Goal: Task Accomplishment & Management: Manage account settings

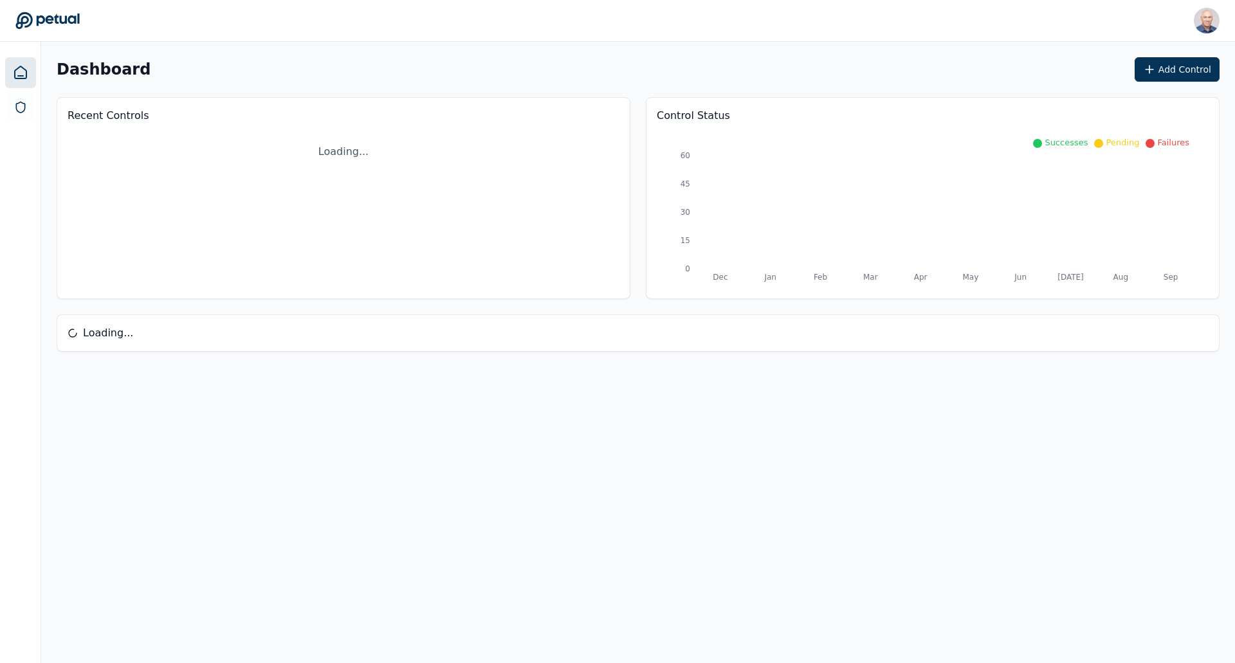
click at [29, 66] on link at bounding box center [20, 72] width 31 height 31
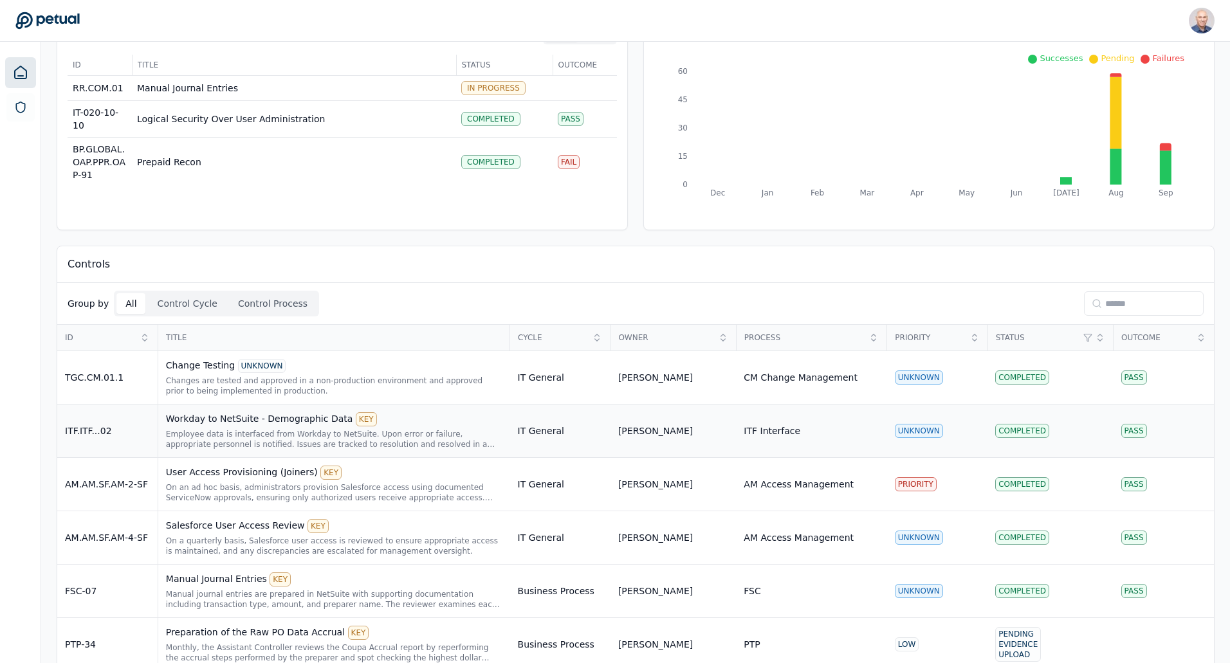
scroll to position [193, 0]
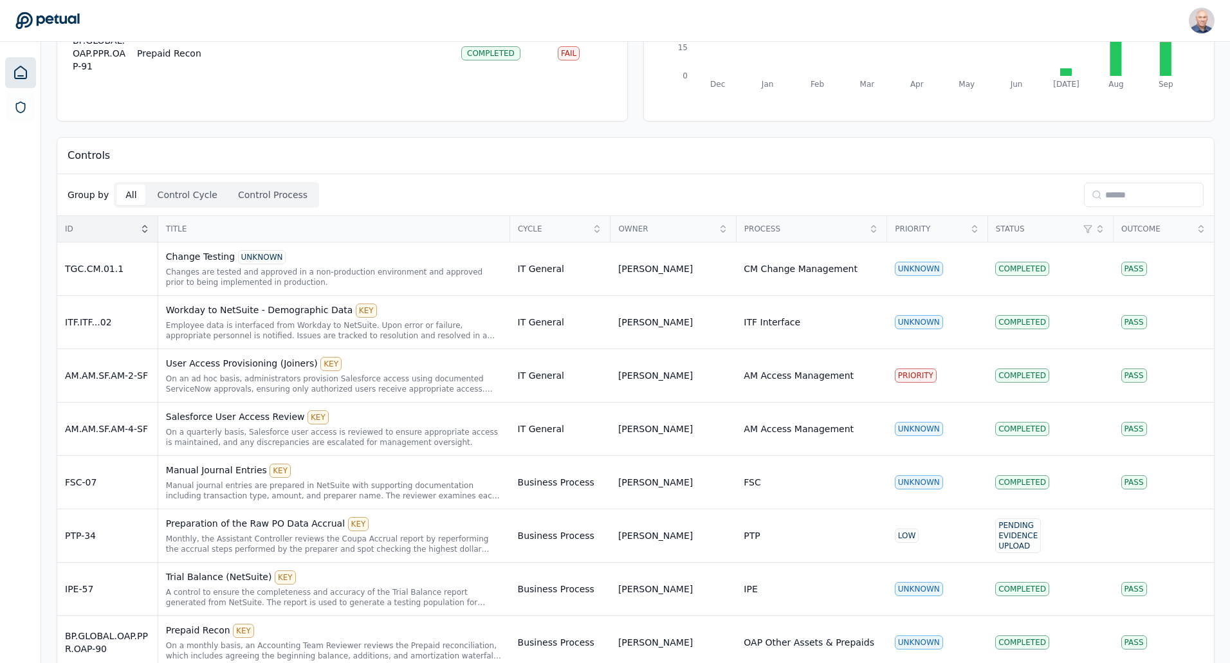
click at [140, 226] on icon at bounding box center [145, 229] width 10 height 10
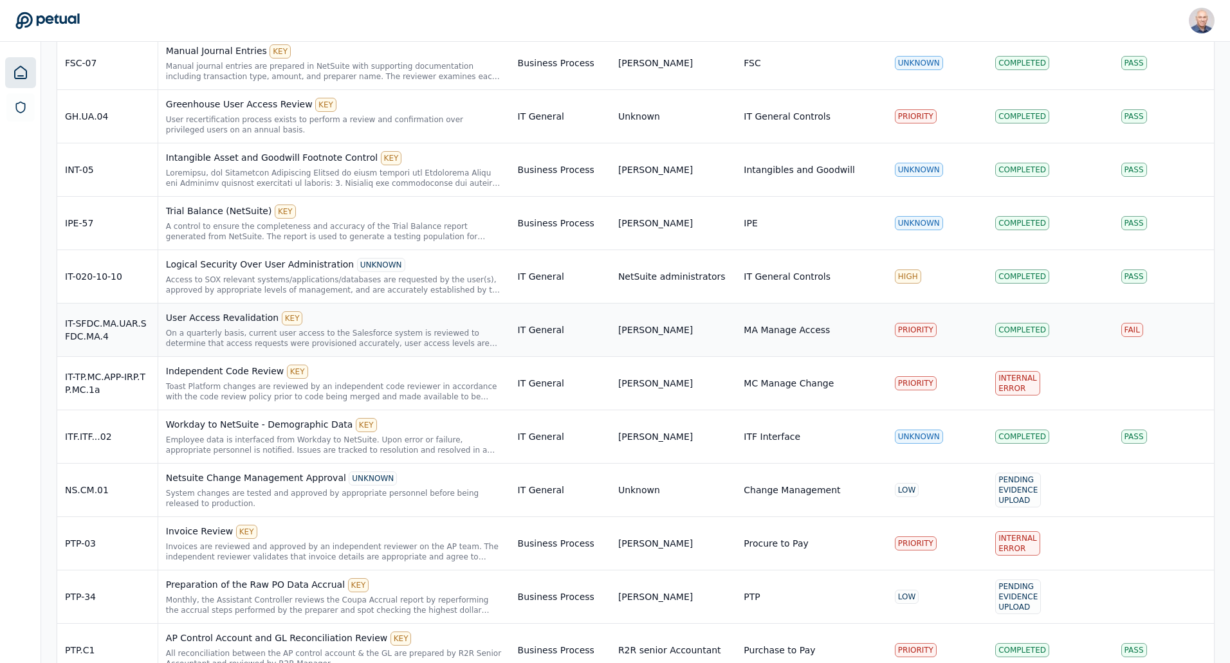
scroll to position [3475, 0]
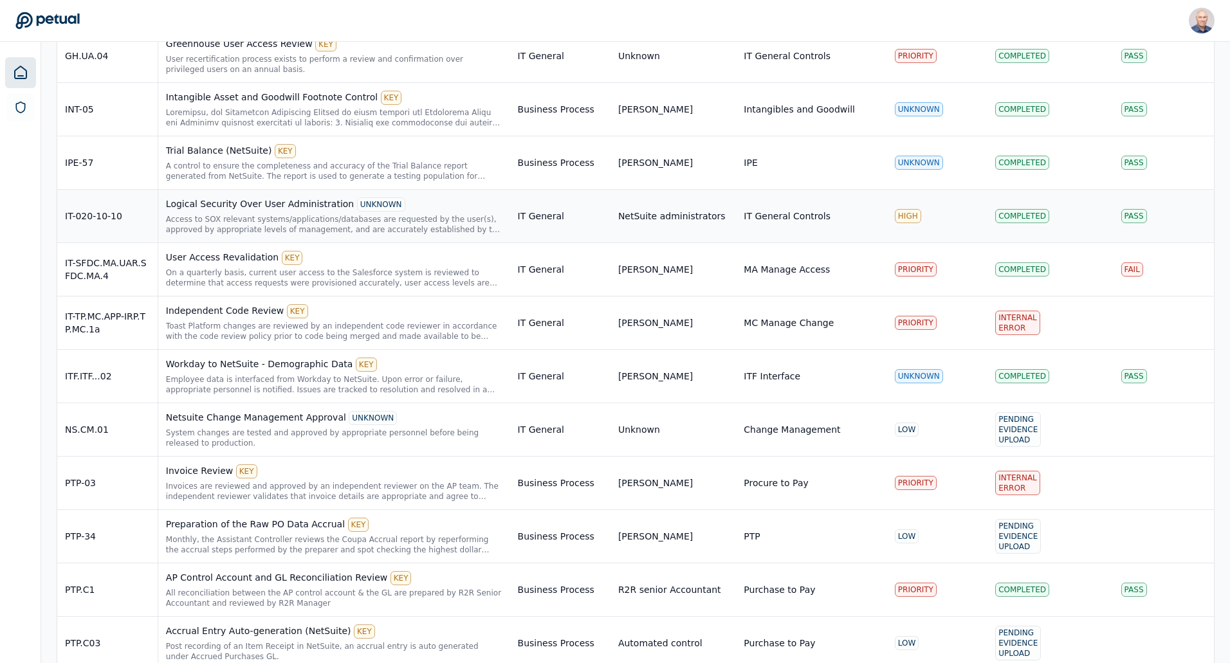
click at [111, 210] on div "IT-020-10-10" at bounding box center [107, 216] width 85 height 13
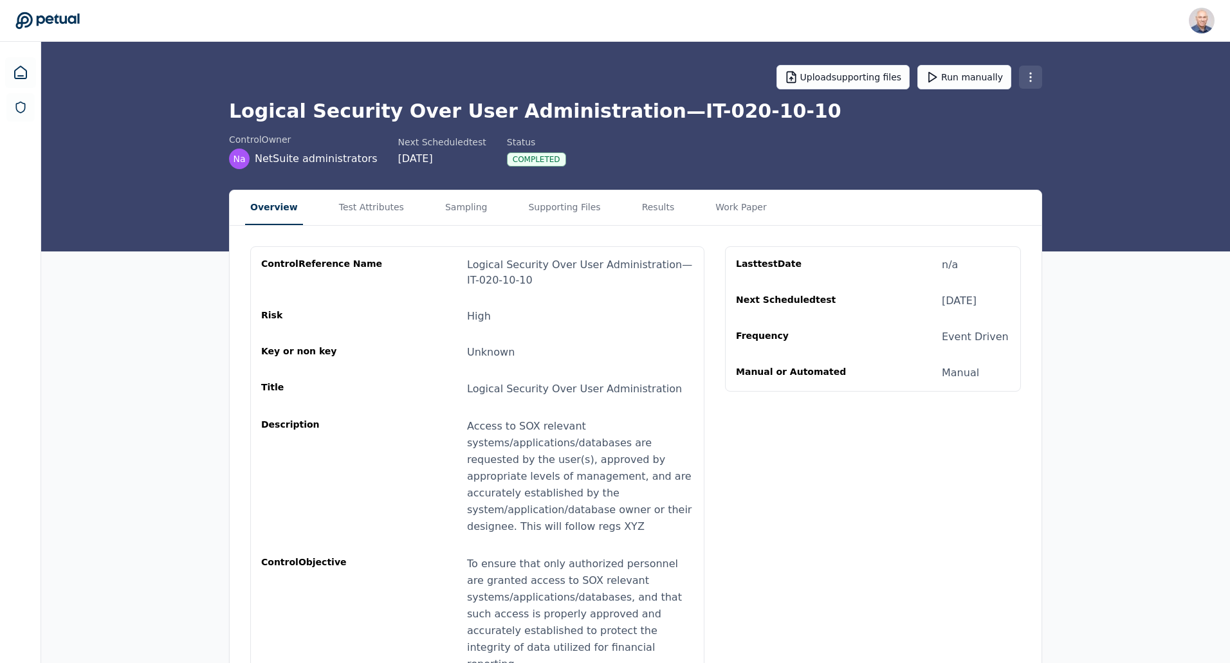
click at [1028, 75] on html "Harel K [EMAIL_ADDRESS] Sign out Upload supporting files Run manually Logical S…" at bounding box center [615, 352] width 1230 height 705
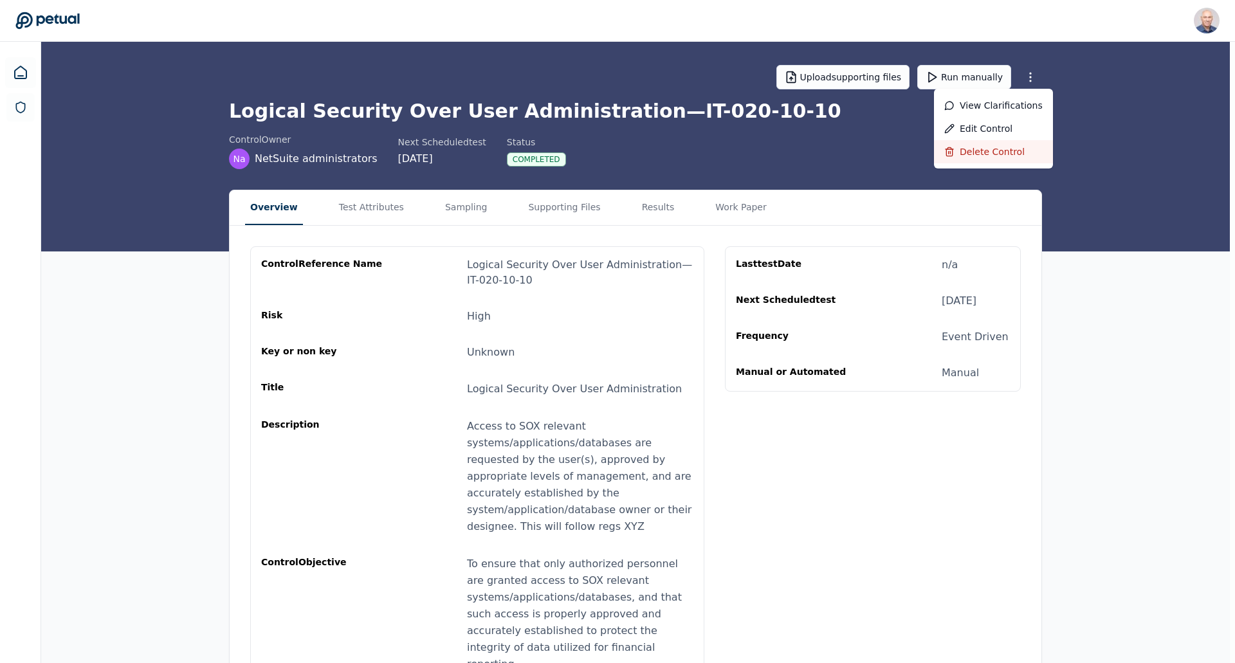
click at [992, 150] on div "Delete control" at bounding box center [993, 151] width 119 height 23
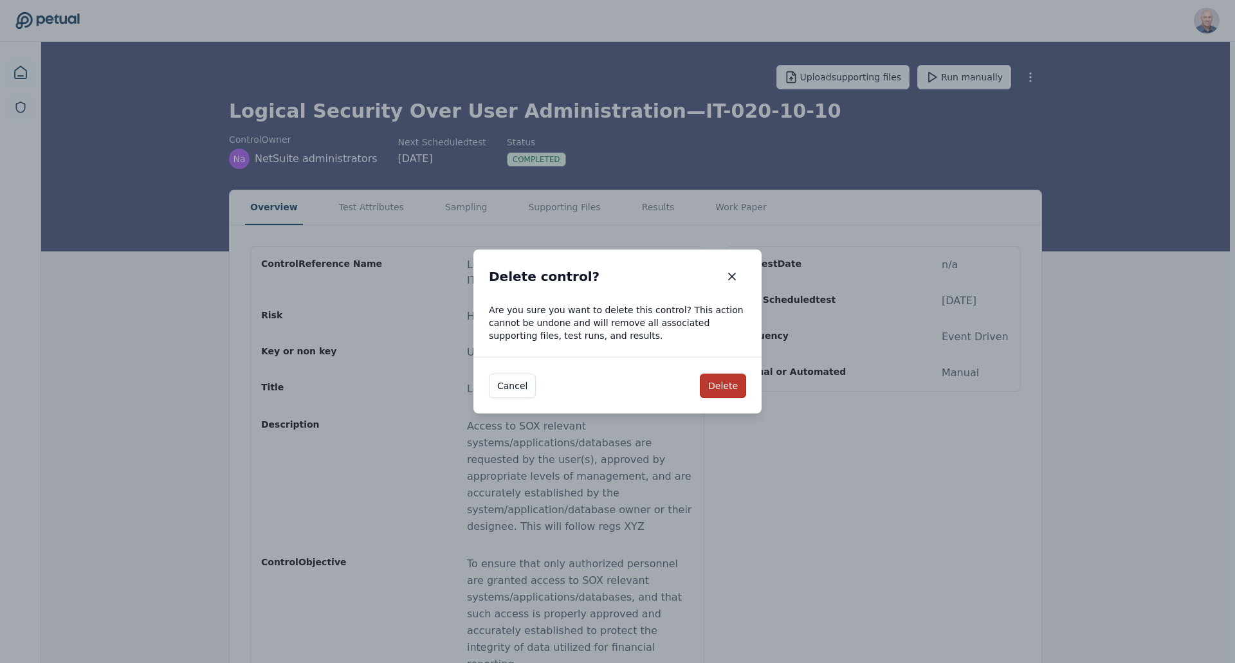
click at [723, 391] on button "Delete" at bounding box center [723, 386] width 46 height 24
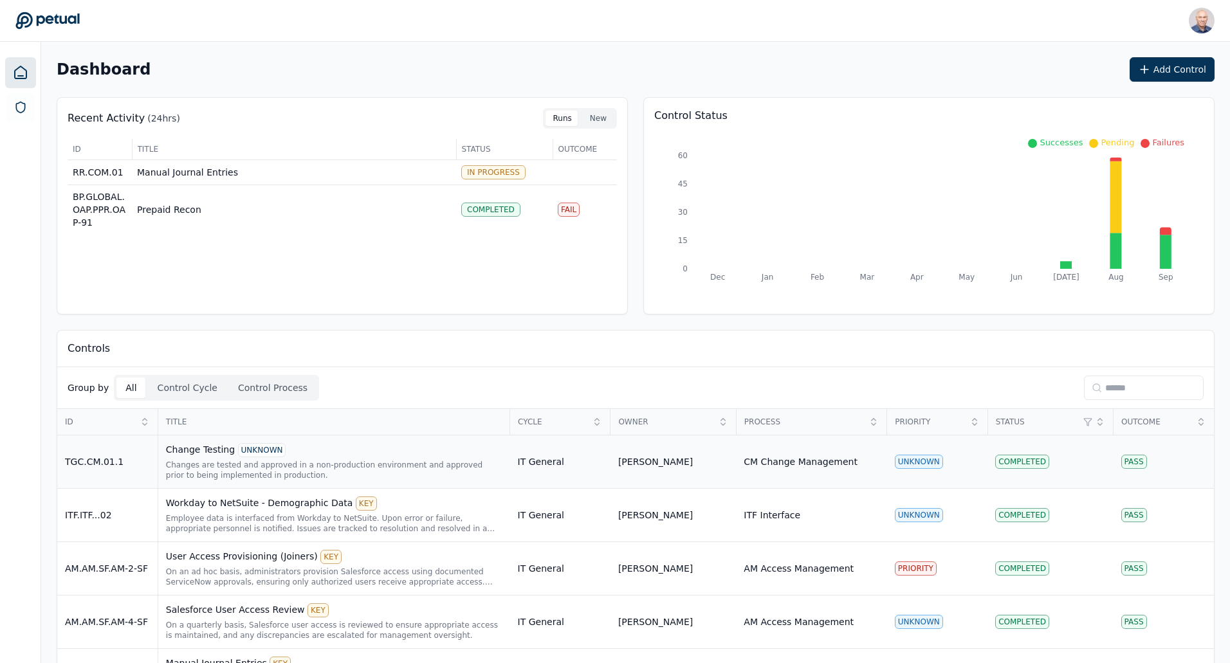
click at [1188, 470] on td "Pass" at bounding box center [1164, 462] width 100 height 53
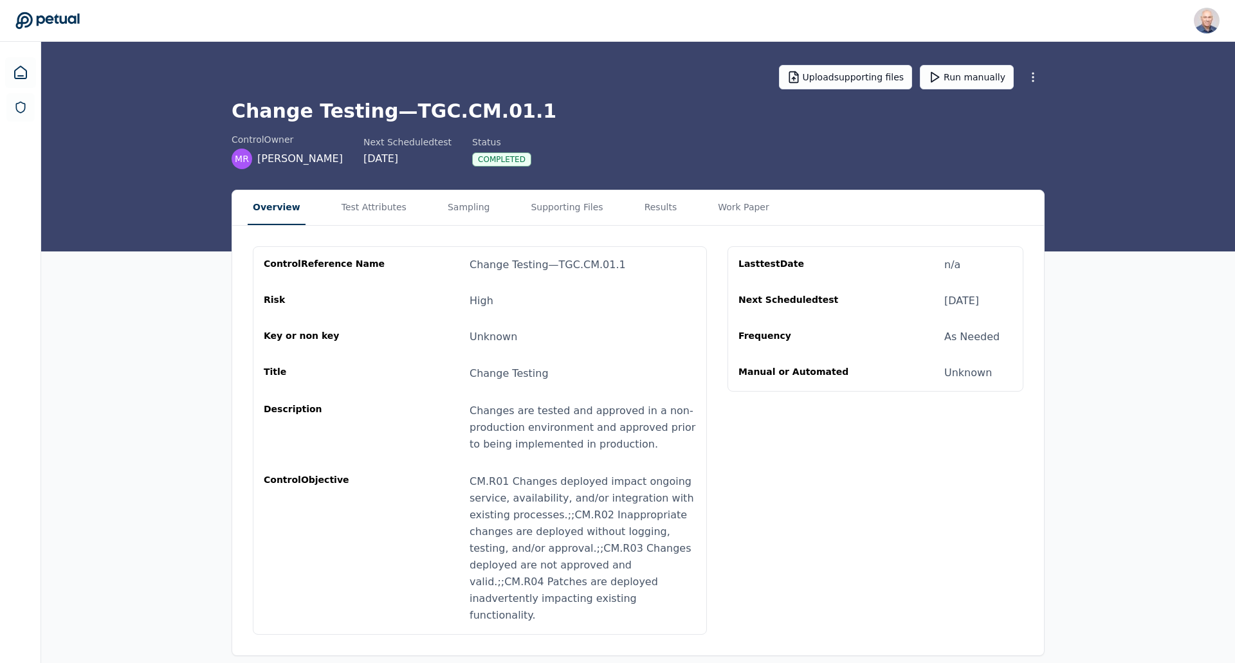
click at [51, 19] on icon at bounding box center [47, 21] width 64 height 18
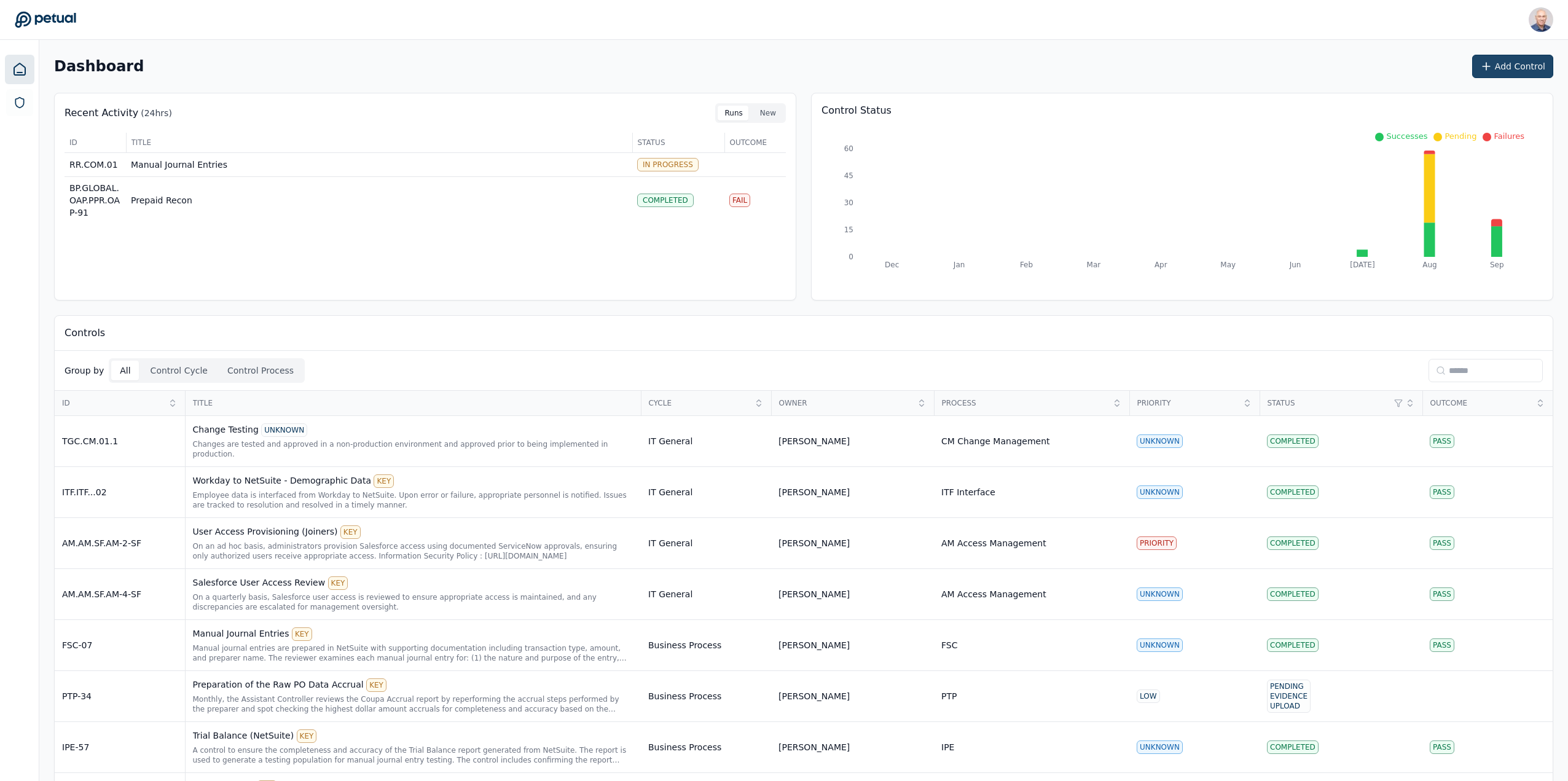
click at [1179, 67] on button "Add Control" at bounding box center [1513, 66] width 81 height 23
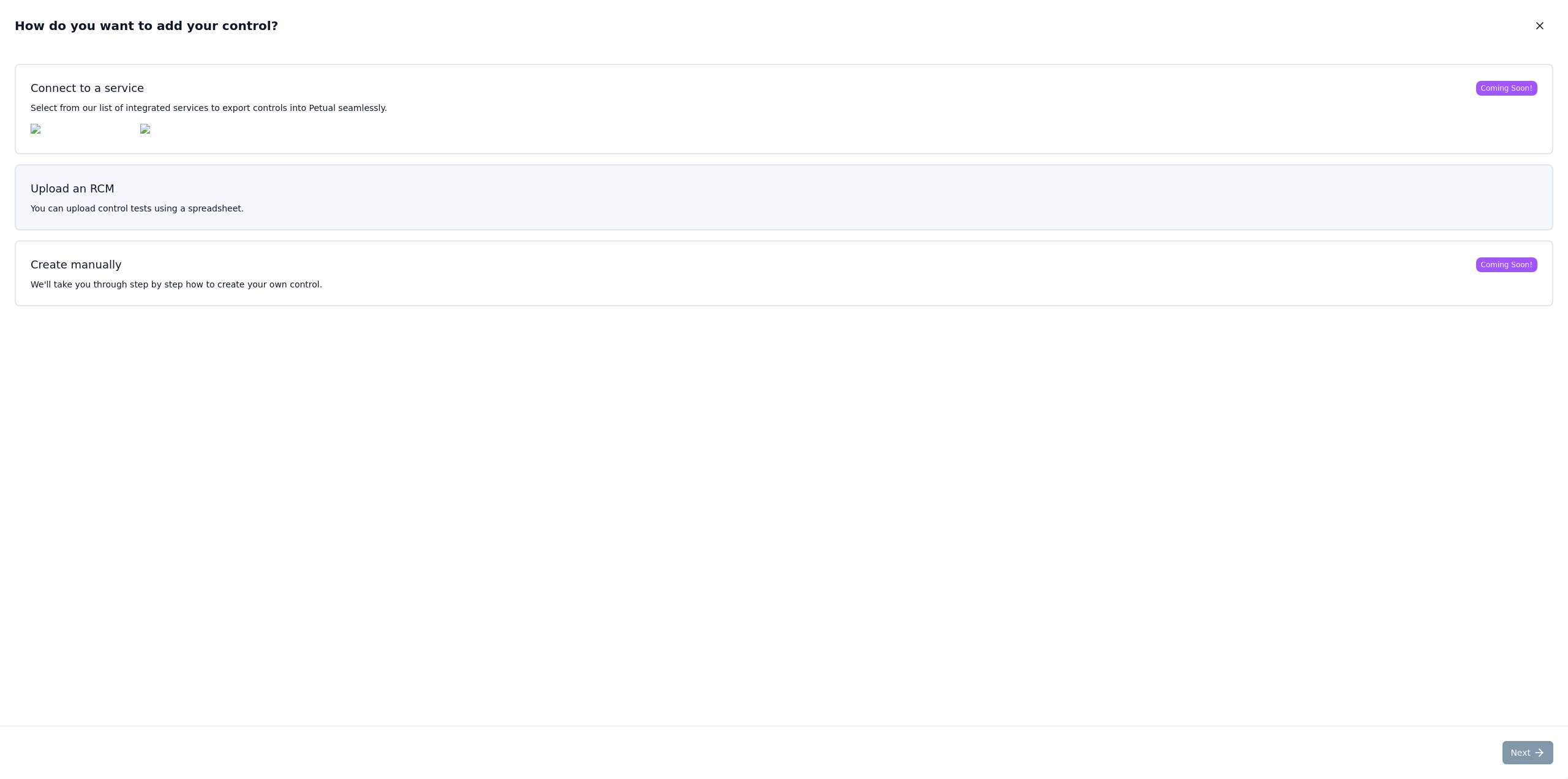
click at [281, 197] on h3 "Upload an RCM" at bounding box center [784, 189] width 1507 height 17
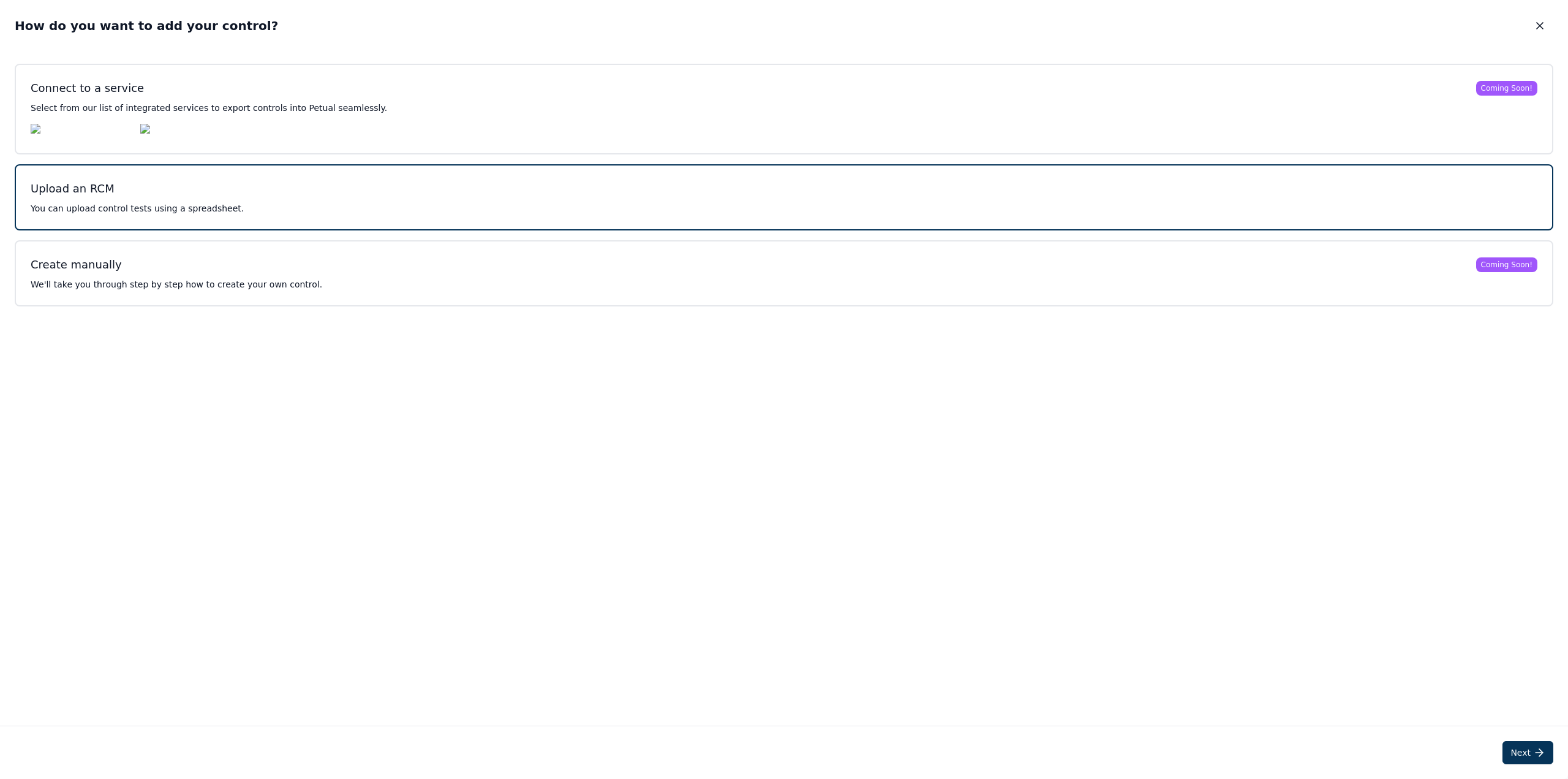
click at [368, 214] on p "You can upload control tests using a spreadsheet." at bounding box center [784, 208] width 1507 height 12
click at [1063, 214] on p "You can upload control tests using a spreadsheet." at bounding box center [784, 208] width 1507 height 12
click at [1176, 631] on button "Next" at bounding box center [1527, 752] width 50 height 23
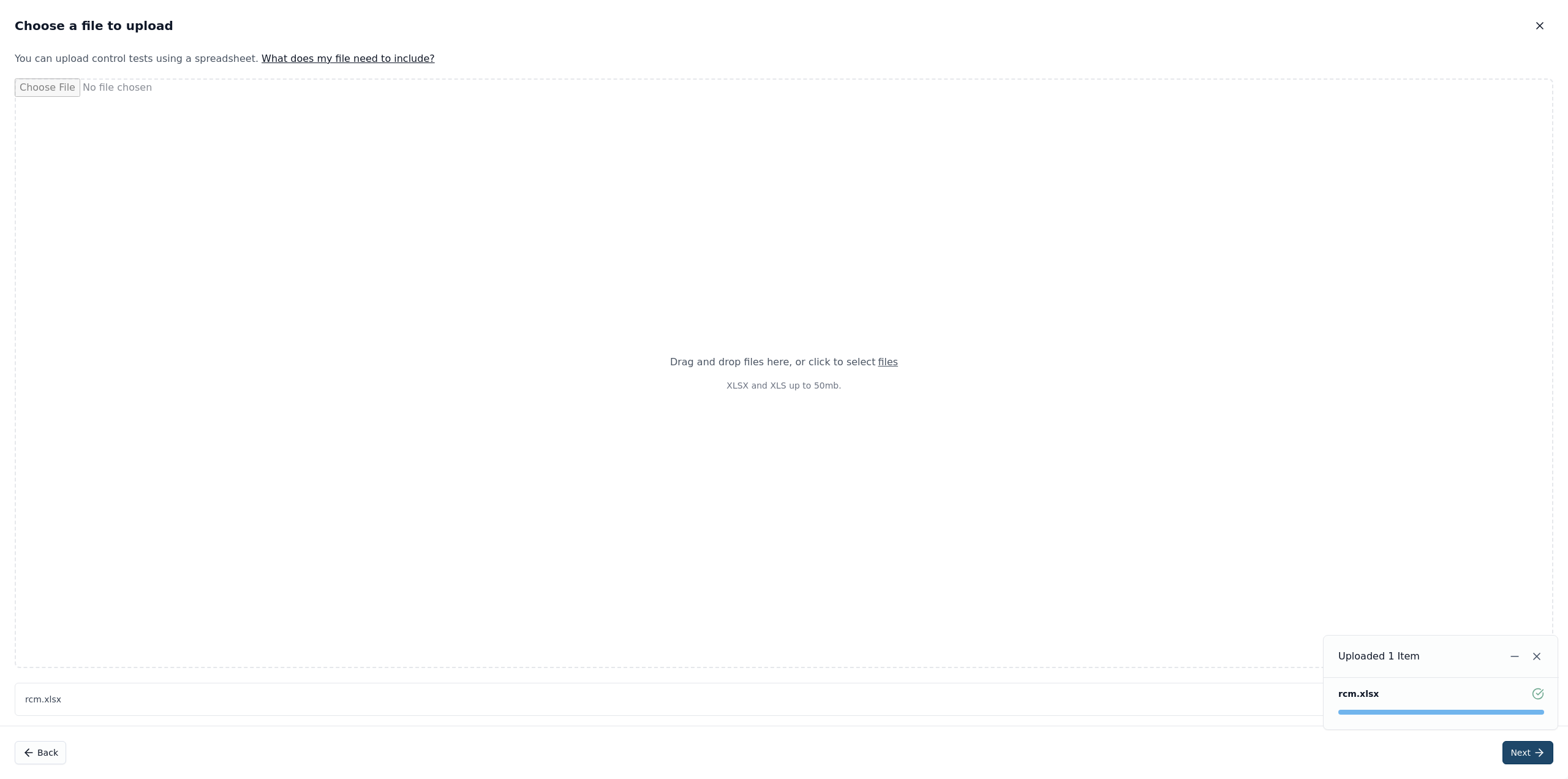
click at [1176, 631] on button "Next" at bounding box center [1527, 752] width 50 height 23
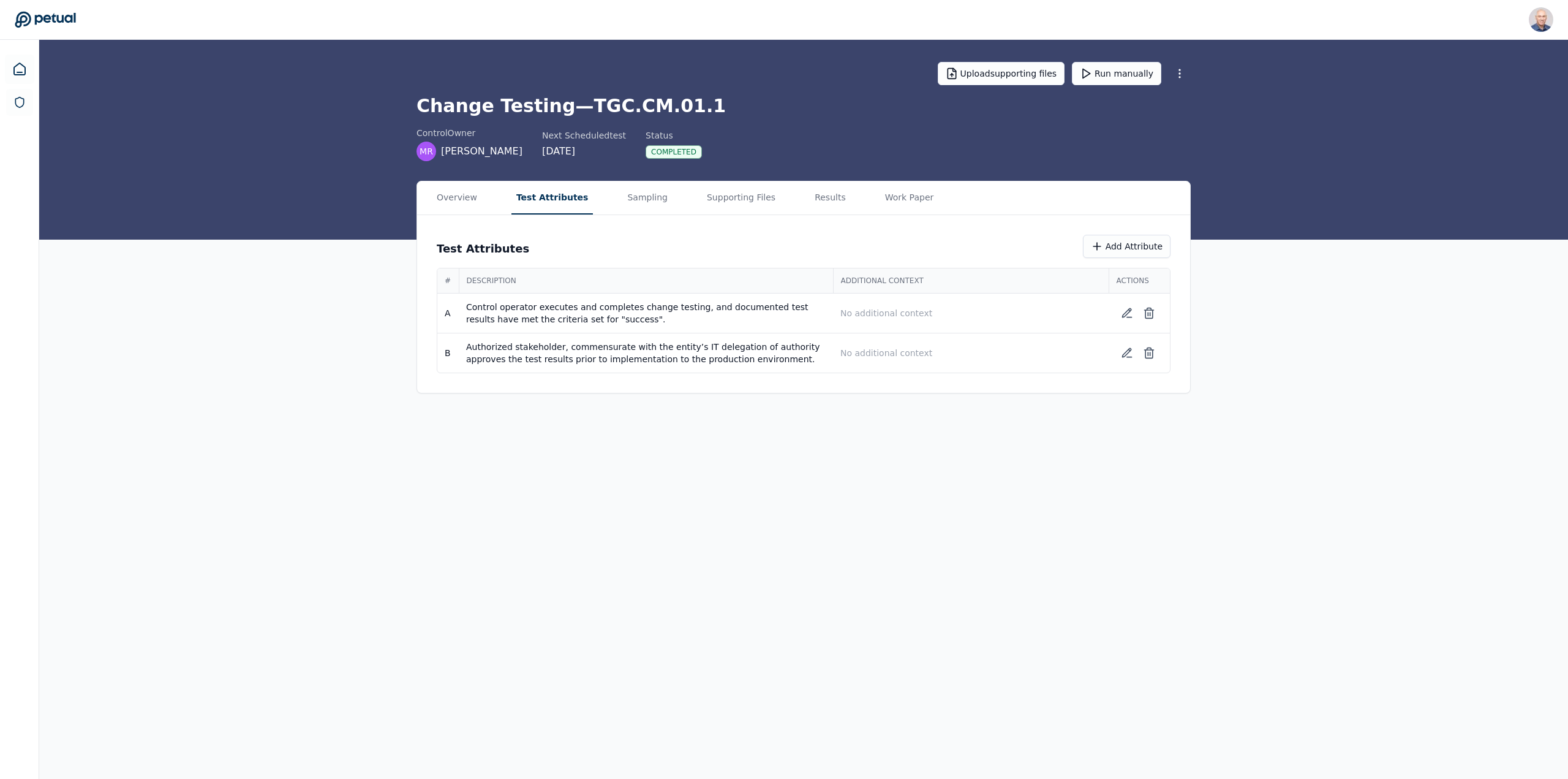
click at [535, 201] on button "Test Attributes" at bounding box center [552, 197] width 82 height 33
click at [446, 201] on button "Overview" at bounding box center [457, 197] width 50 height 33
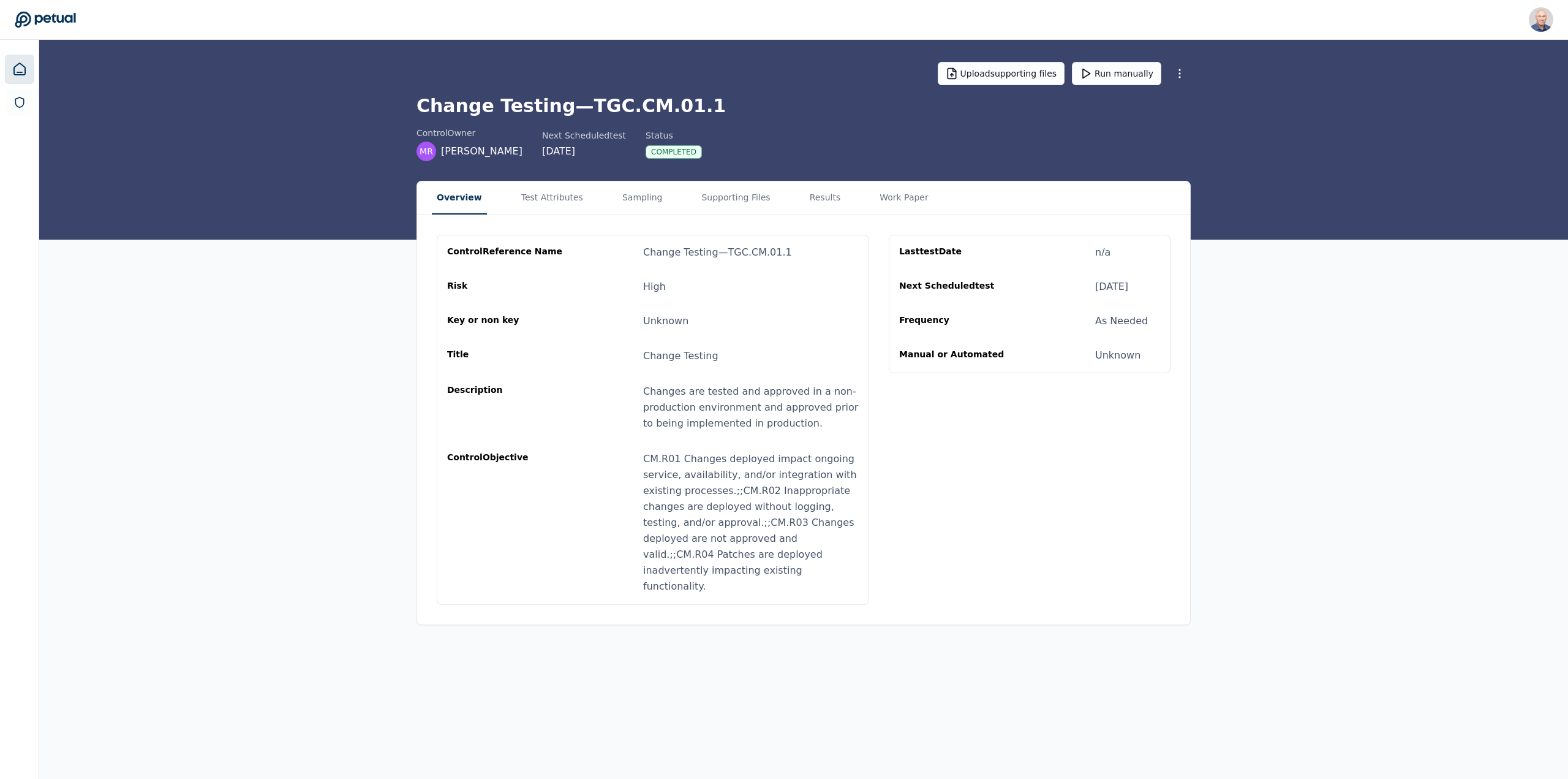
click at [14, 70] on icon at bounding box center [19, 69] width 14 height 14
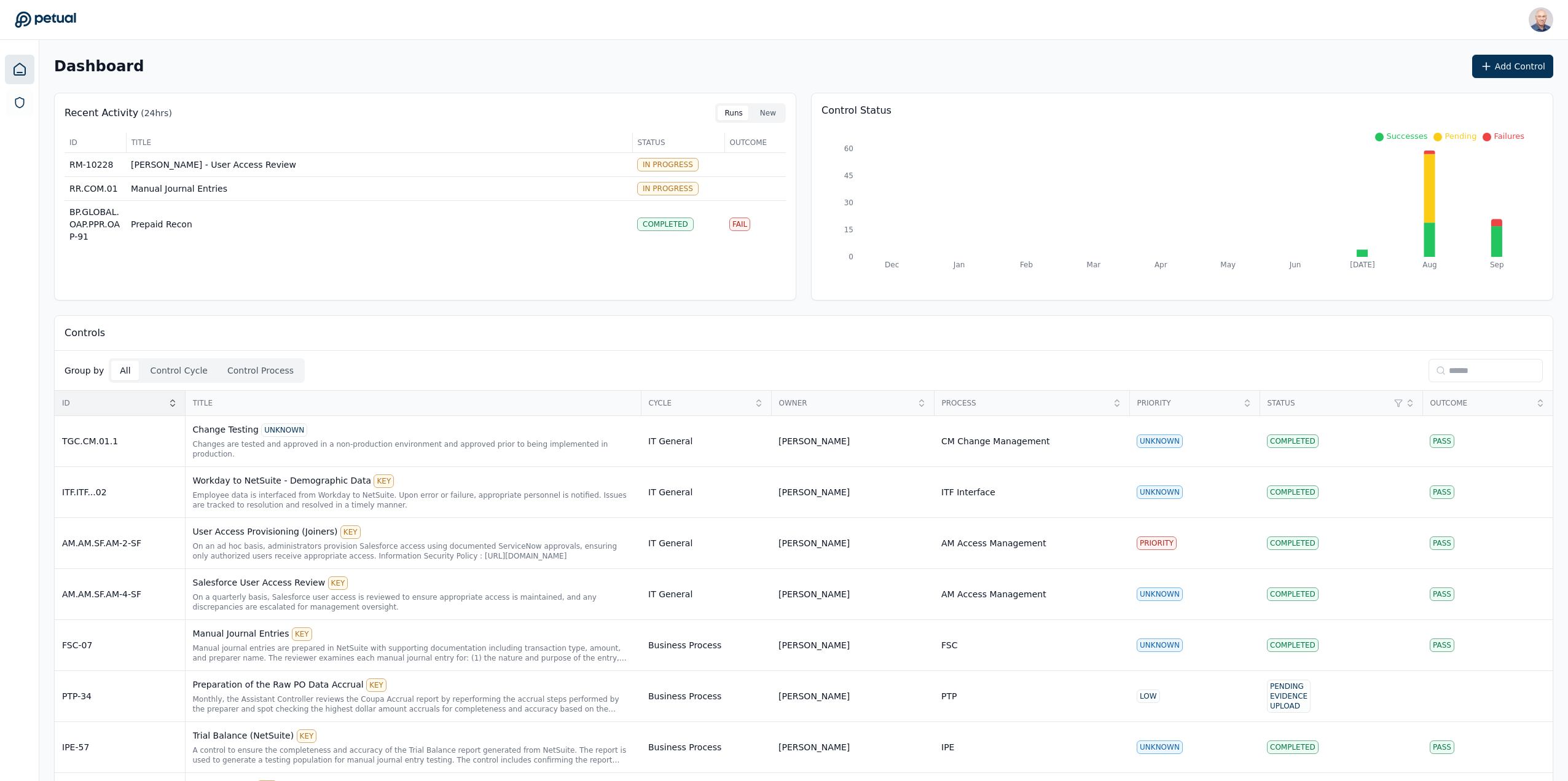
click at [173, 409] on div "ID" at bounding box center [119, 403] width 130 height 25
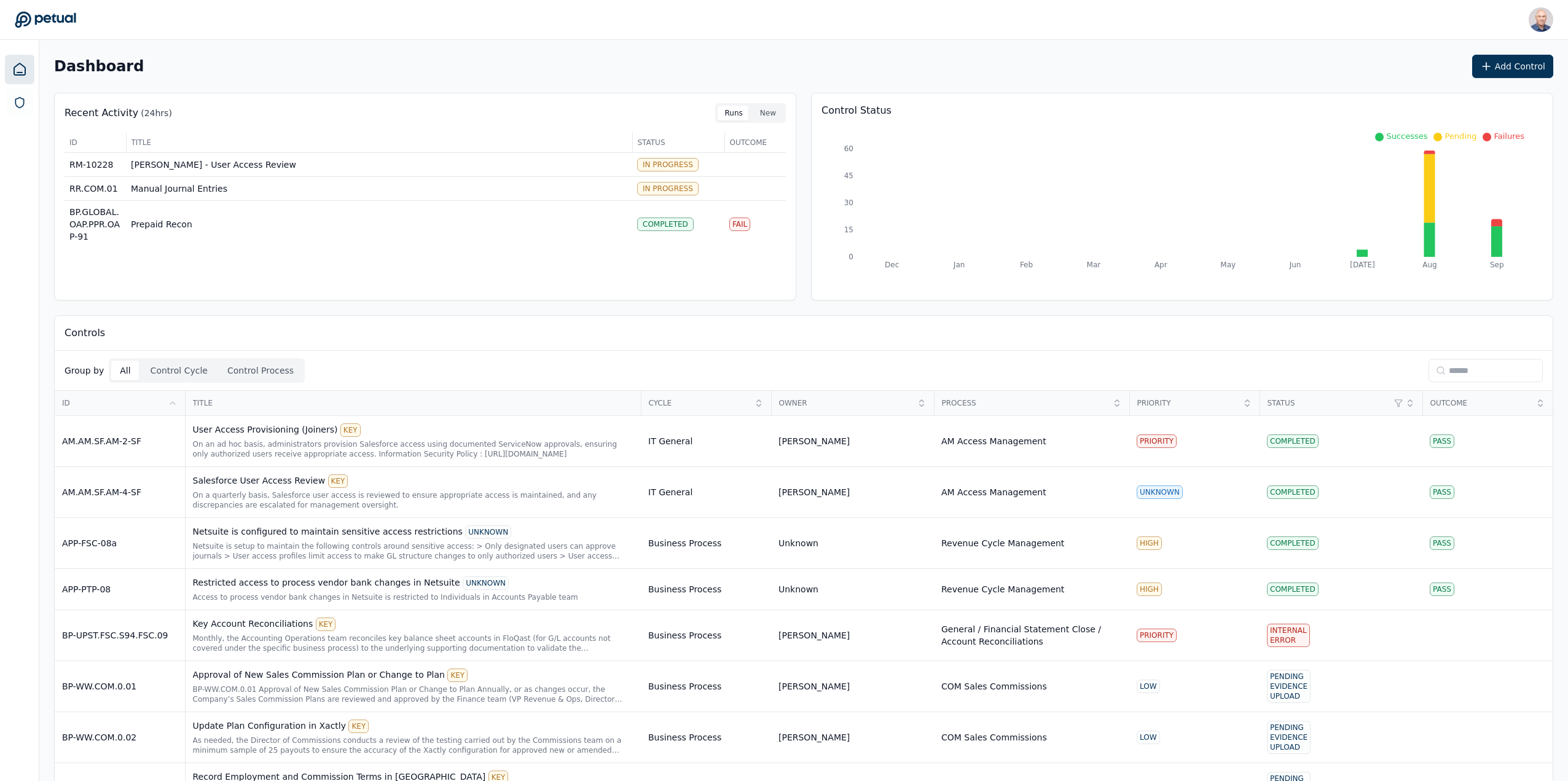
click at [25, 65] on icon at bounding box center [19, 69] width 14 height 14
click at [57, 25] on icon at bounding box center [45, 20] width 61 height 17
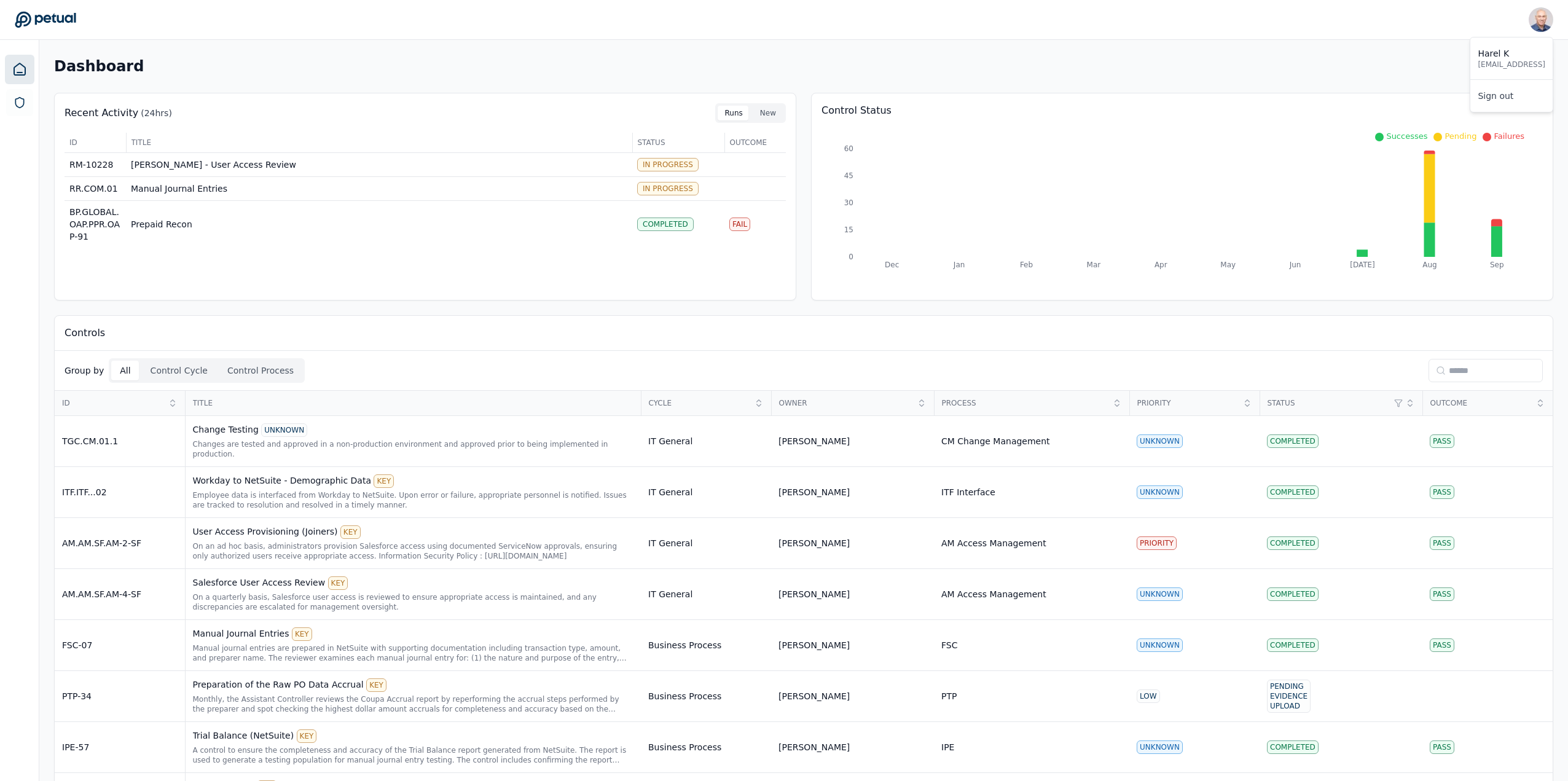
click at [1179, 73] on div "Harel K [EMAIL_ADDRESS]" at bounding box center [1512, 57] width 82 height 32
click at [1179, 57] on button "Add Control" at bounding box center [1513, 66] width 81 height 23
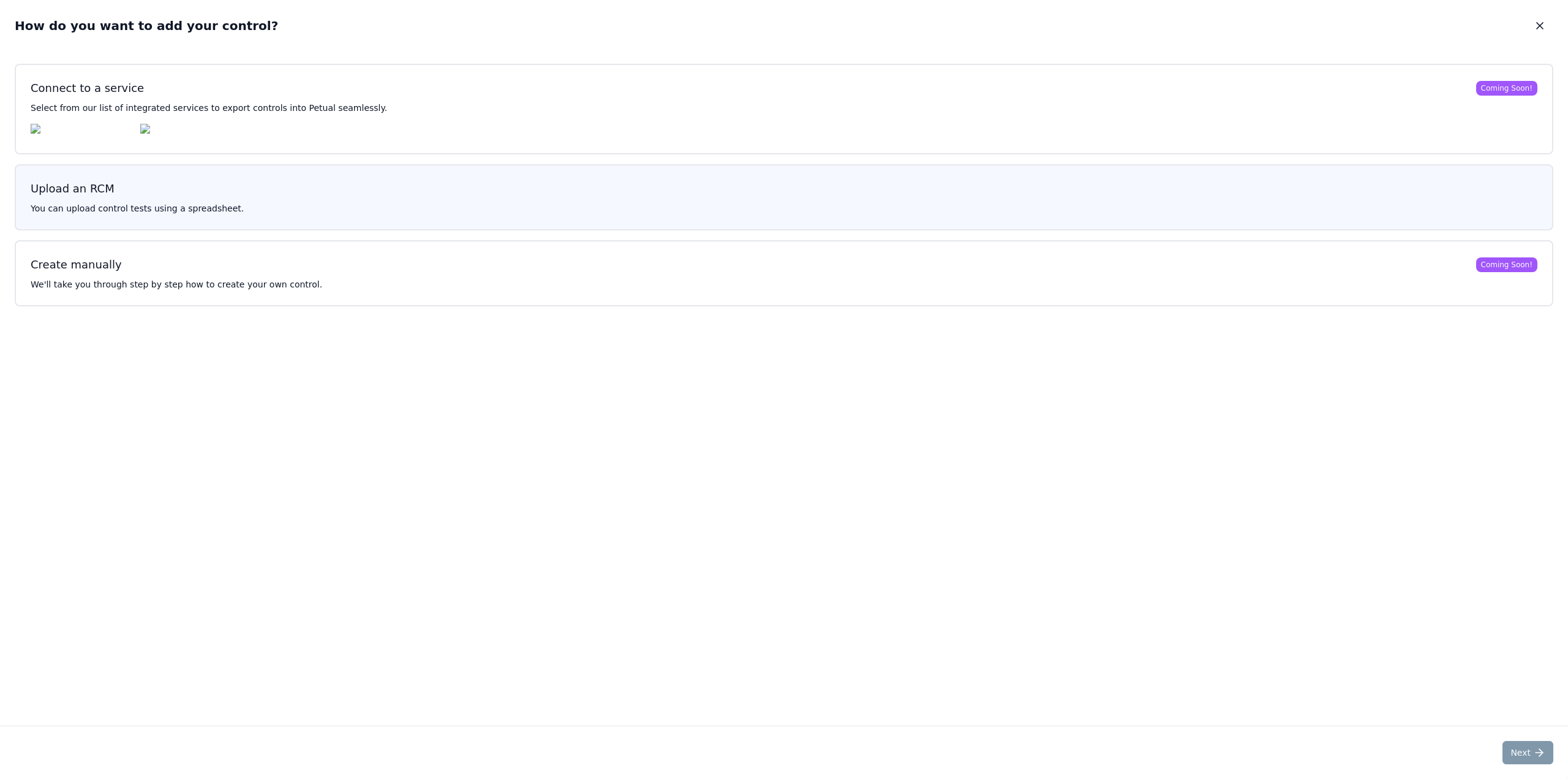
click at [118, 204] on button "Upload an RCM You can upload control tests using a spreadsheet." at bounding box center [784, 196] width 1538 height 66
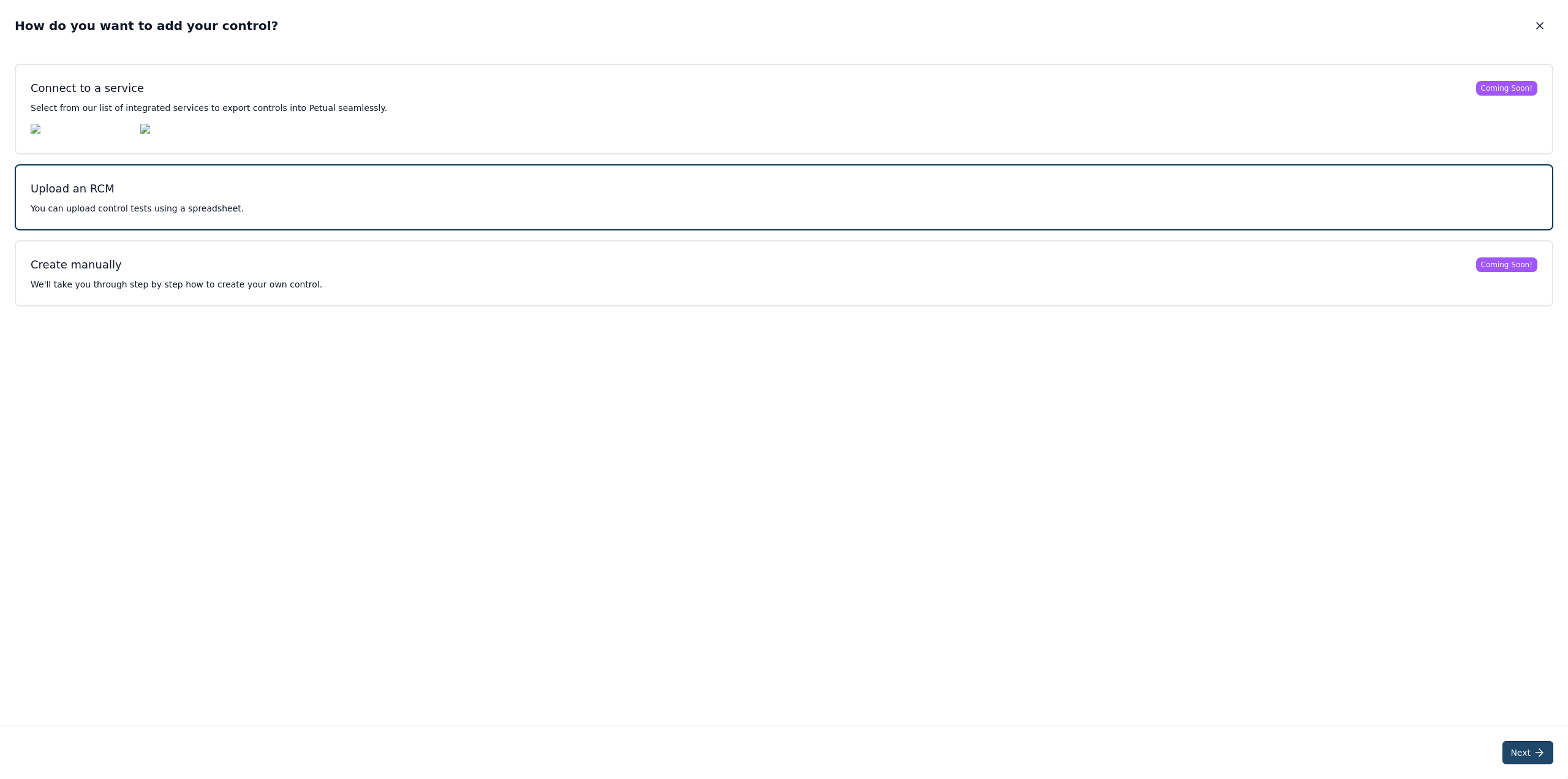
click at [1176, 631] on button "Next" at bounding box center [1527, 752] width 50 height 23
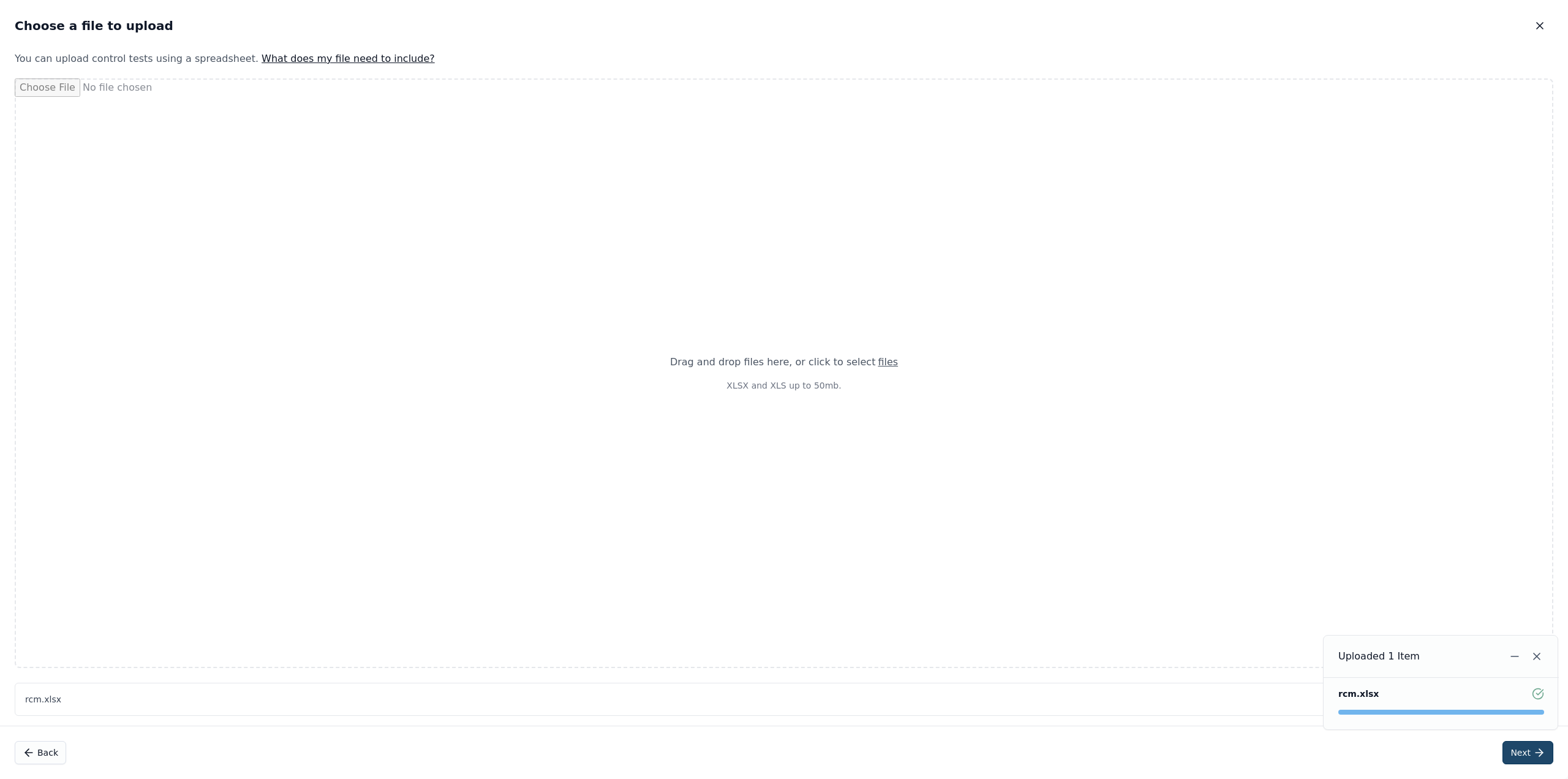
click at [1176, 631] on button "Next" at bounding box center [1527, 752] width 50 height 23
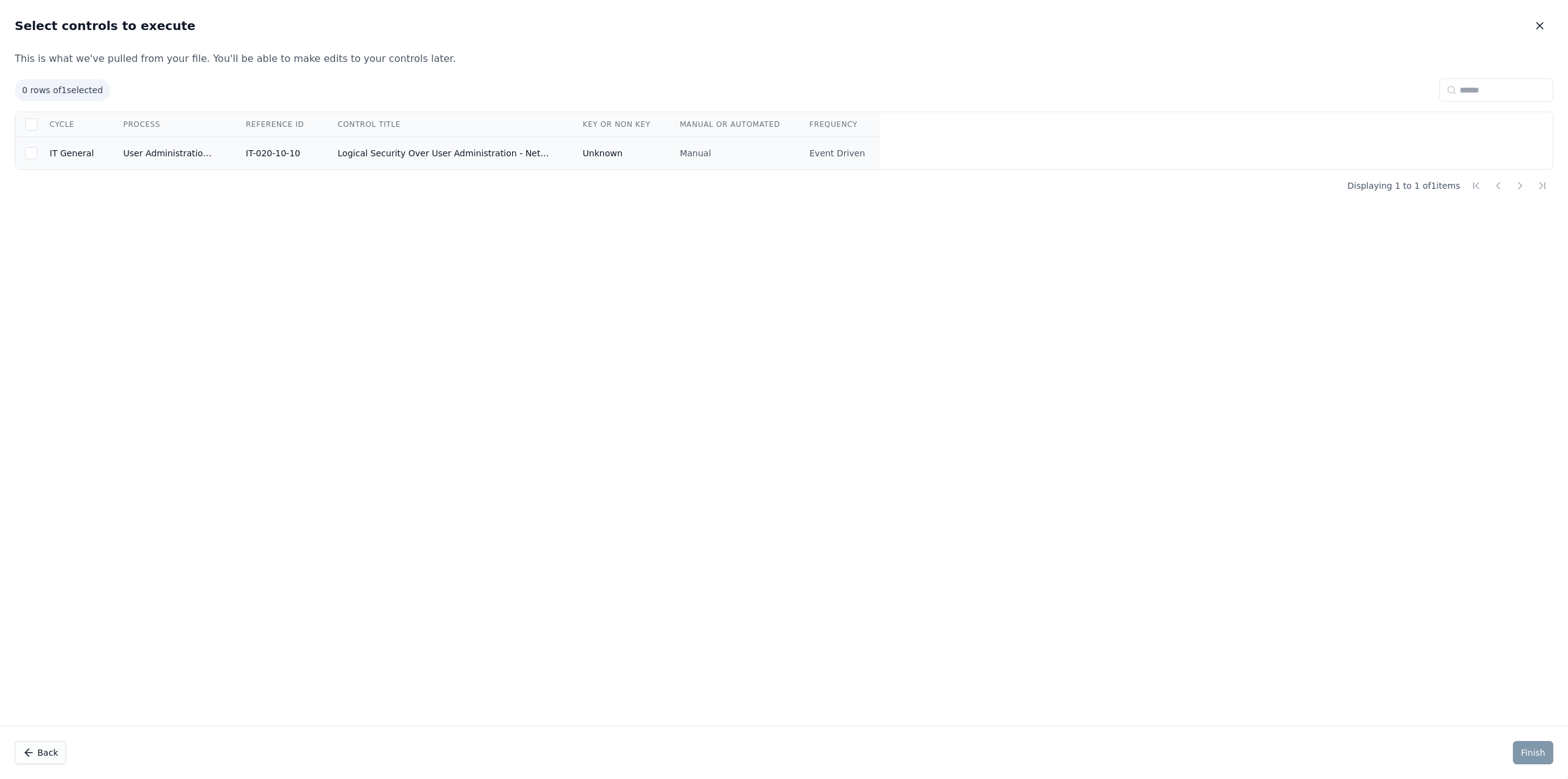
click at [417, 157] on td "Logical Security Over User Administration - NetSuite" at bounding box center [445, 153] width 245 height 32
click at [1176, 631] on button "Finish" at bounding box center [1533, 752] width 40 height 23
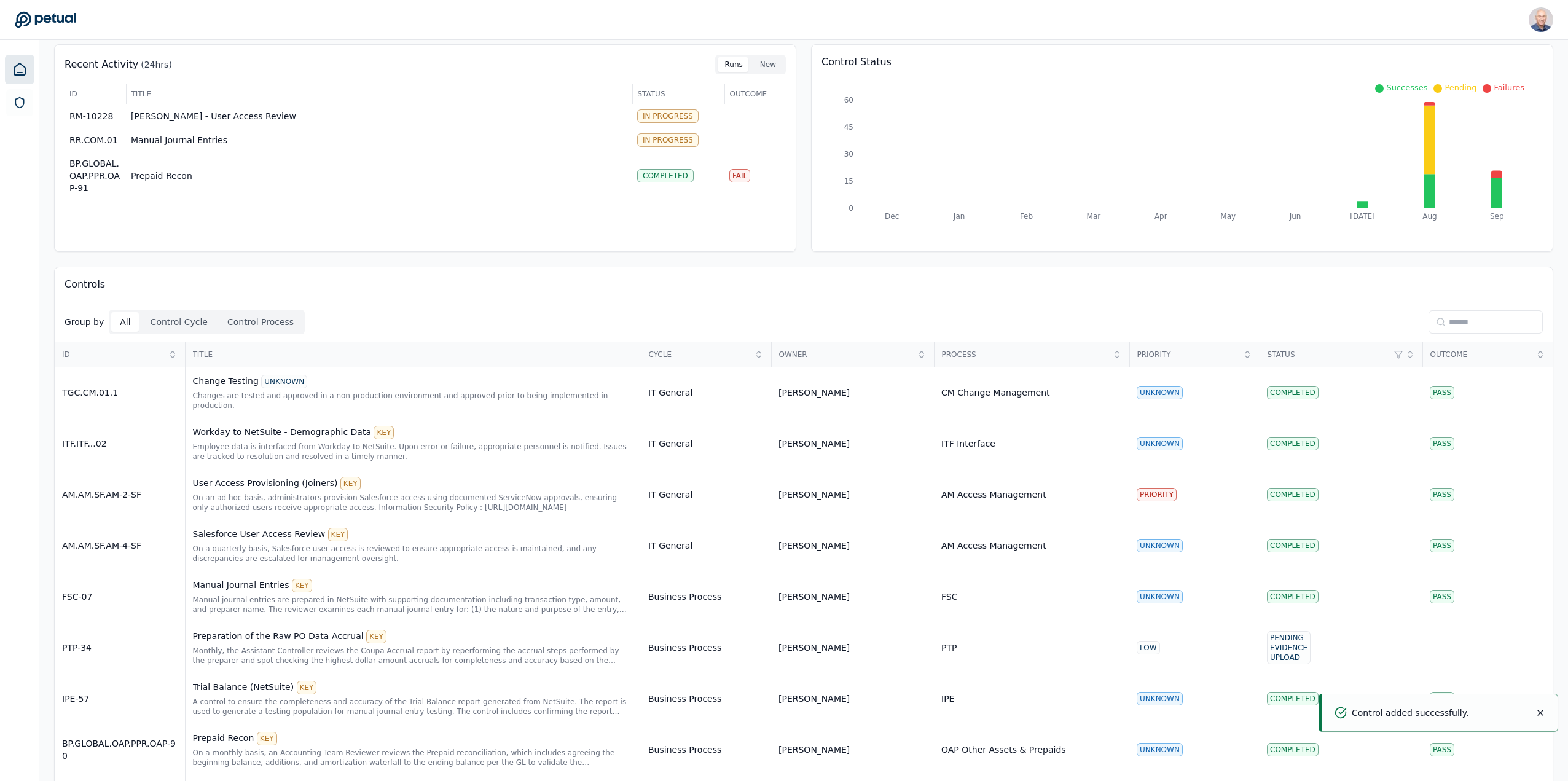
scroll to position [123, 0]
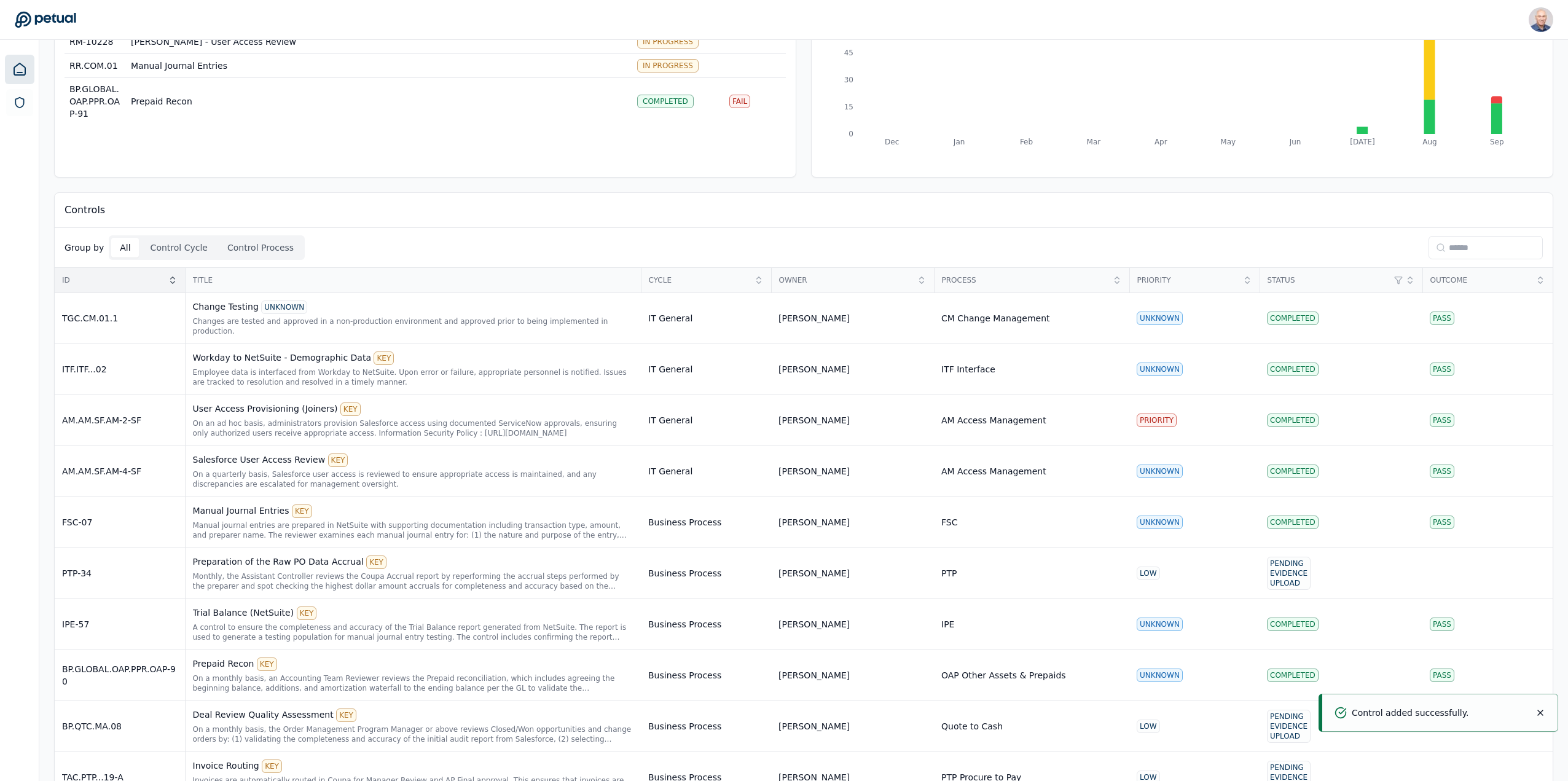
click at [176, 276] on icon at bounding box center [173, 280] width 10 height 10
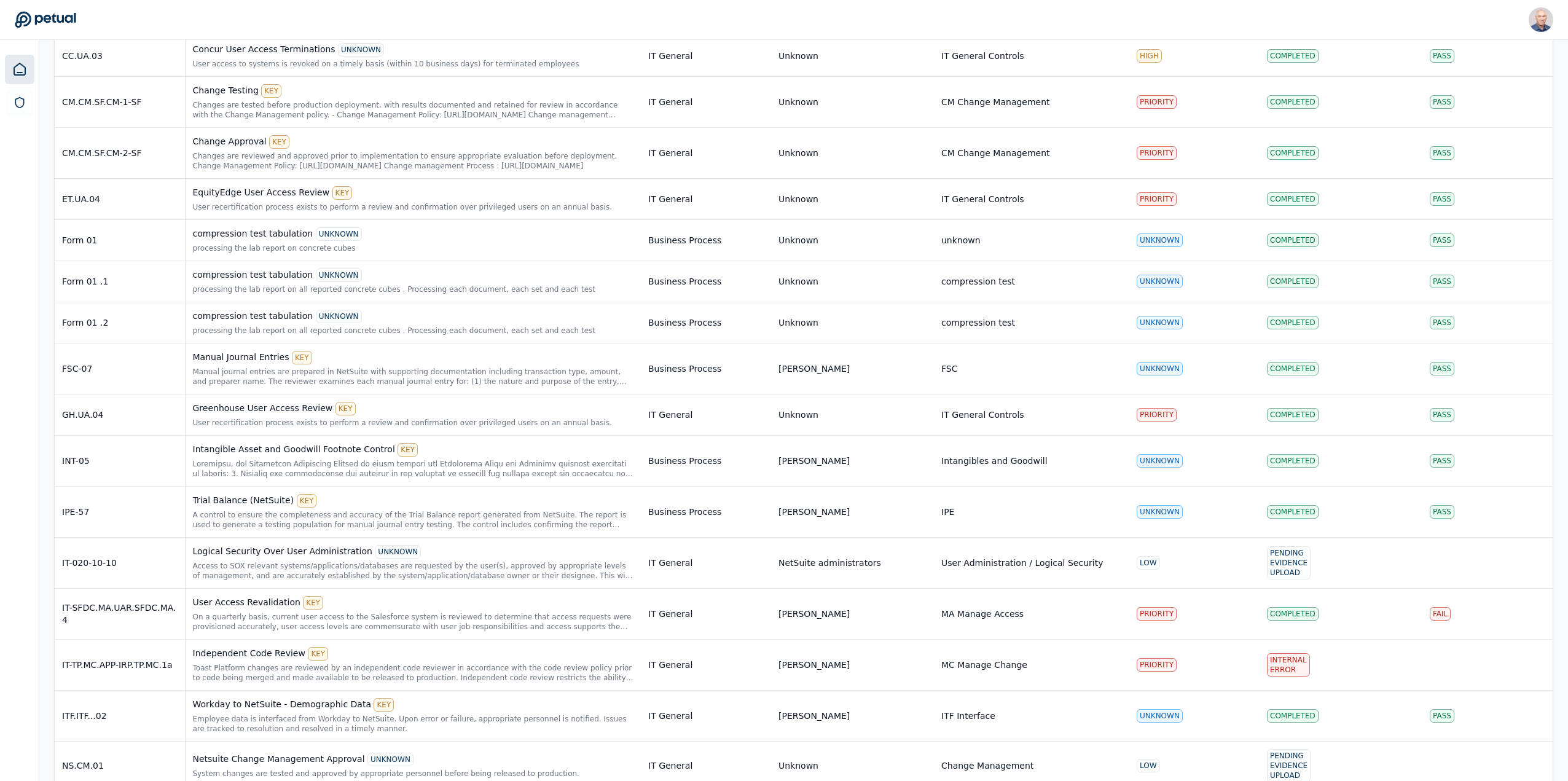
scroll to position [2887, 0]
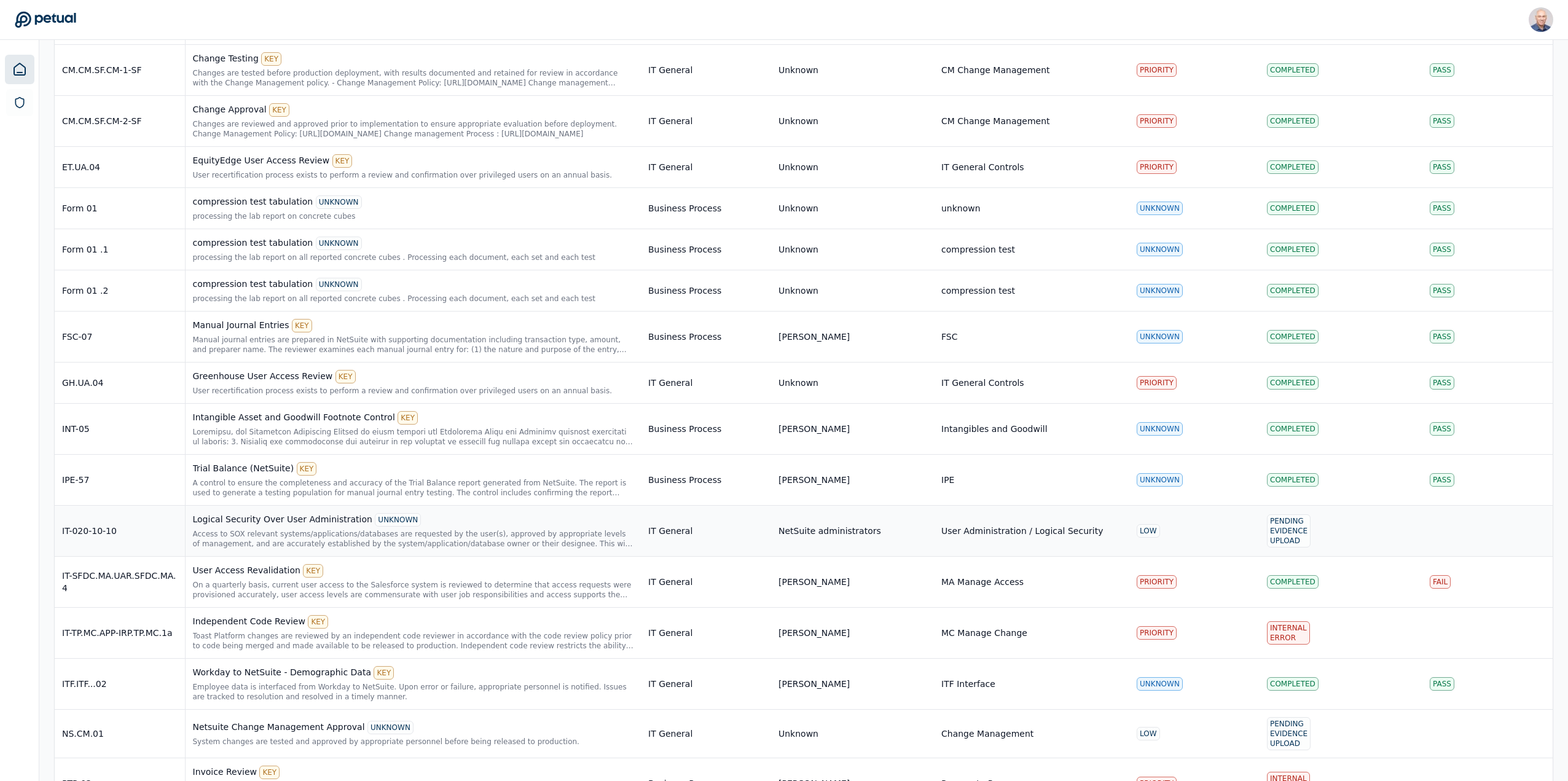
click at [105, 524] on div "IT-020-10-10" at bounding box center [119, 530] width 116 height 12
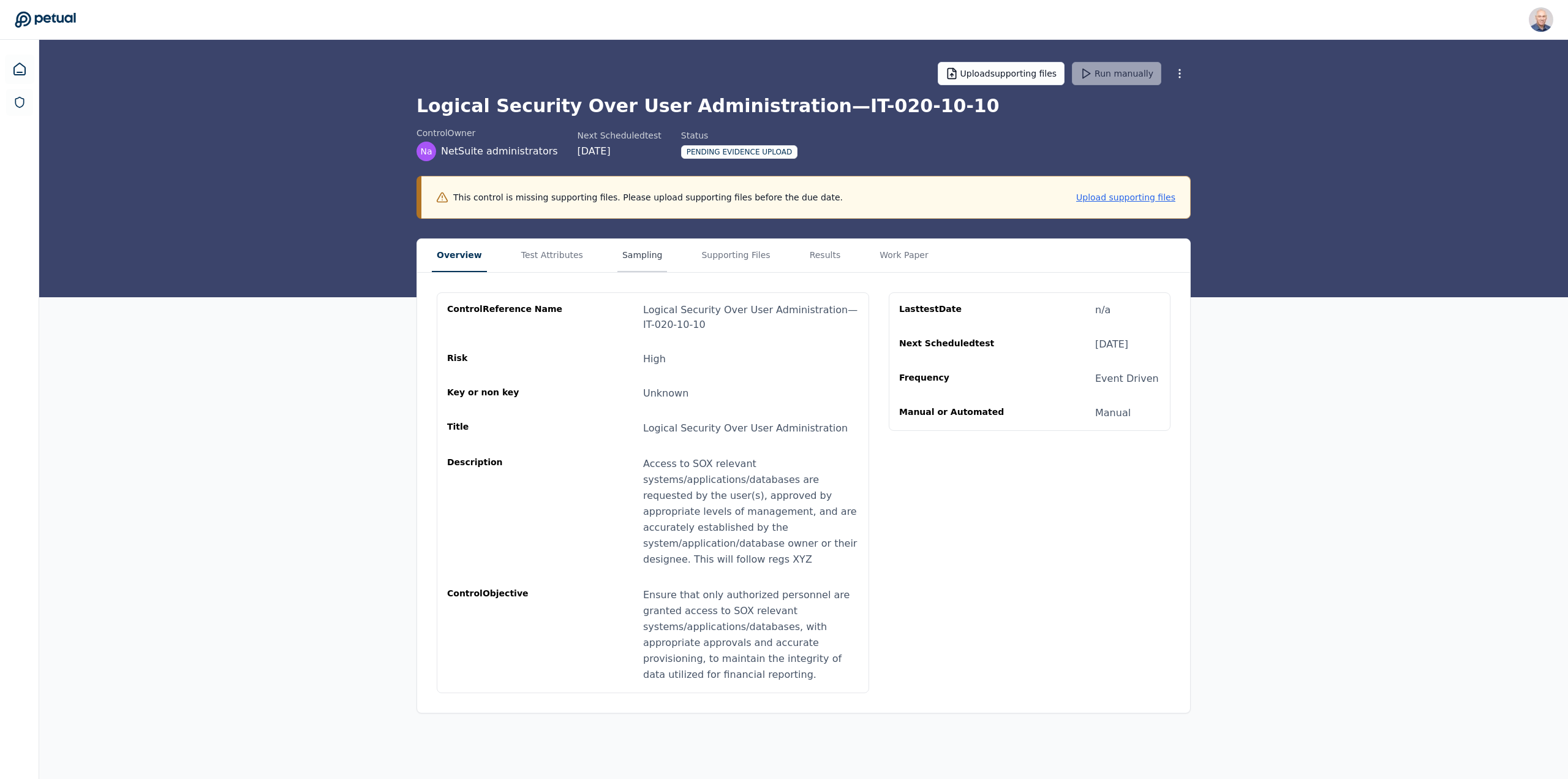
click at [624, 255] on button "Sampling" at bounding box center [643, 255] width 50 height 33
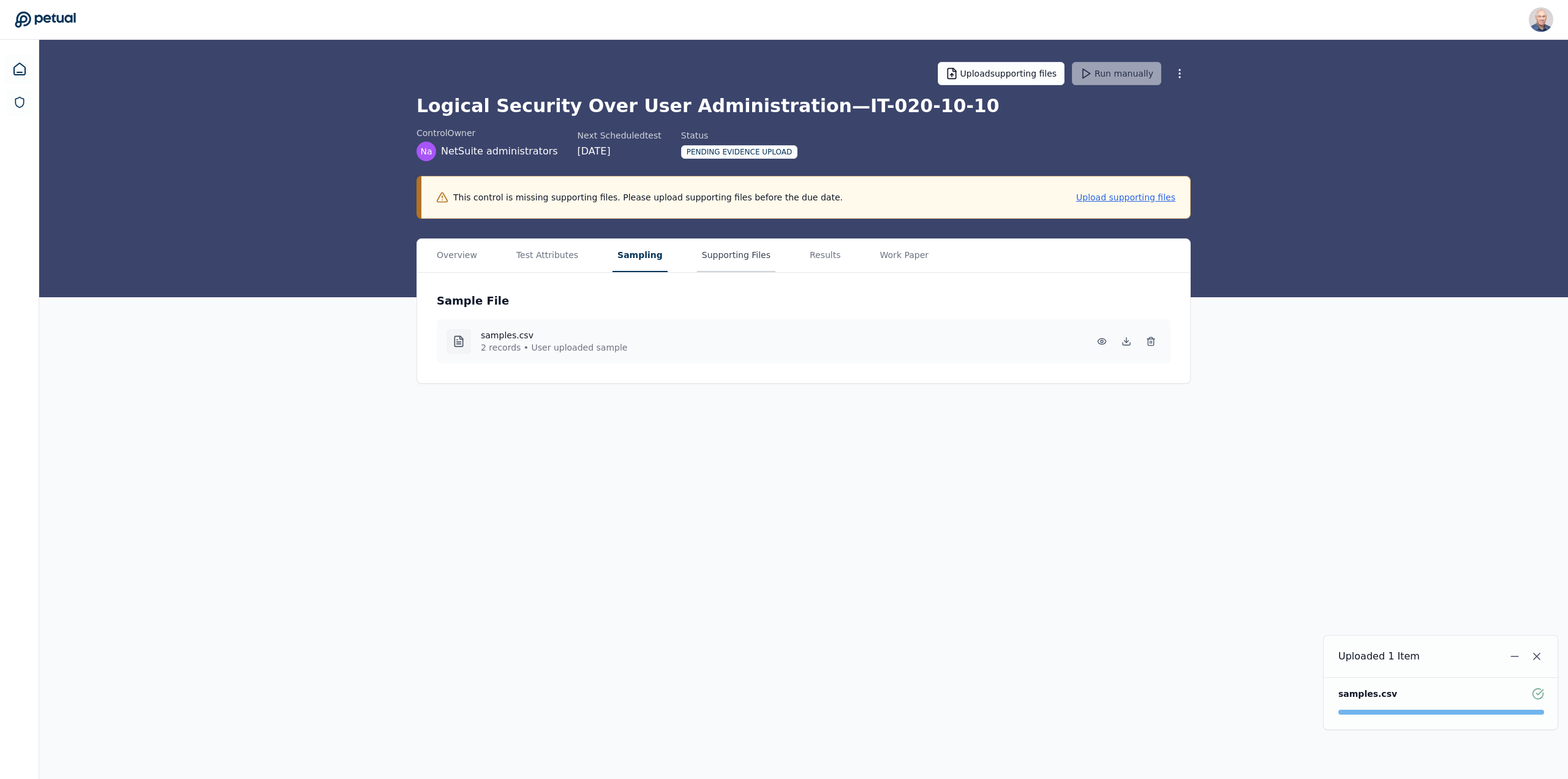
click at [705, 250] on button "Supporting Files" at bounding box center [736, 255] width 78 height 33
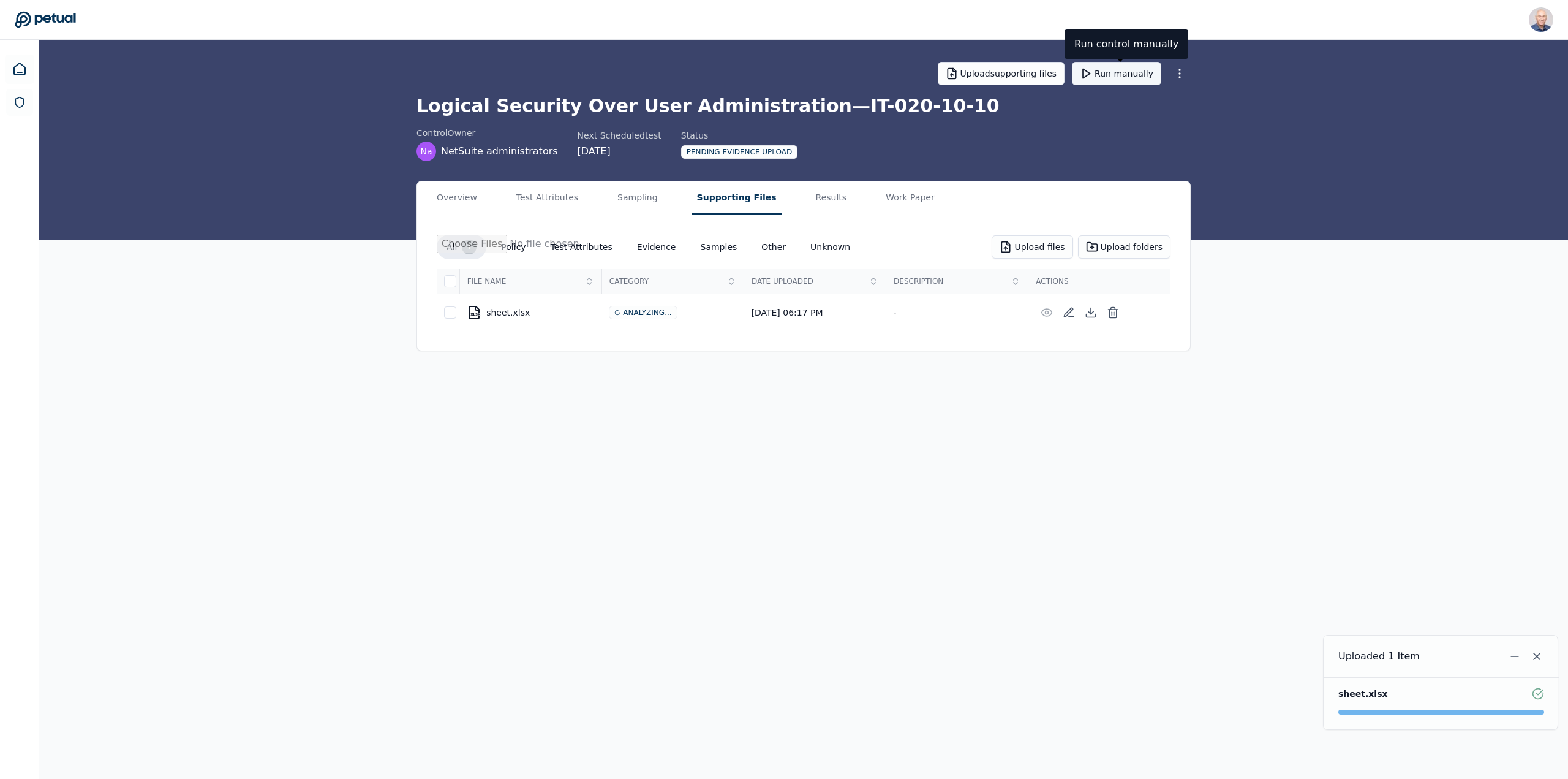
click at [1106, 70] on button "Run manually" at bounding box center [1117, 73] width 89 height 23
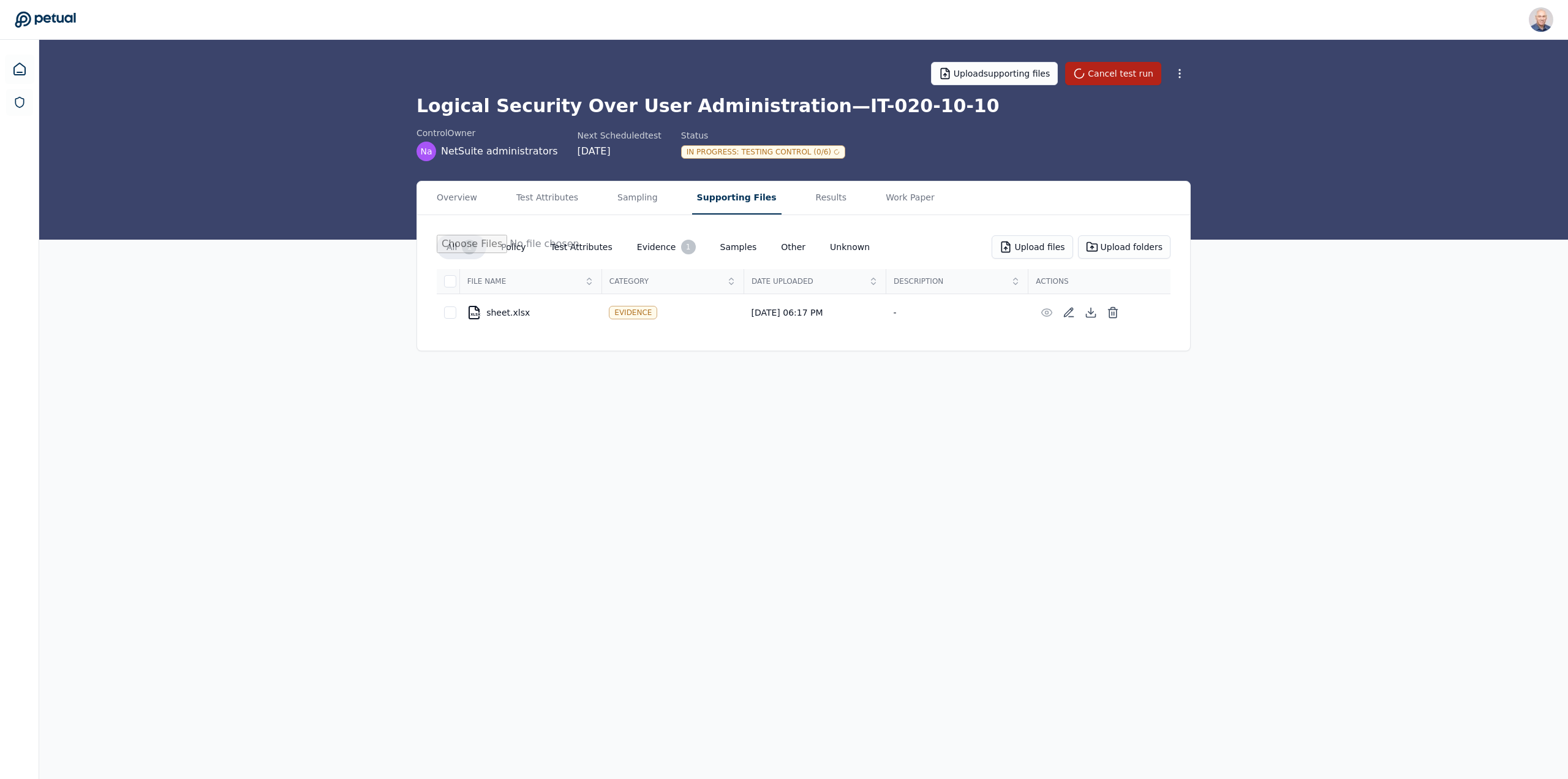
click at [282, 469] on main "Upload supporting files Cancel test run Logical Security Over User Administrati…" at bounding box center [804, 409] width 1529 height 739
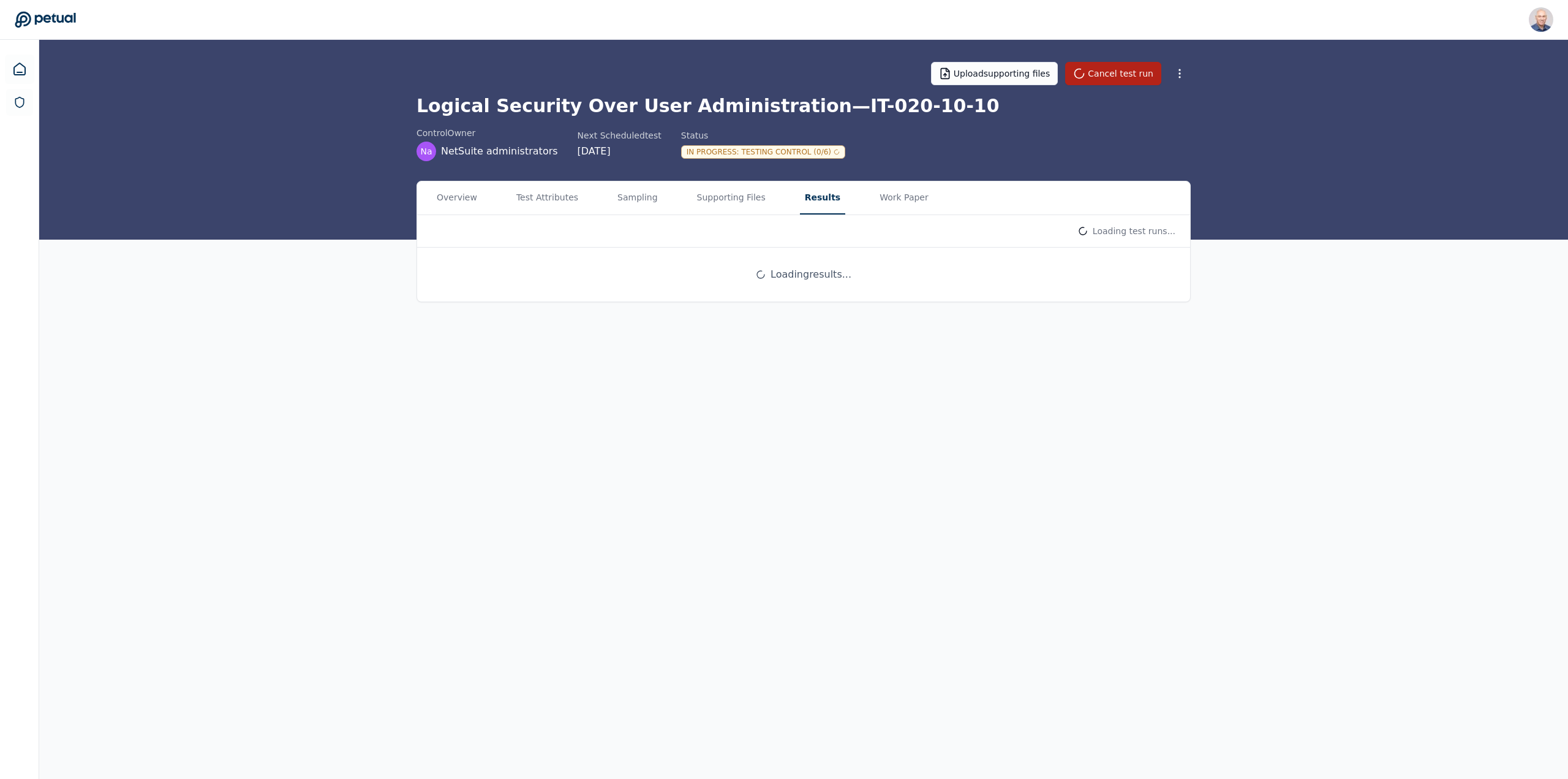
click at [800, 197] on button "Results" at bounding box center [823, 197] width 46 height 33
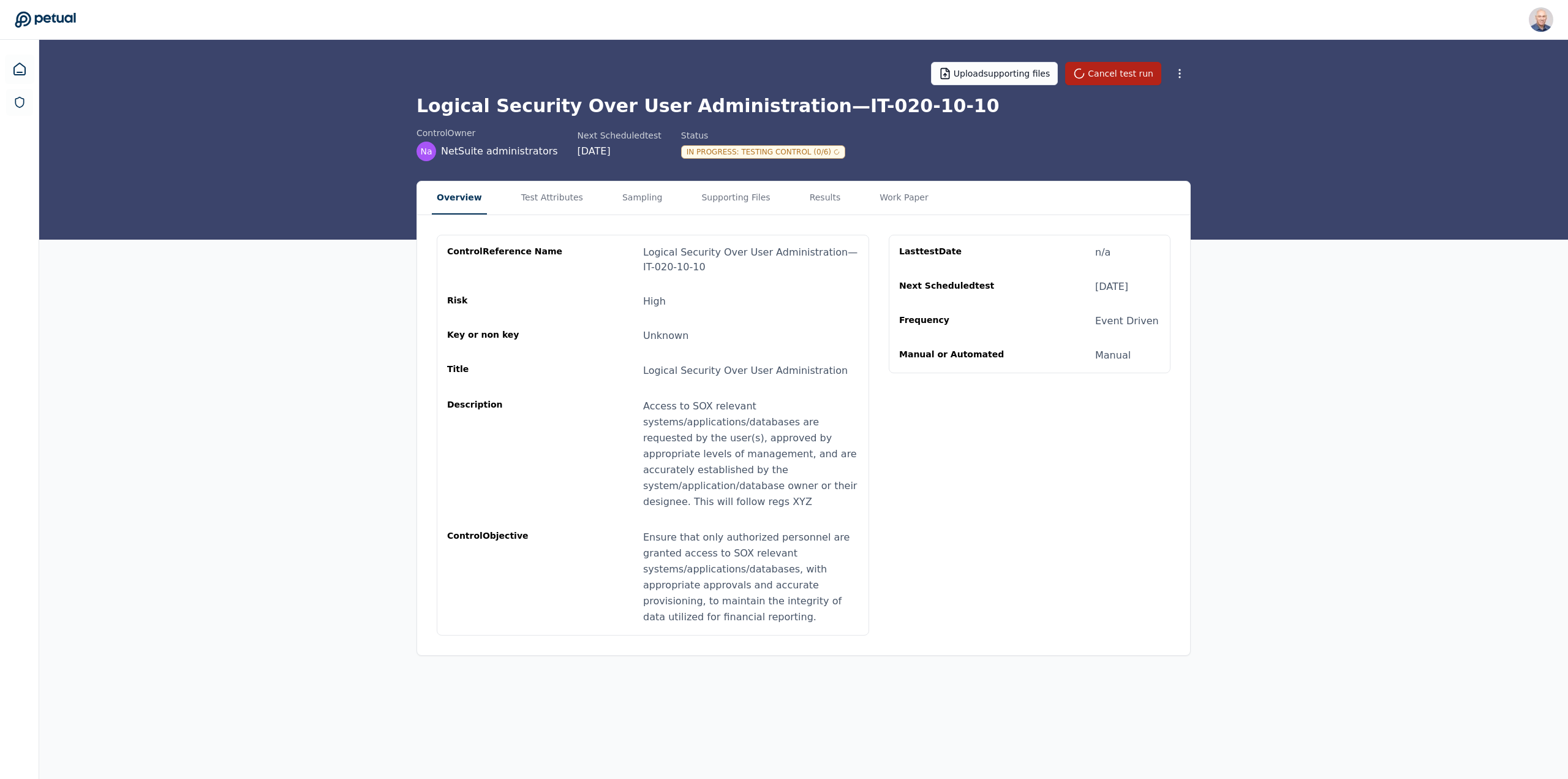
click at [463, 196] on button "Overview" at bounding box center [460, 197] width 55 height 33
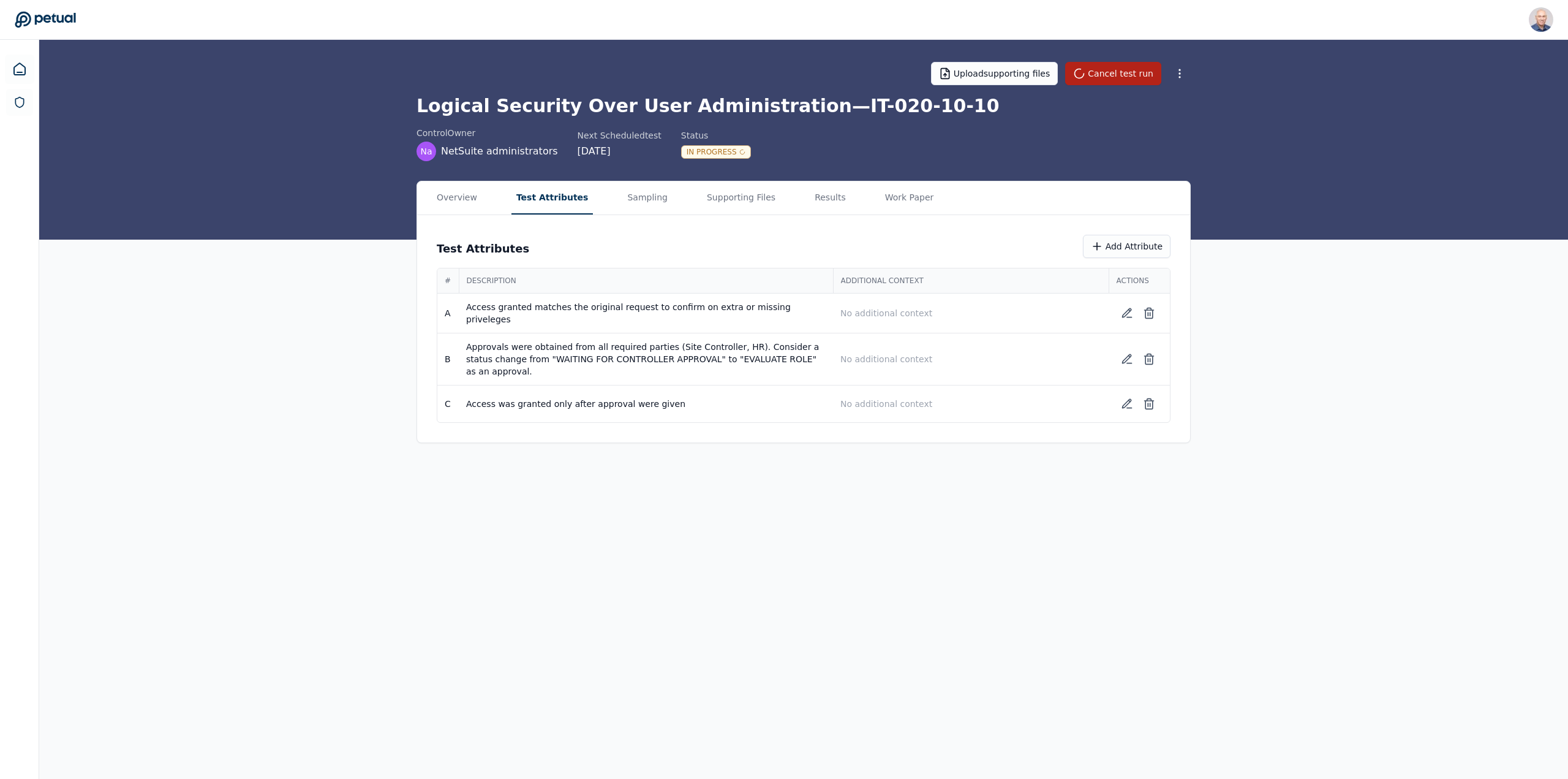
click at [528, 199] on button "Test Attributes" at bounding box center [552, 197] width 82 height 33
click at [1120, 243] on button "Add Attribute" at bounding box center [1127, 246] width 88 height 23
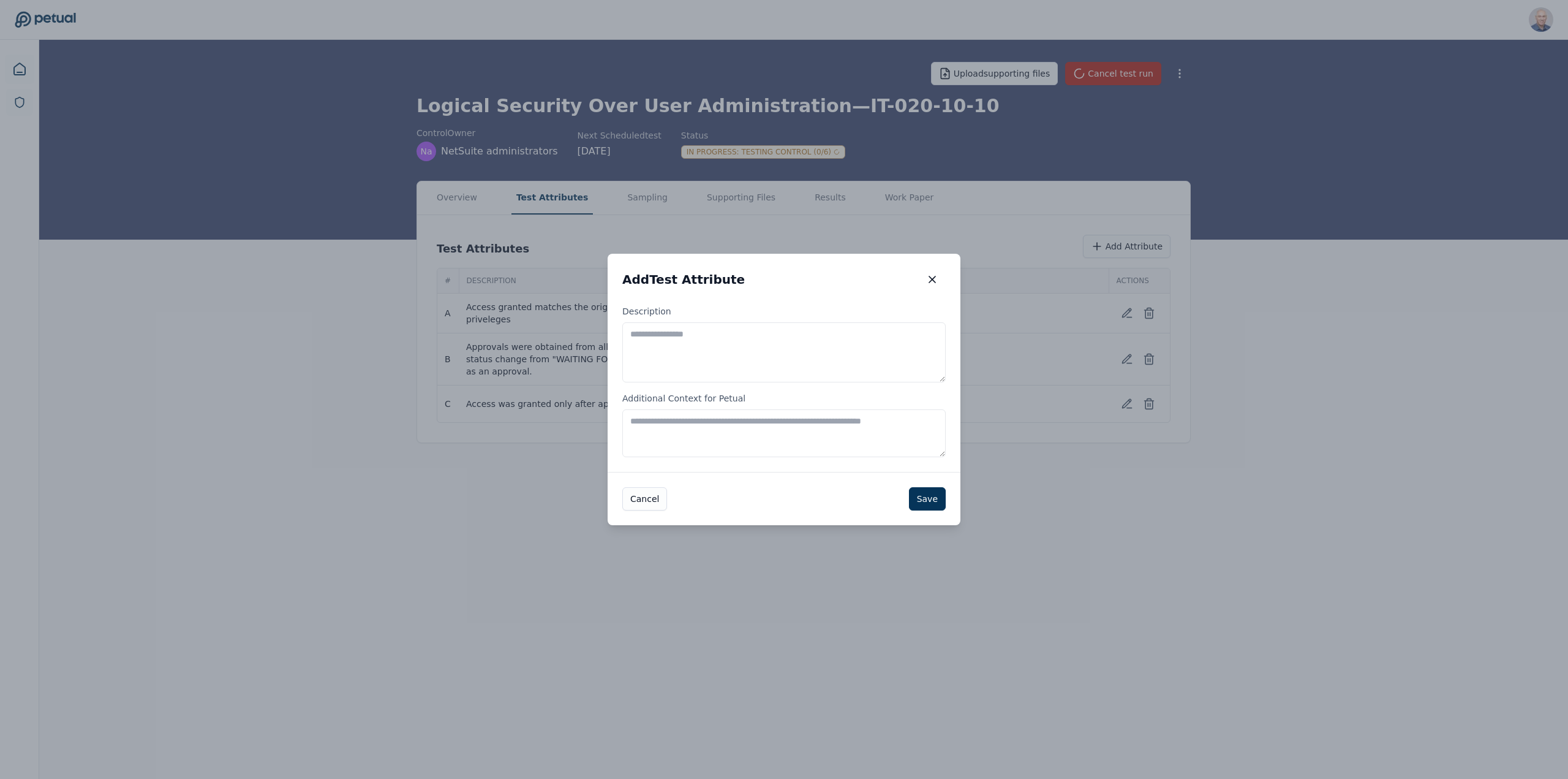
click at [744, 357] on textarea "Description" at bounding box center [784, 351] width 324 height 60
type textarea "*"
click at [767, 330] on textarea "**********" at bounding box center [784, 351] width 324 height 60
type textarea "**********"
click at [926, 499] on button "Save" at bounding box center [927, 499] width 37 height 23
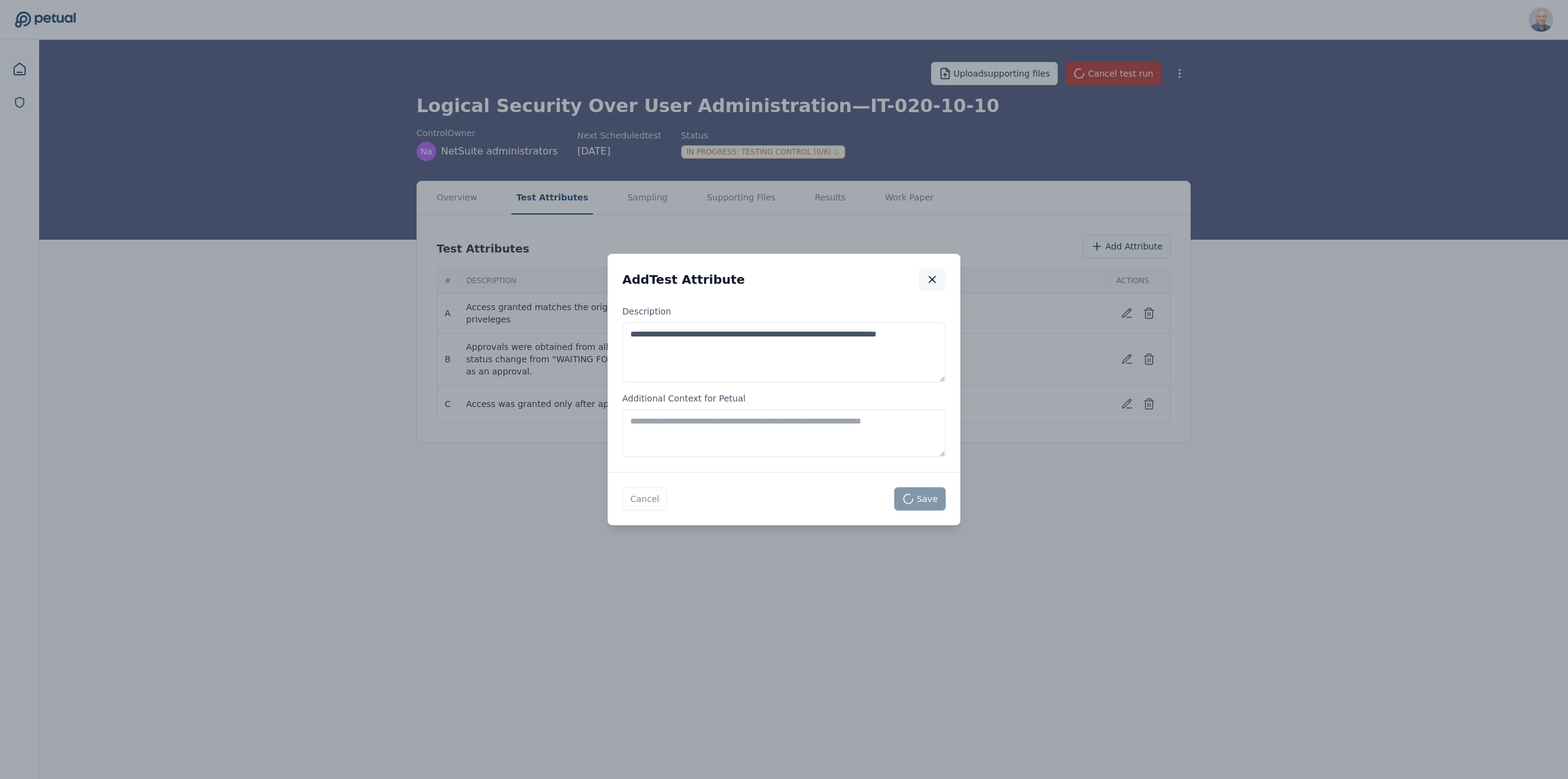
click at [932, 278] on icon "button" at bounding box center [932, 279] width 12 height 12
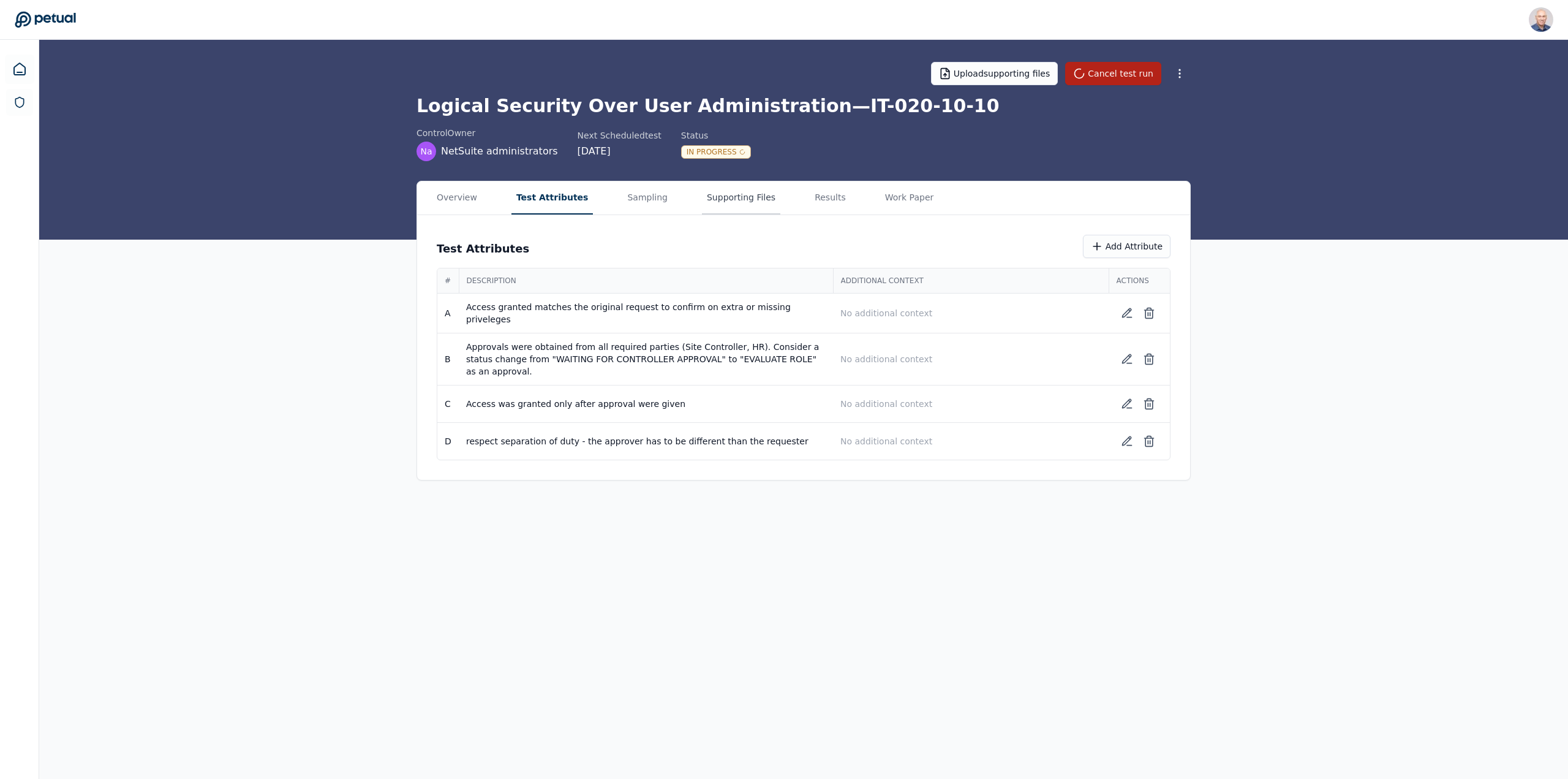
click at [702, 189] on button "Supporting Files" at bounding box center [741, 197] width 78 height 33
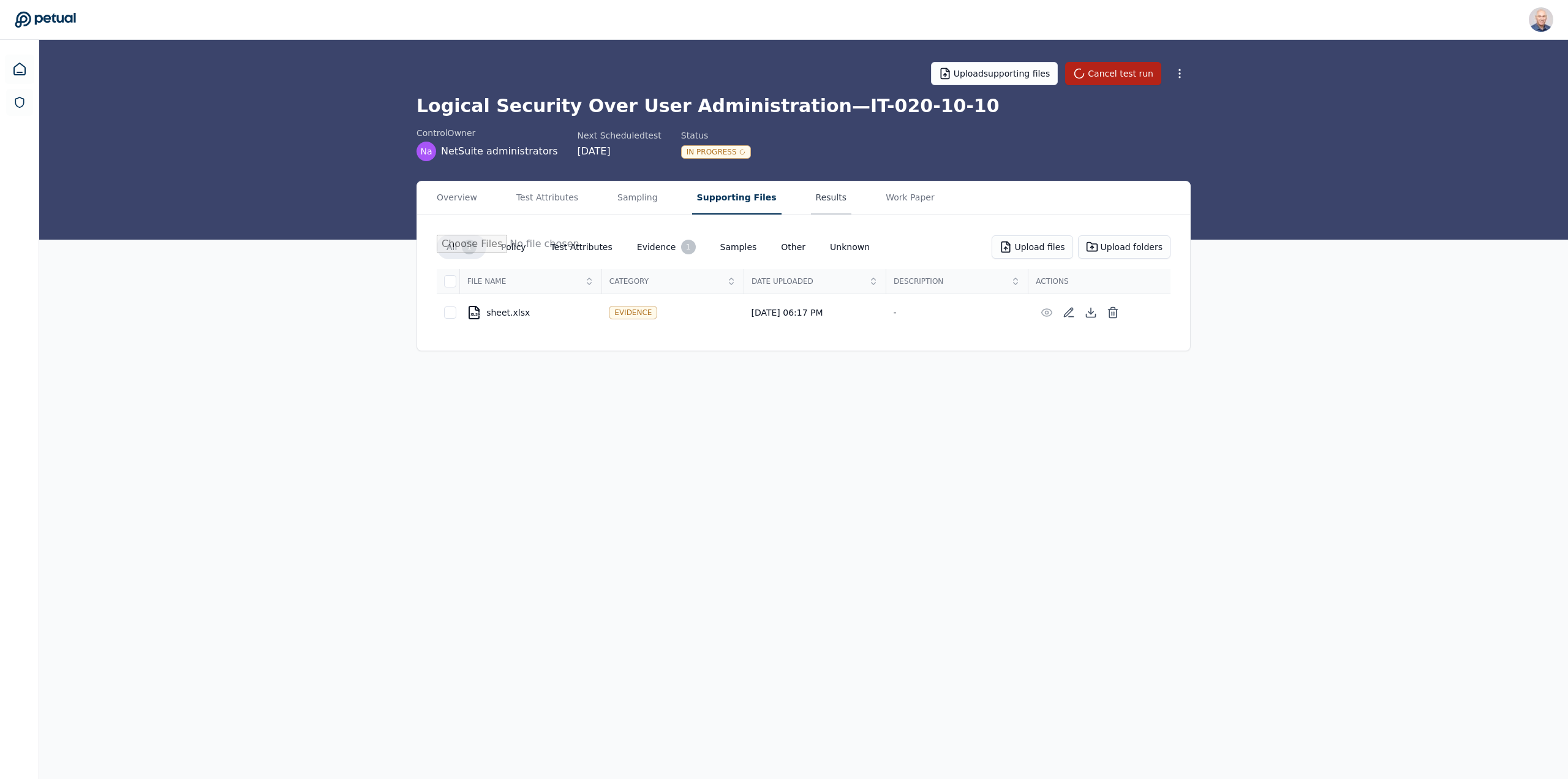
click at [811, 197] on button "Results" at bounding box center [831, 197] width 41 height 33
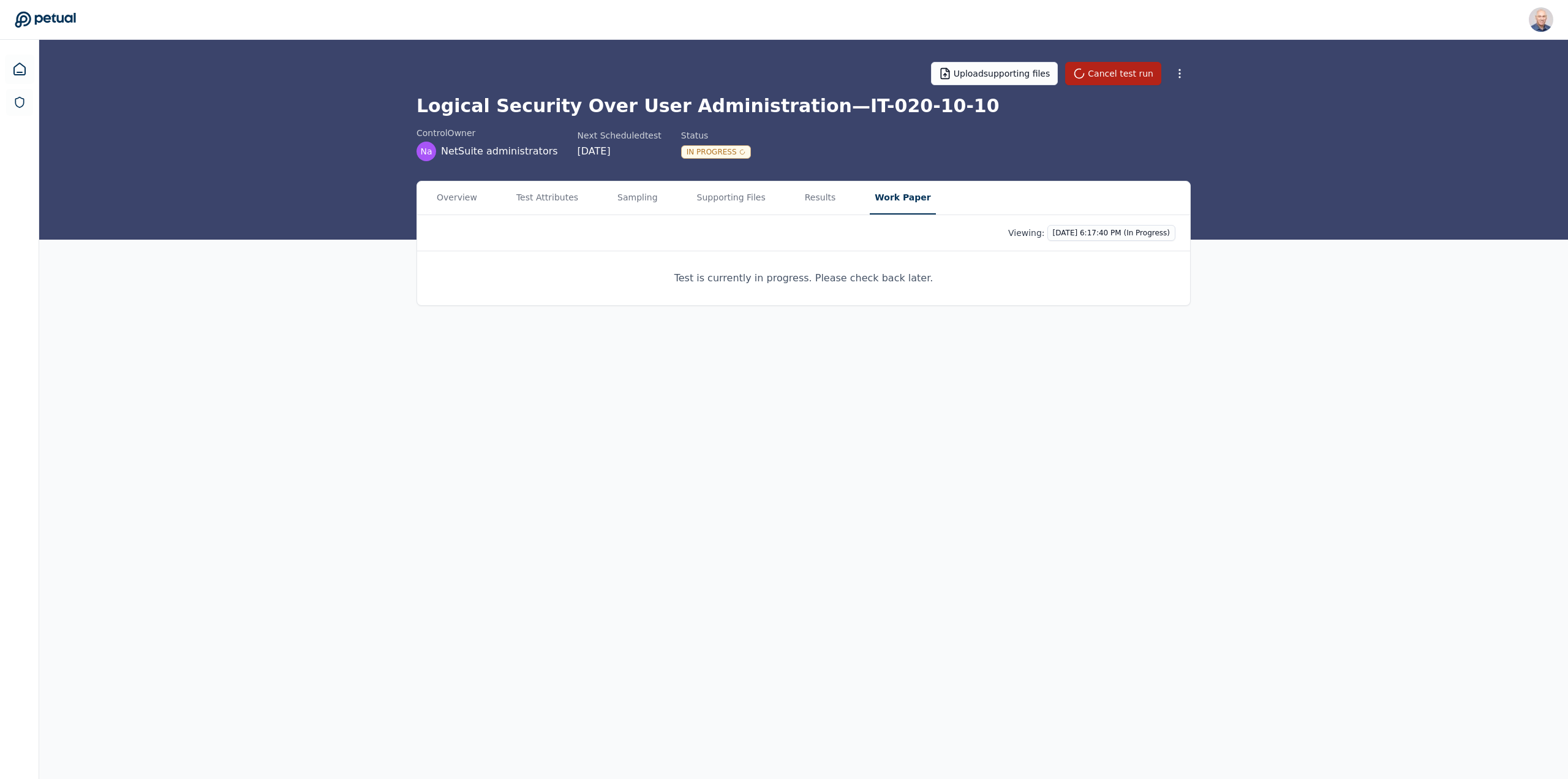
click at [870, 194] on button "Work Paper" at bounding box center [903, 197] width 66 height 33
drag, startPoint x: 794, startPoint y: 191, endPoint x: 765, endPoint y: 193, distance: 29.1
click at [800, 191] on button "Results" at bounding box center [820, 197] width 41 height 33
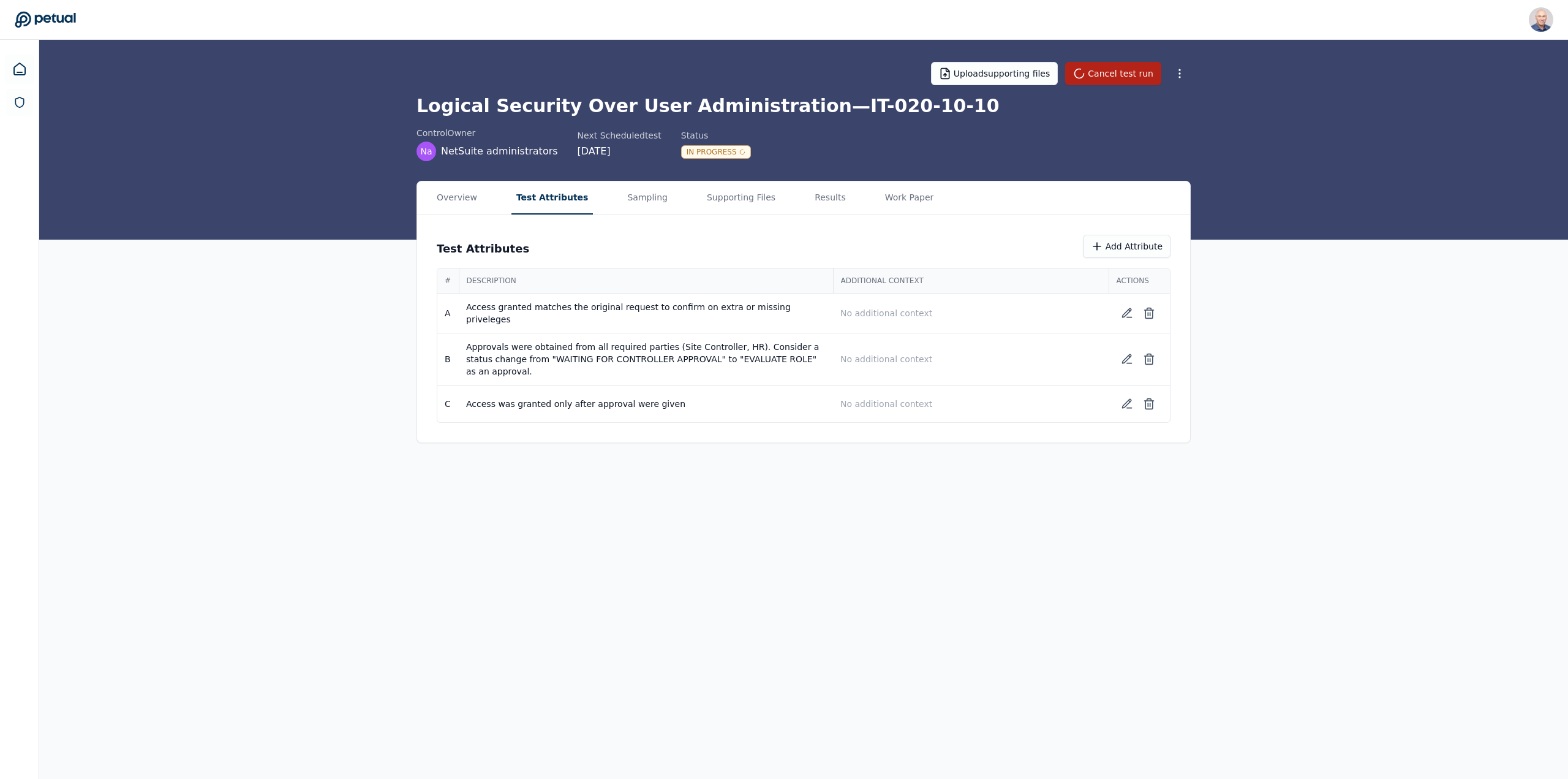
click at [528, 202] on button "Test Attributes" at bounding box center [552, 197] width 82 height 33
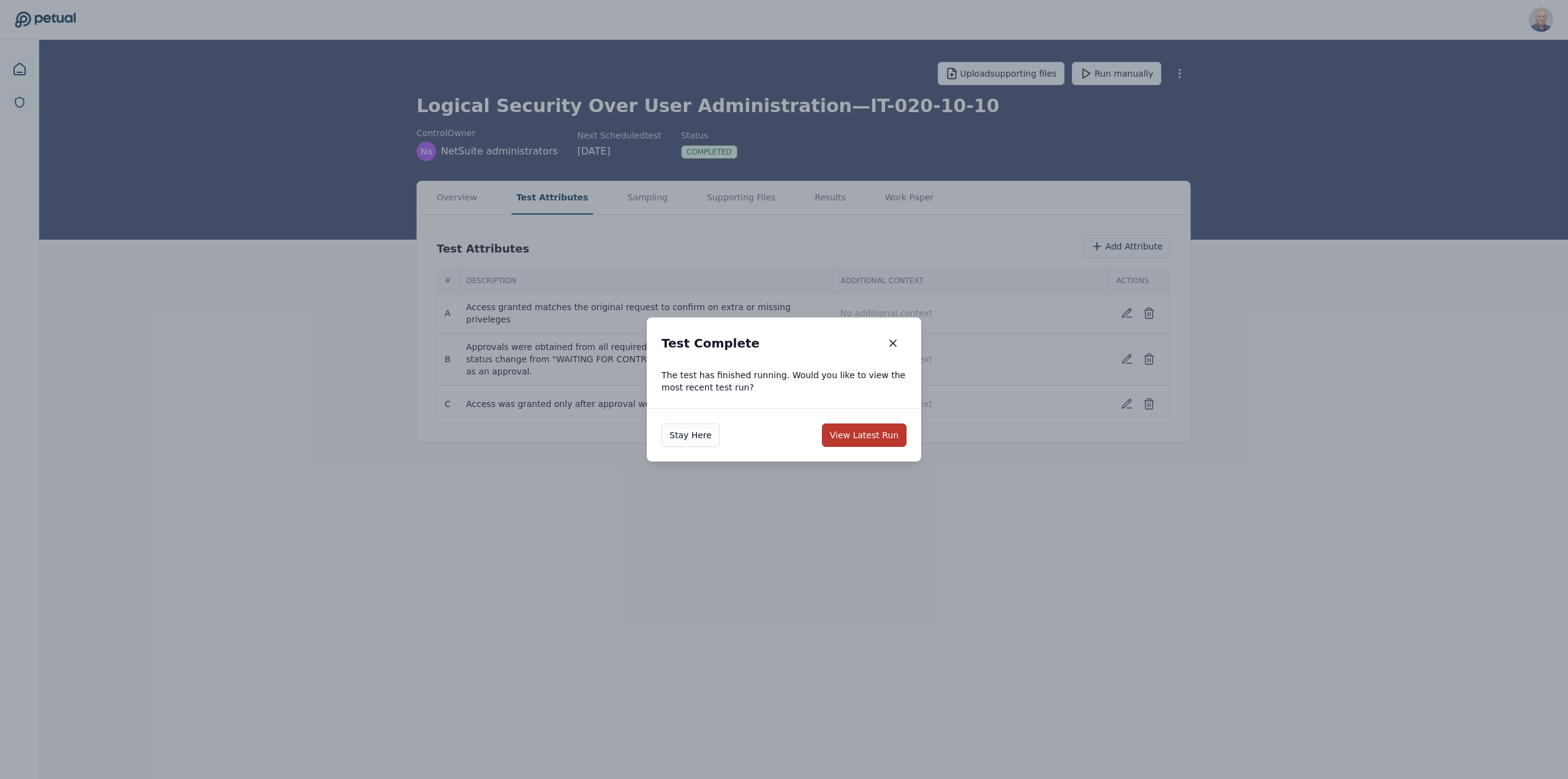
click at [880, 429] on button "View Latest Run" at bounding box center [863, 435] width 85 height 23
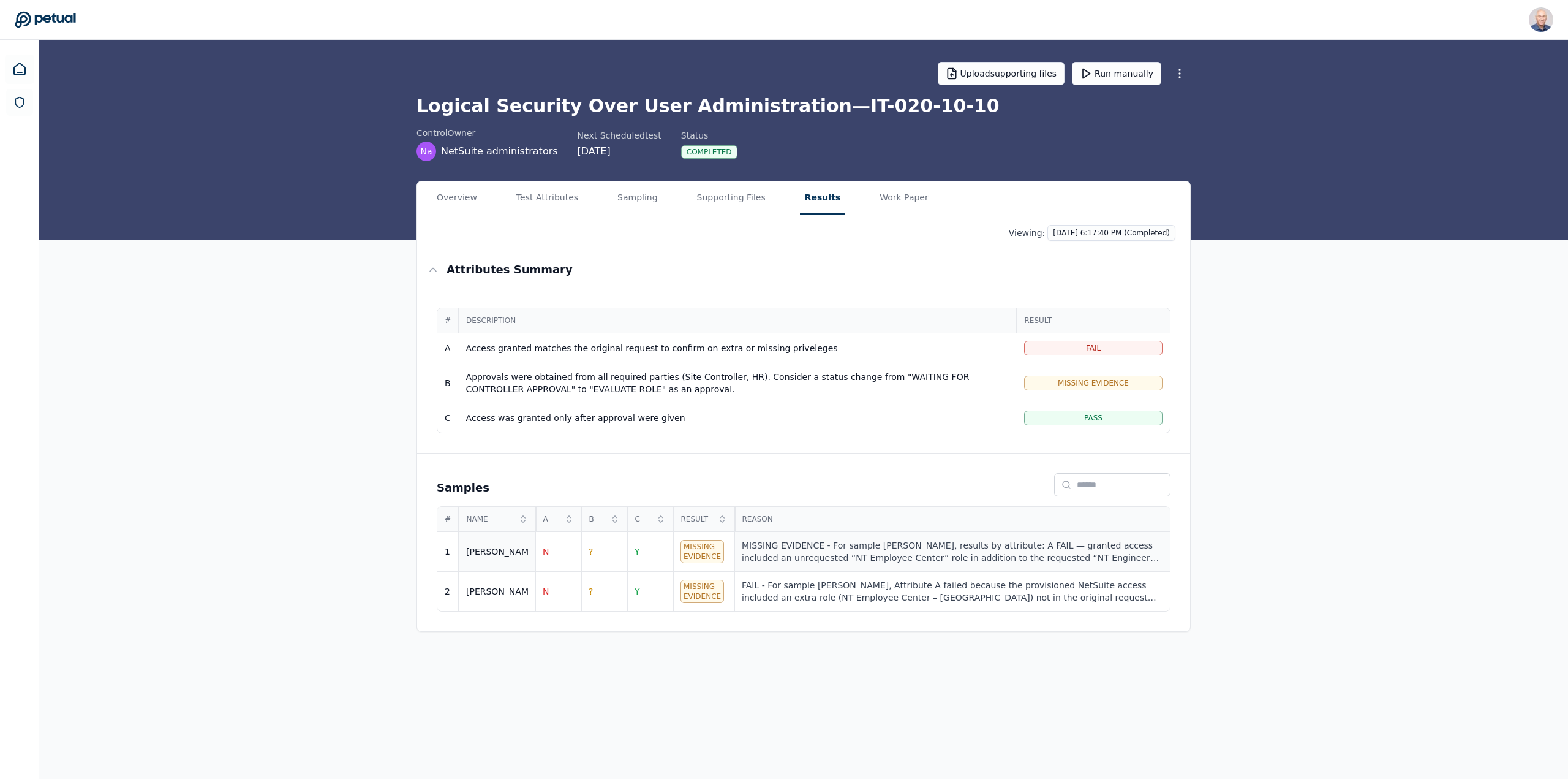
click at [774, 546] on div "MISSING EVIDENCE - For sample [PERSON_NAME], results by attribute: A FAIL — gra…" at bounding box center [952, 551] width 421 height 25
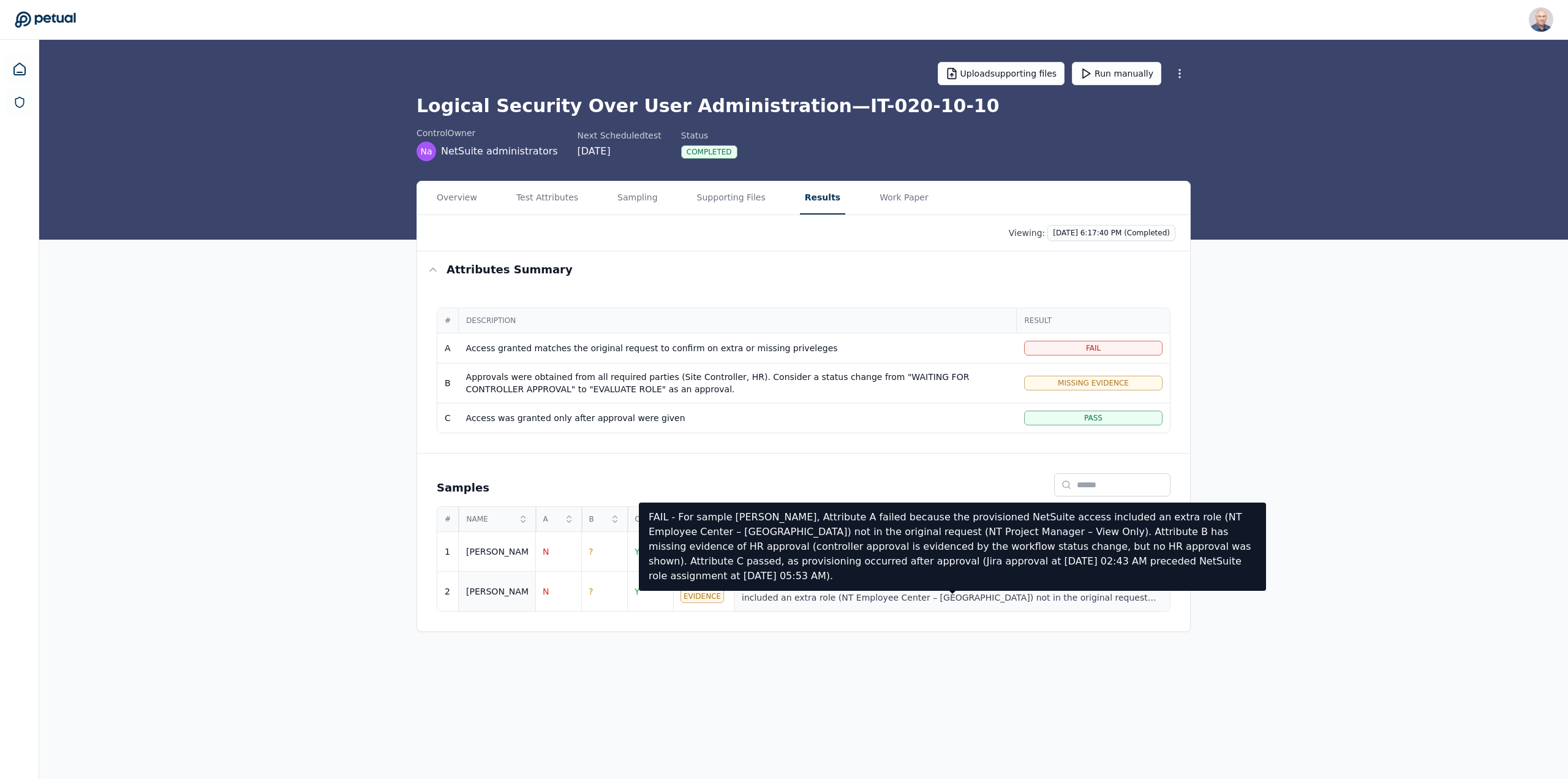
click at [829, 592] on div "FAIL - For sample Mukund Madhav, Attribute A failed because the provisioned Net…" at bounding box center [952, 591] width 421 height 25
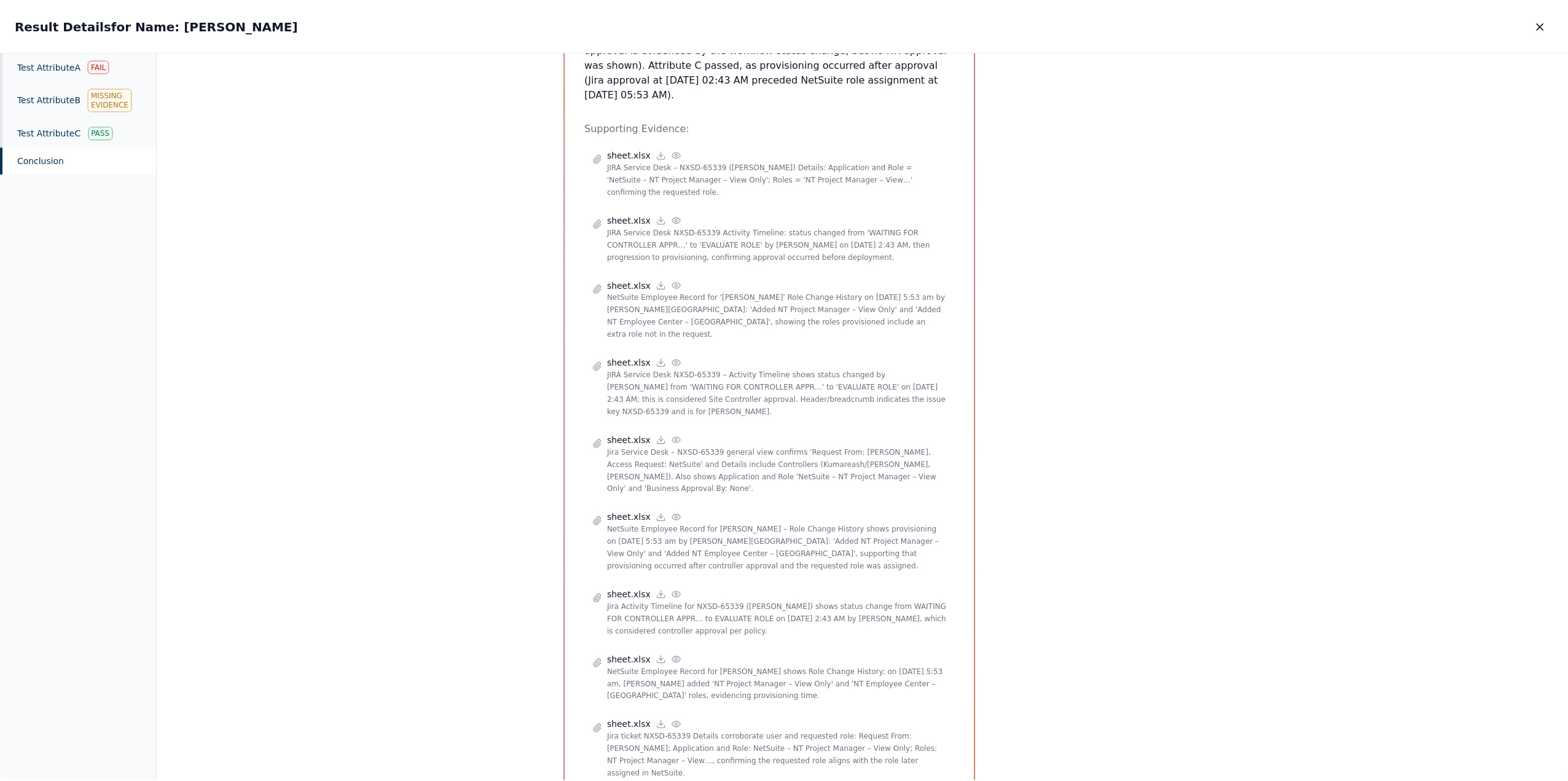
scroll to position [369, 0]
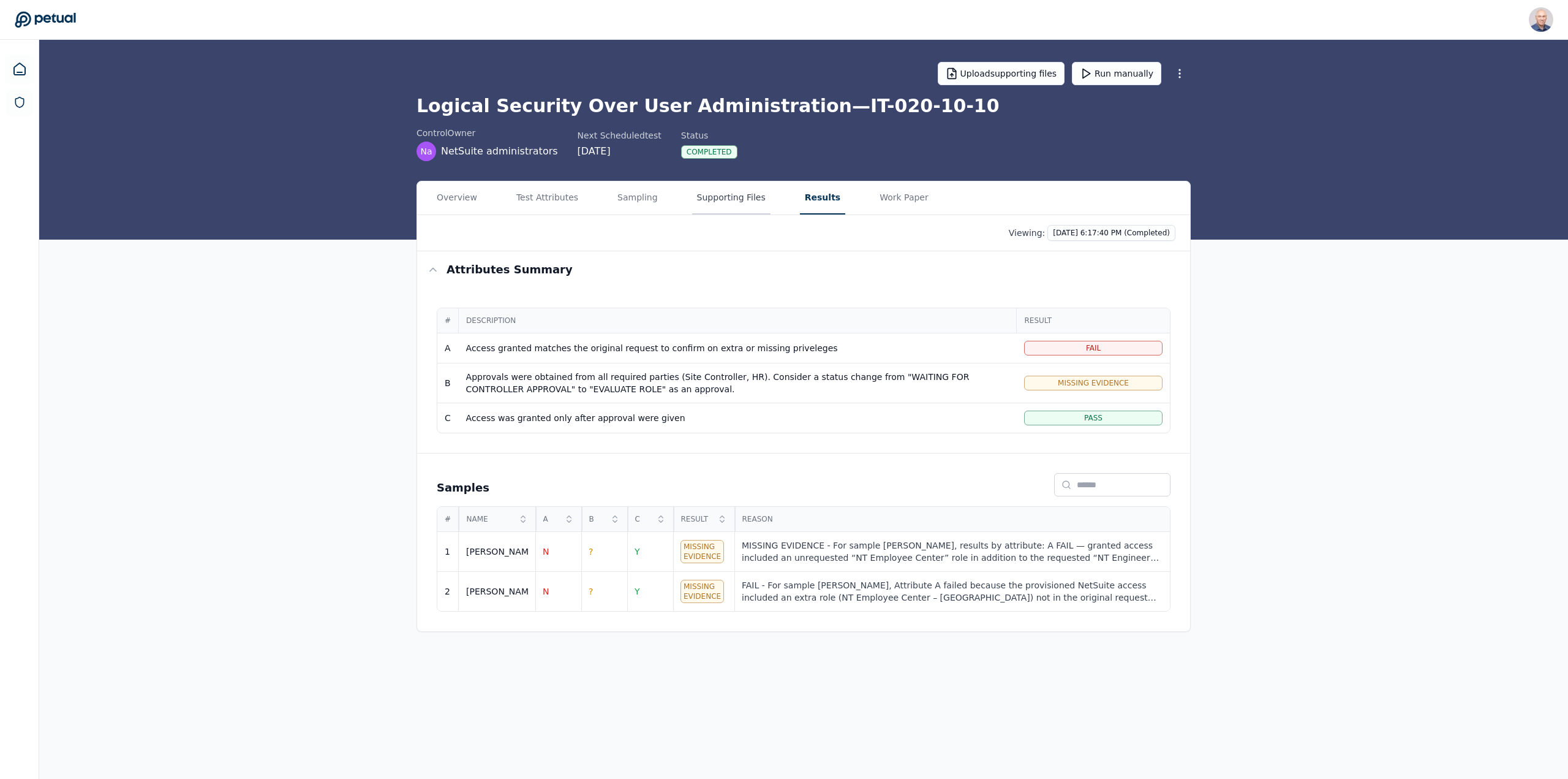
click at [699, 197] on button "Supporting Files" at bounding box center [731, 197] width 78 height 33
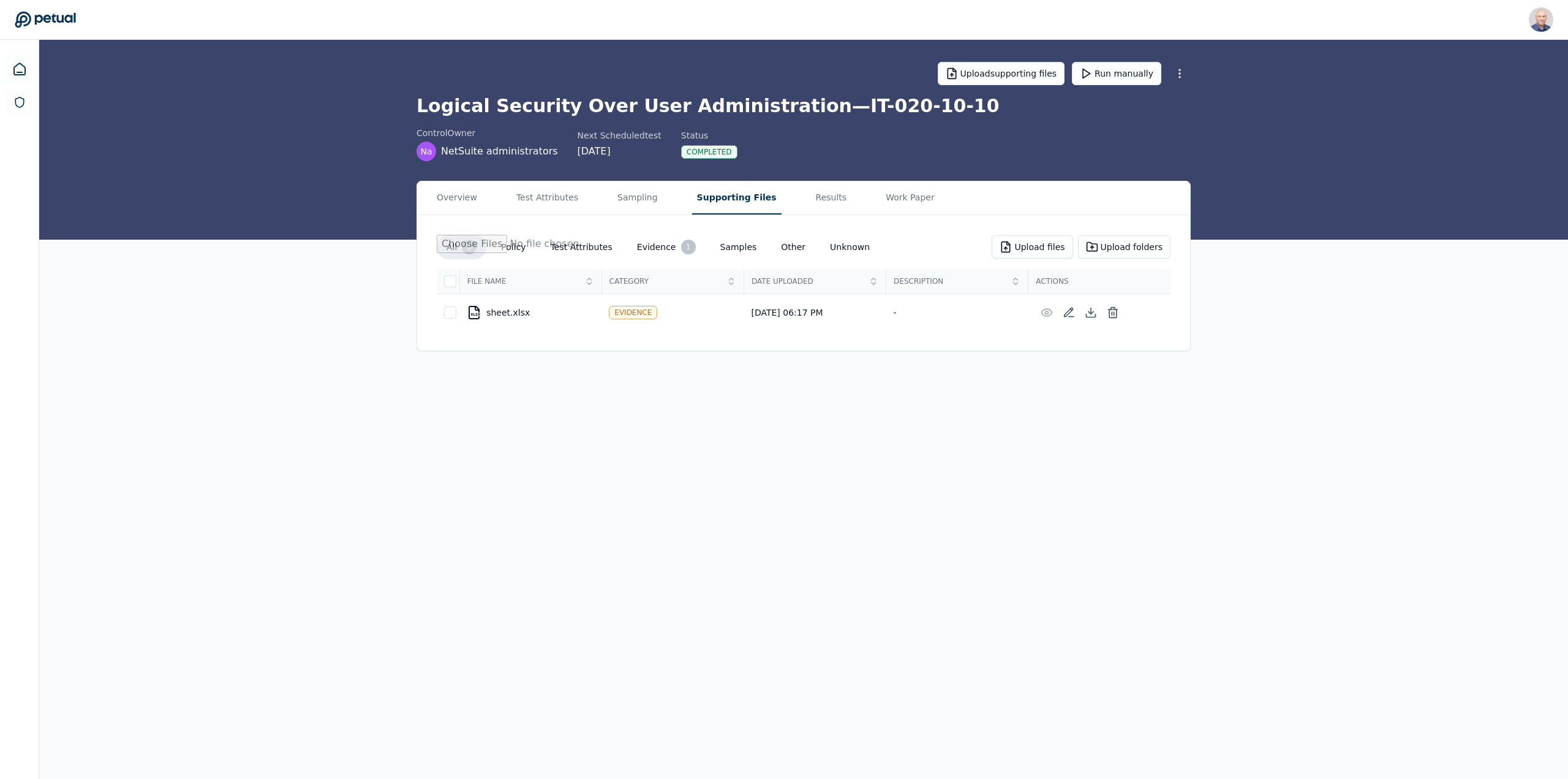
click at [633, 315] on div "Evidence" at bounding box center [633, 312] width 49 height 13
click at [641, 200] on button "Sampling" at bounding box center [637, 197] width 50 height 33
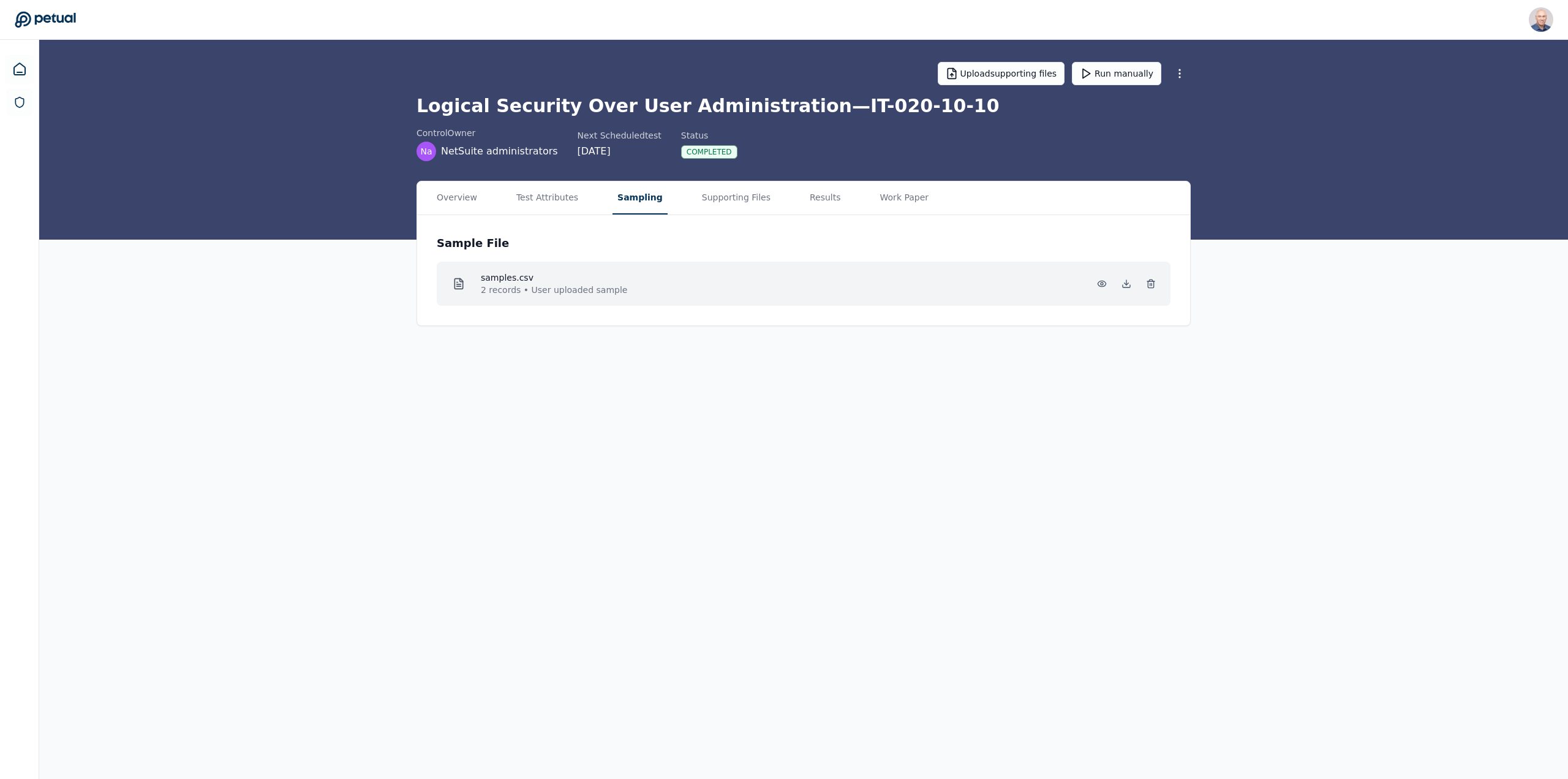
click at [582, 291] on p "2 records • User uploaded sample" at bounding box center [554, 290] width 147 height 12
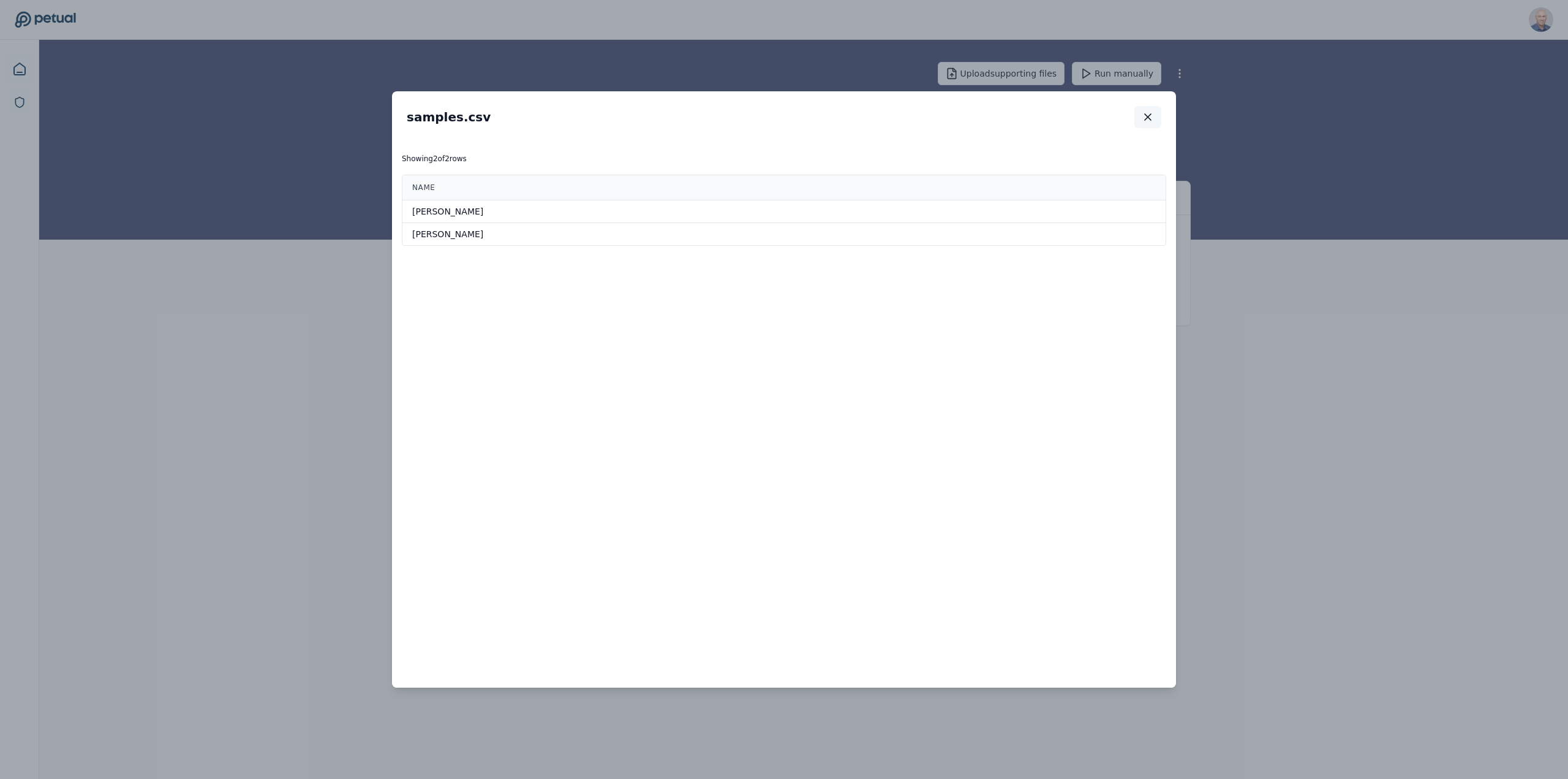
click at [1156, 114] on button "button" at bounding box center [1148, 116] width 27 height 22
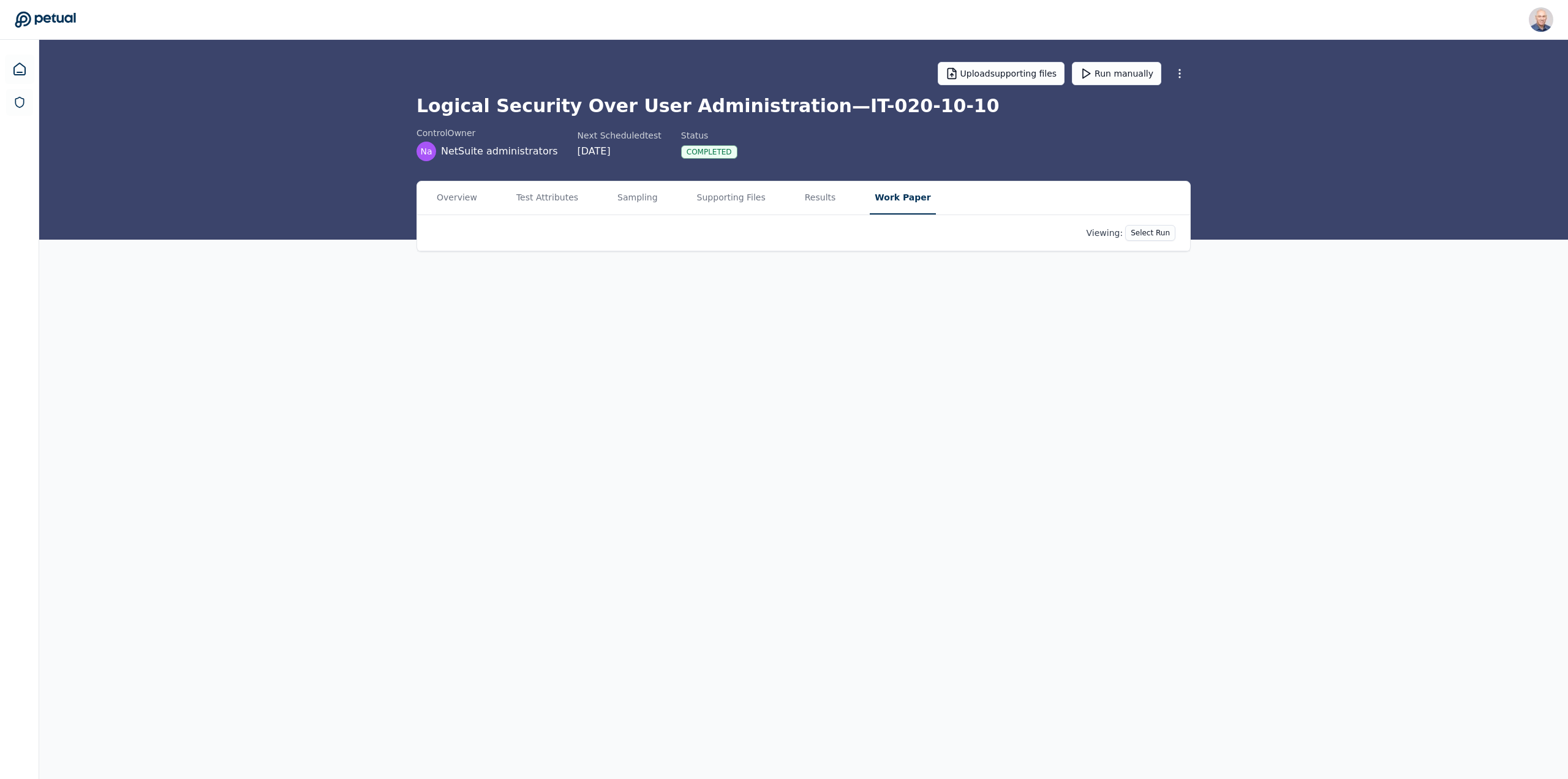
click at [894, 197] on button "Work Paper" at bounding box center [903, 197] width 66 height 33
click at [1181, 75] on html "Harel K harel@petual.ai Sign out Upload supporting files Run manually Logical S…" at bounding box center [784, 390] width 1568 height 779
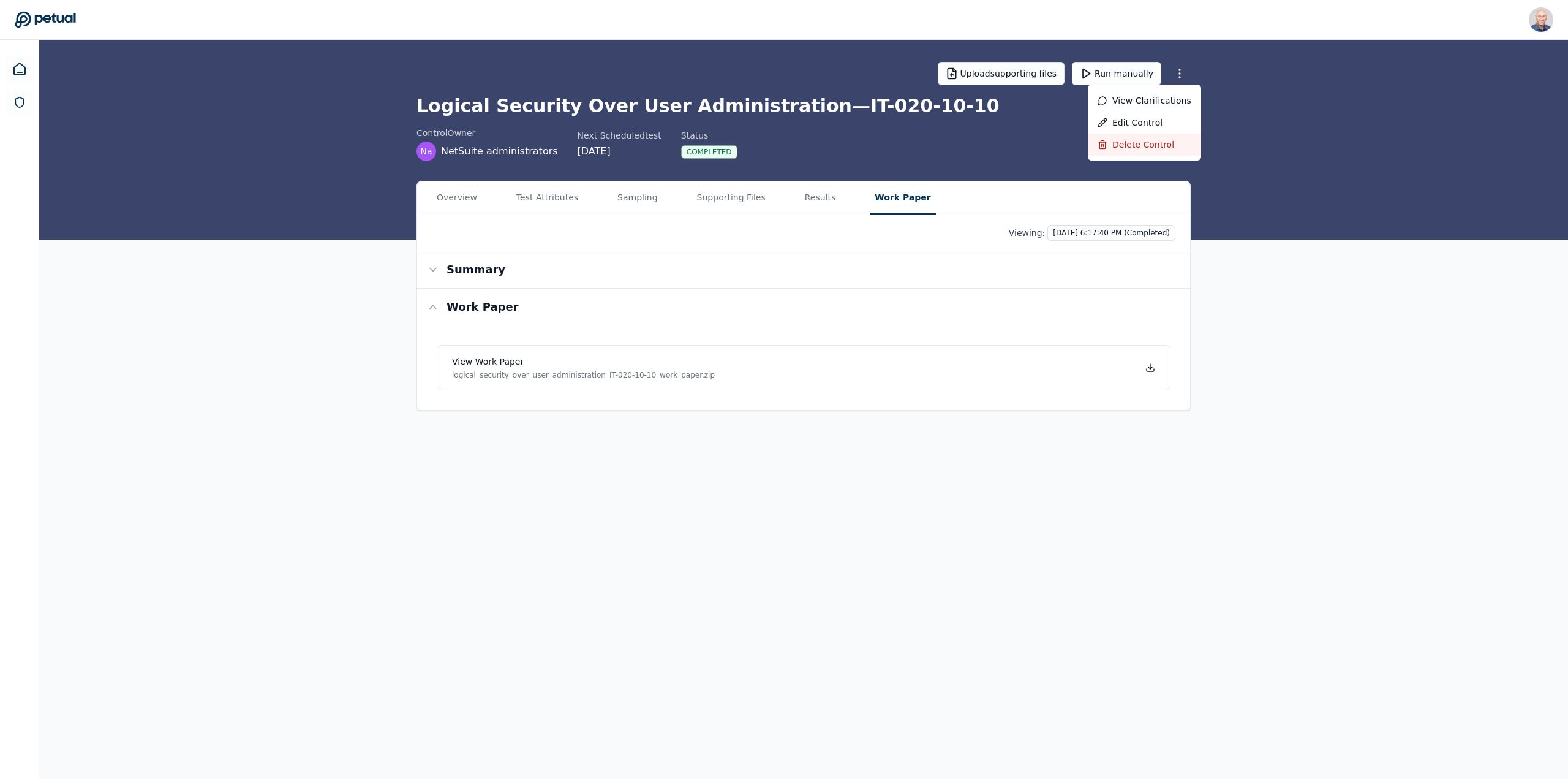
click at [1147, 136] on div "Delete control" at bounding box center [1144, 144] width 113 height 22
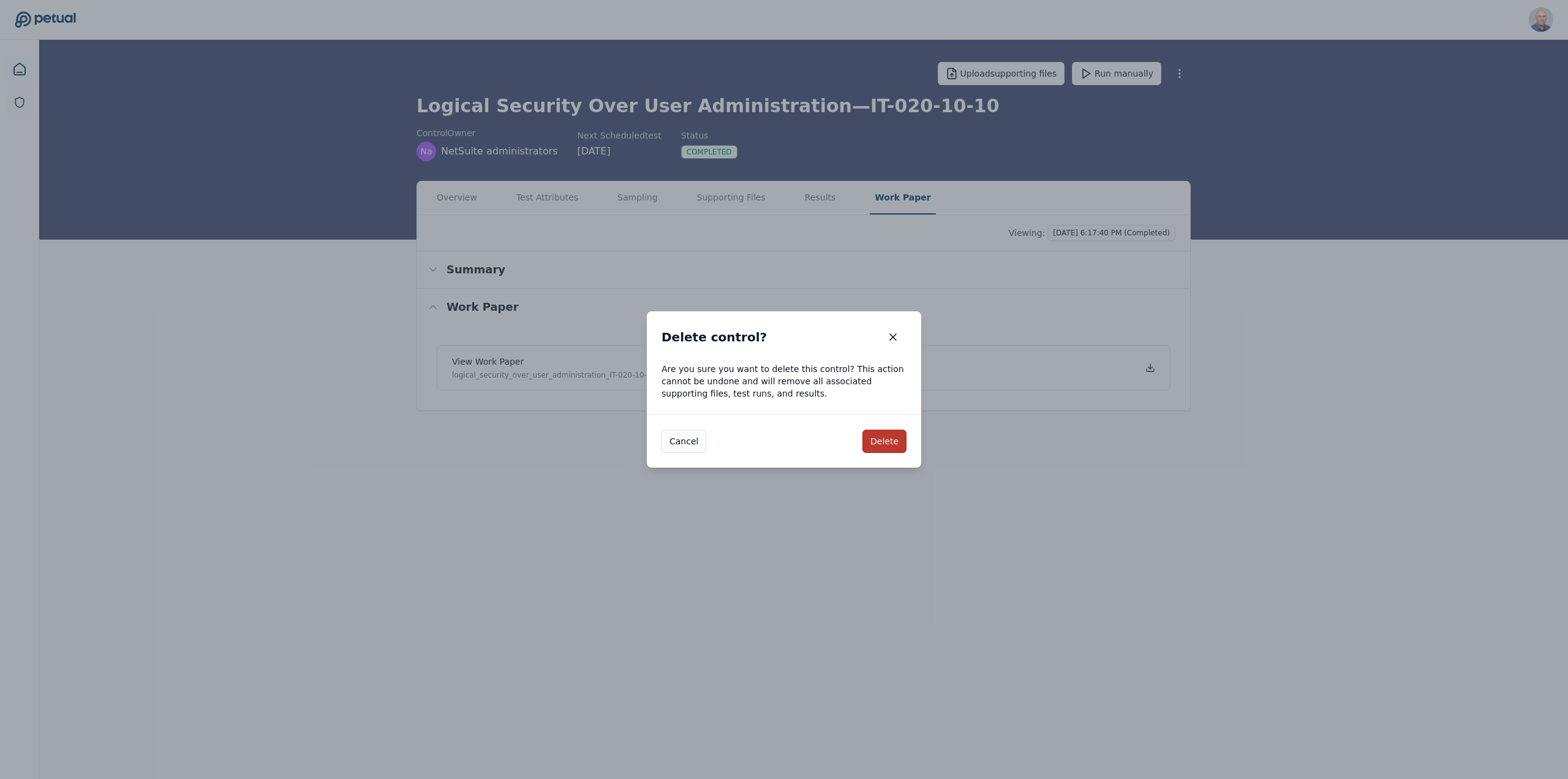
click at [892, 442] on button "Delete" at bounding box center [884, 441] width 44 height 23
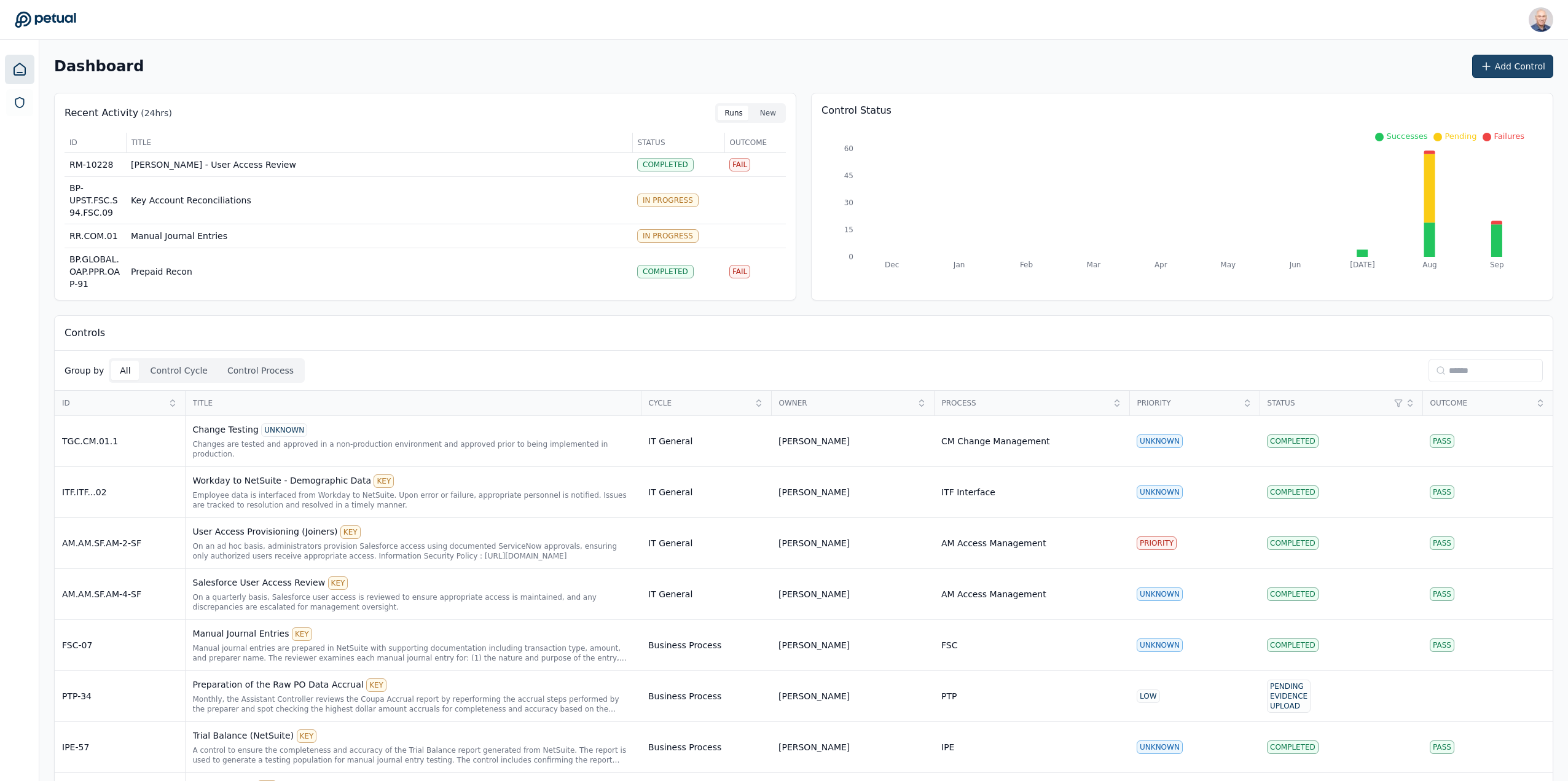
click at [1512, 61] on button "Add Control" at bounding box center [1513, 66] width 81 height 23
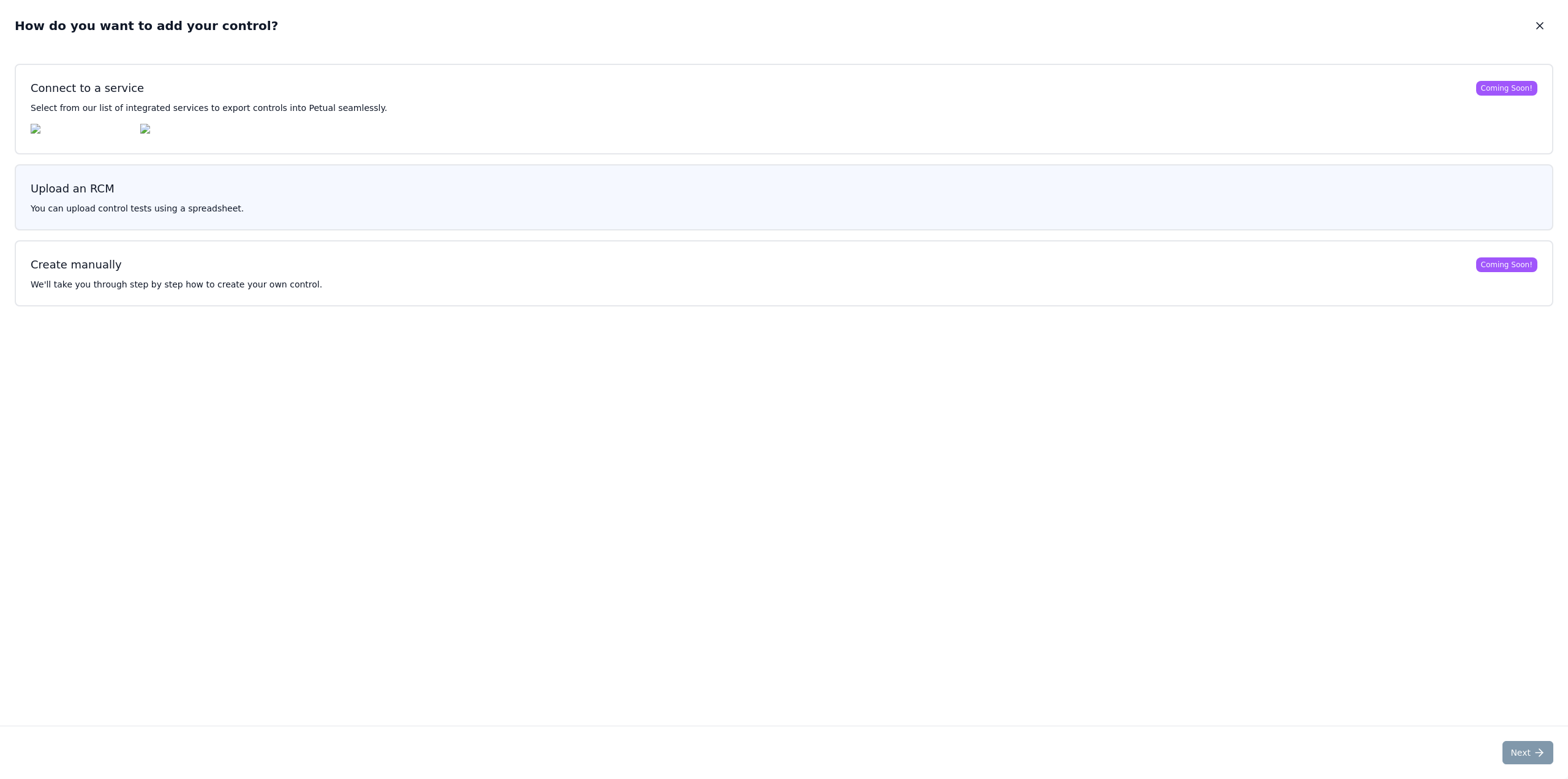
click at [448, 203] on button "Upload an RCM You can upload control tests using a spreadsheet." at bounding box center [784, 196] width 1538 height 66
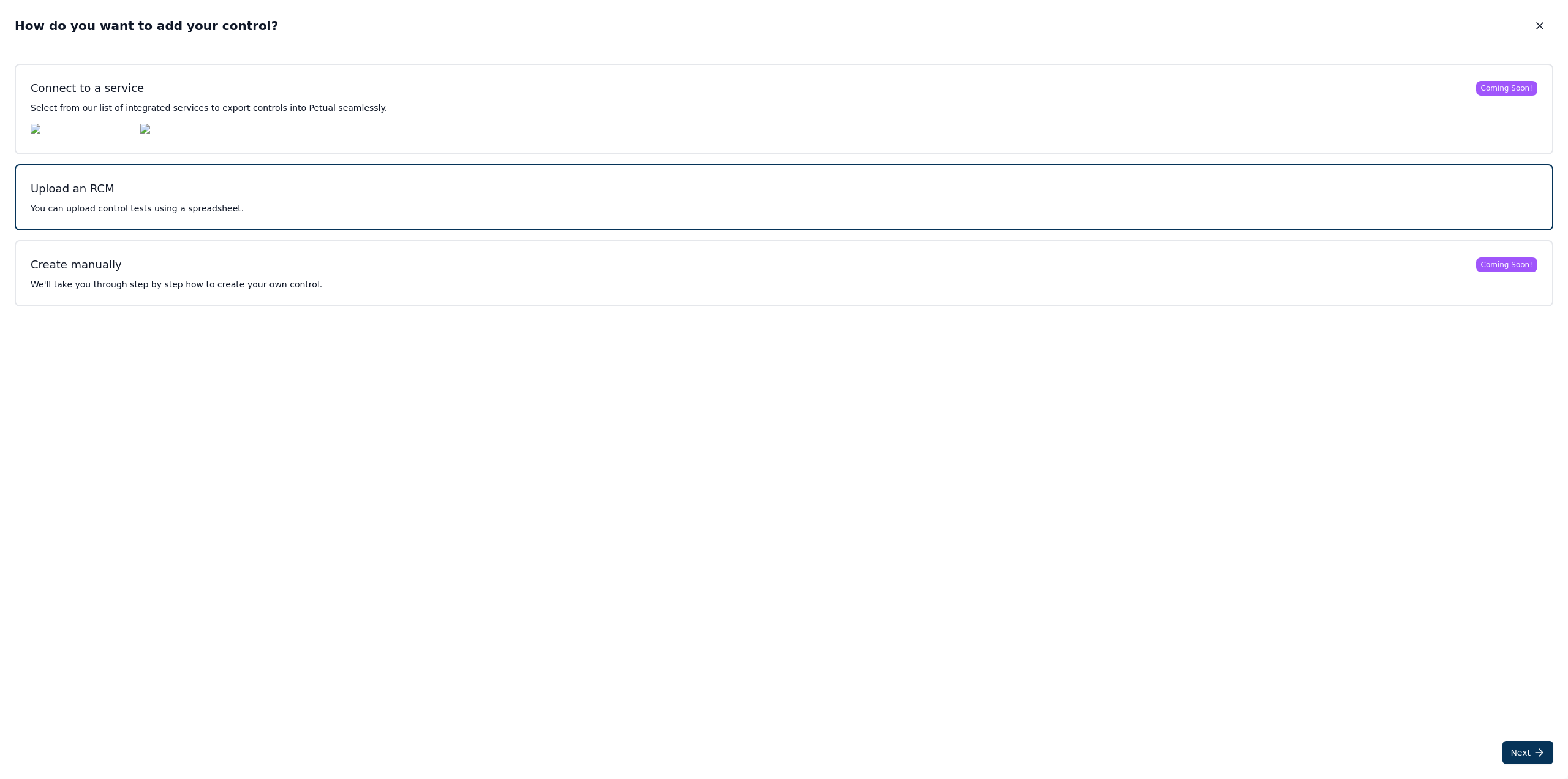
click at [448, 203] on button "Upload an RCM You can upload control tests using a spreadsheet." at bounding box center [784, 196] width 1538 height 66
click at [50, 191] on div "Upload an RCM" at bounding box center [72, 189] width 84 height 17
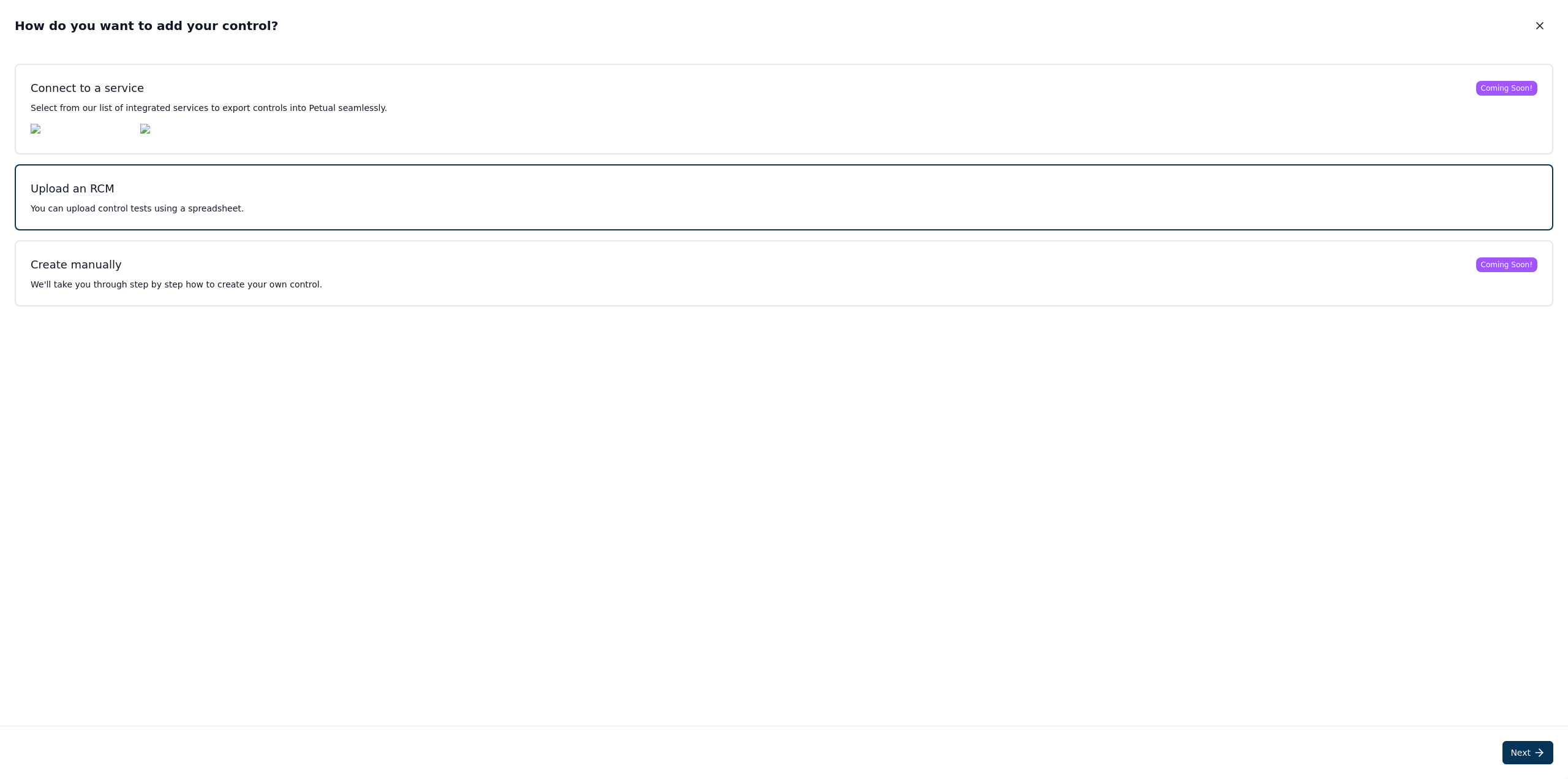
click at [117, 197] on h3 "Upload an RCM" at bounding box center [784, 189] width 1507 height 17
click at [1523, 746] on button "Next" at bounding box center [1527, 752] width 50 height 23
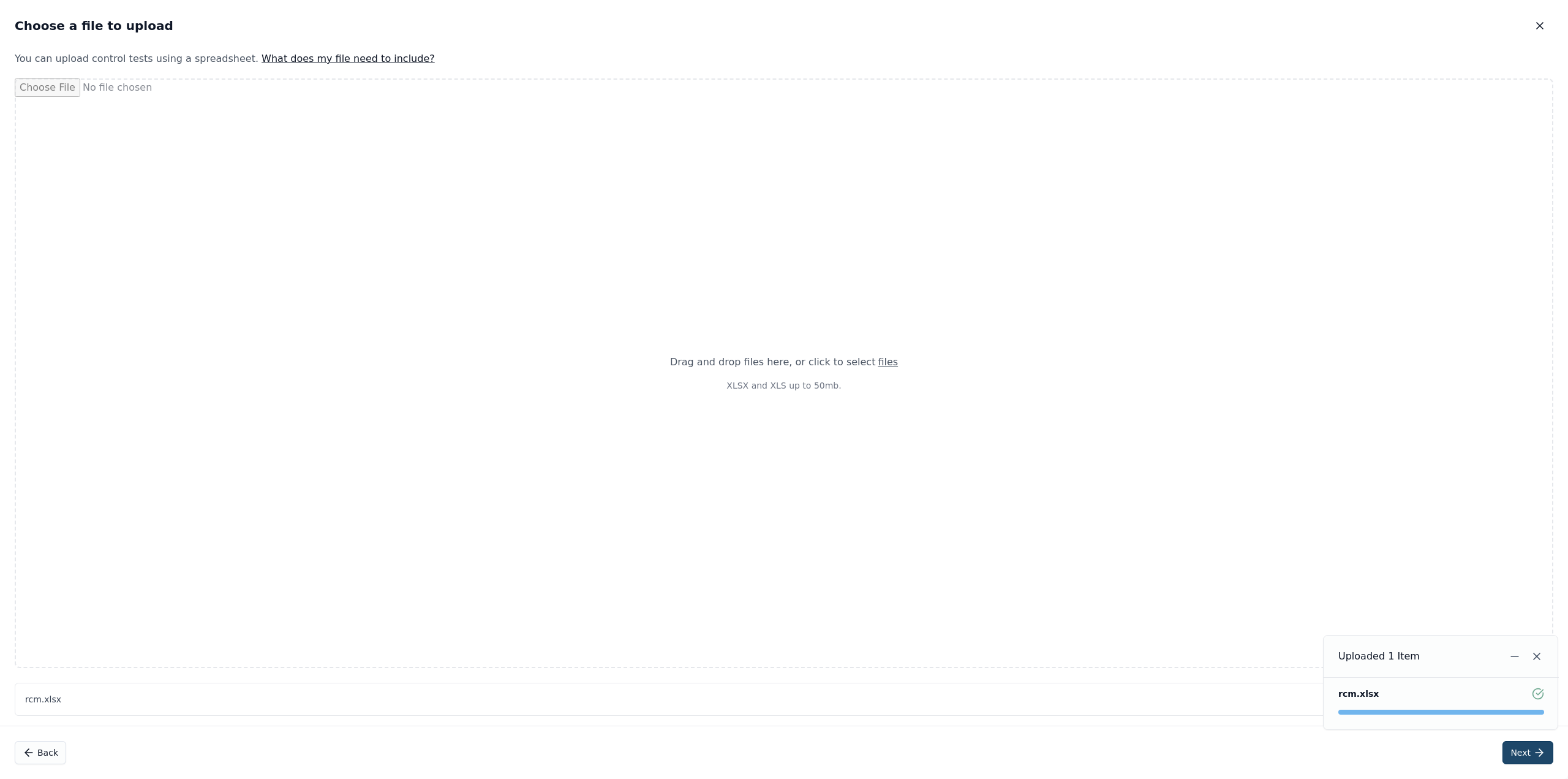
click at [1528, 749] on button "Next" at bounding box center [1527, 752] width 50 height 23
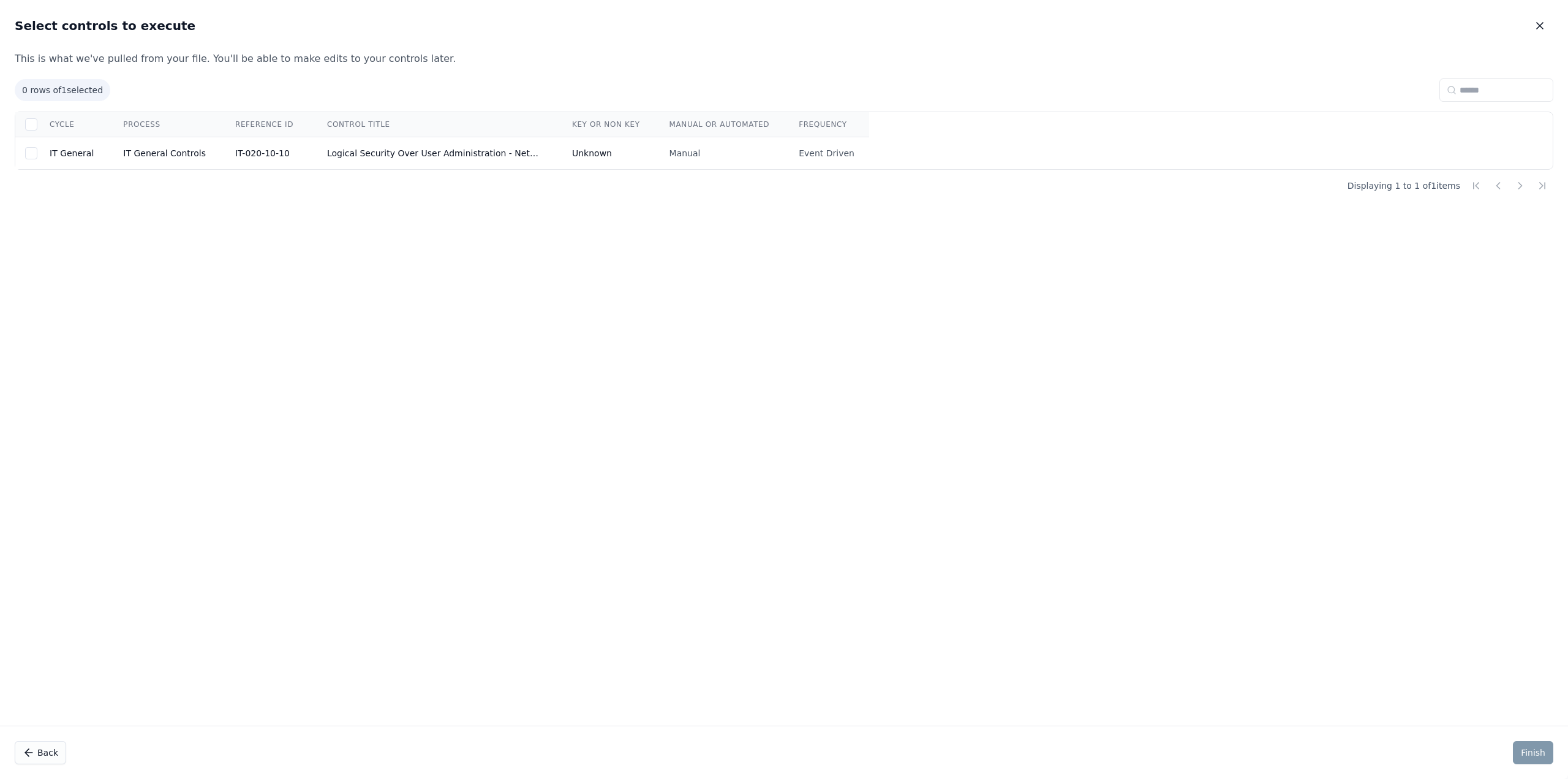
click at [30, 123] on div at bounding box center [30, 124] width 12 height 12
click at [1538, 750] on button "Finish" at bounding box center [1533, 752] width 40 height 23
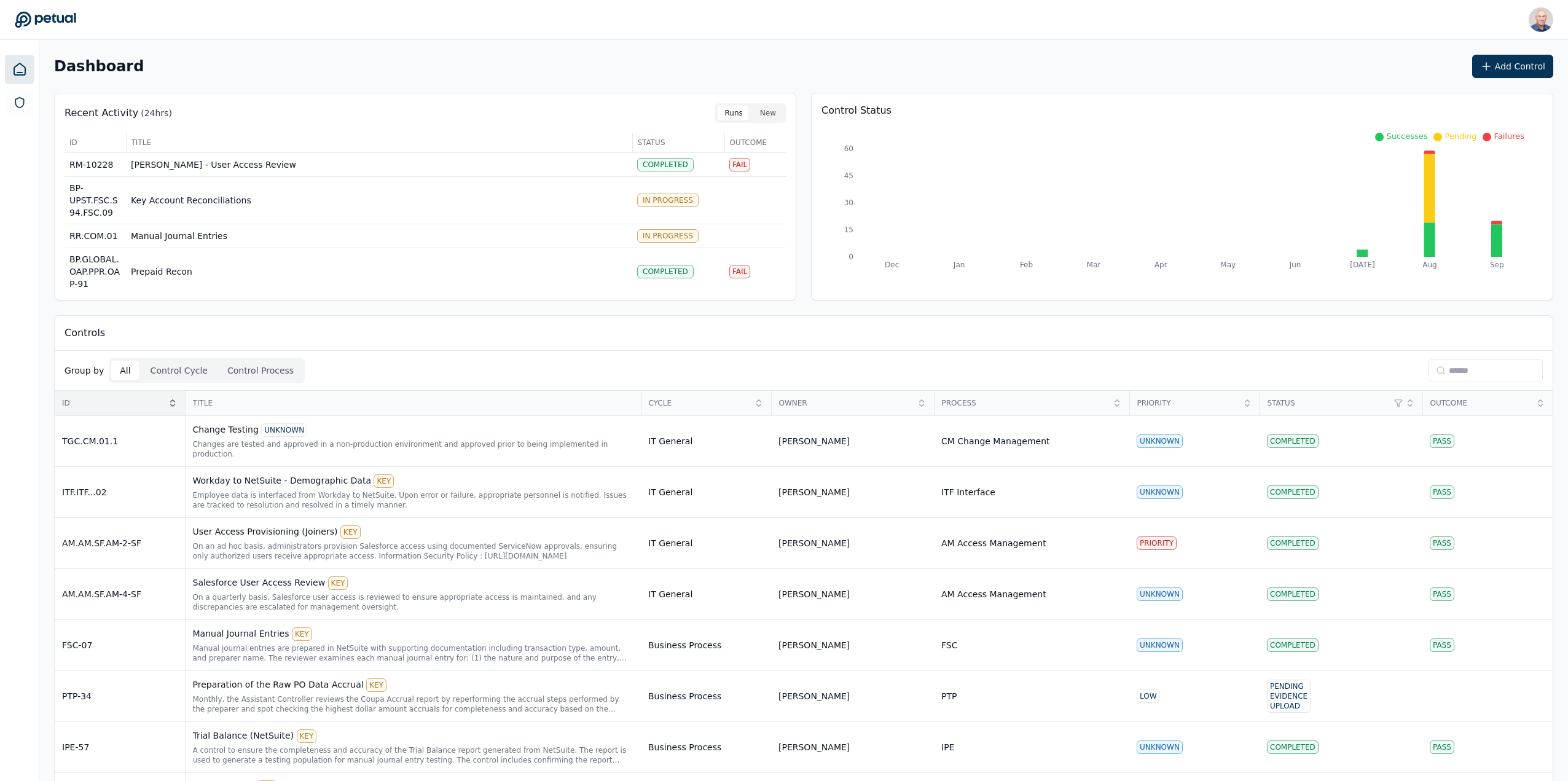
click at [172, 404] on icon at bounding box center [173, 403] width 10 height 10
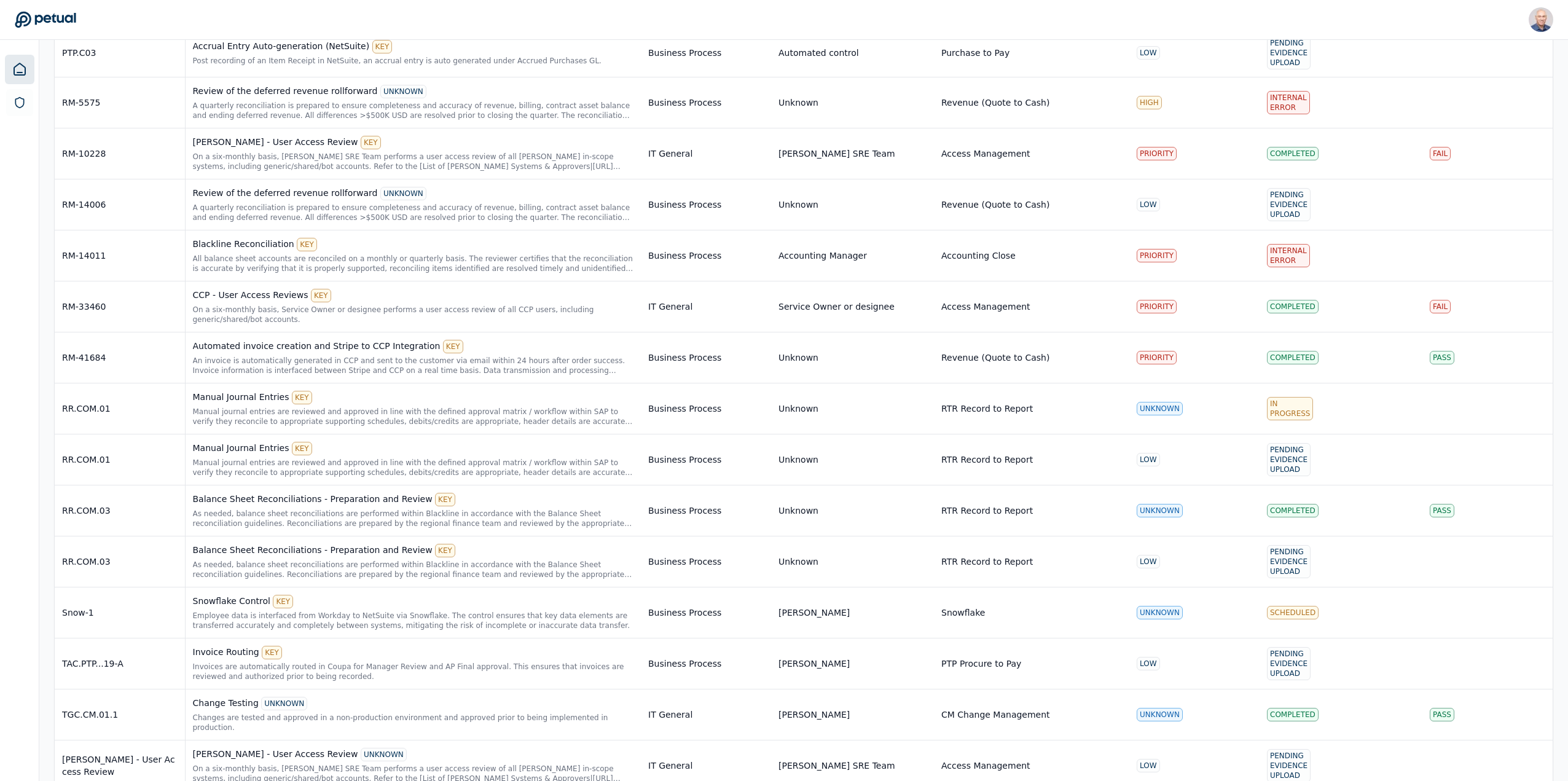
scroll to position [3234, 0]
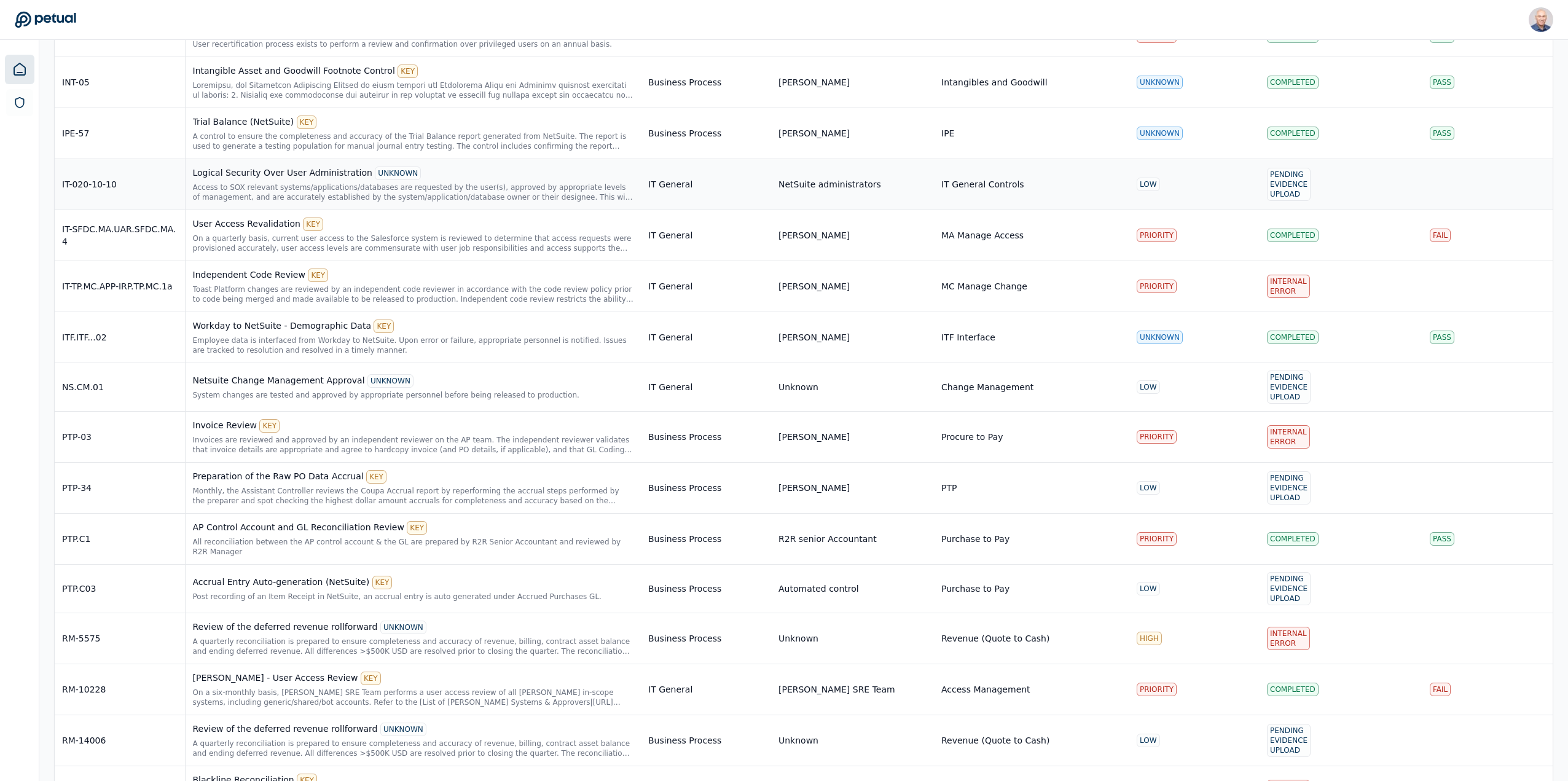
click at [119, 179] on div "IT-020-10-10" at bounding box center [119, 184] width 116 height 12
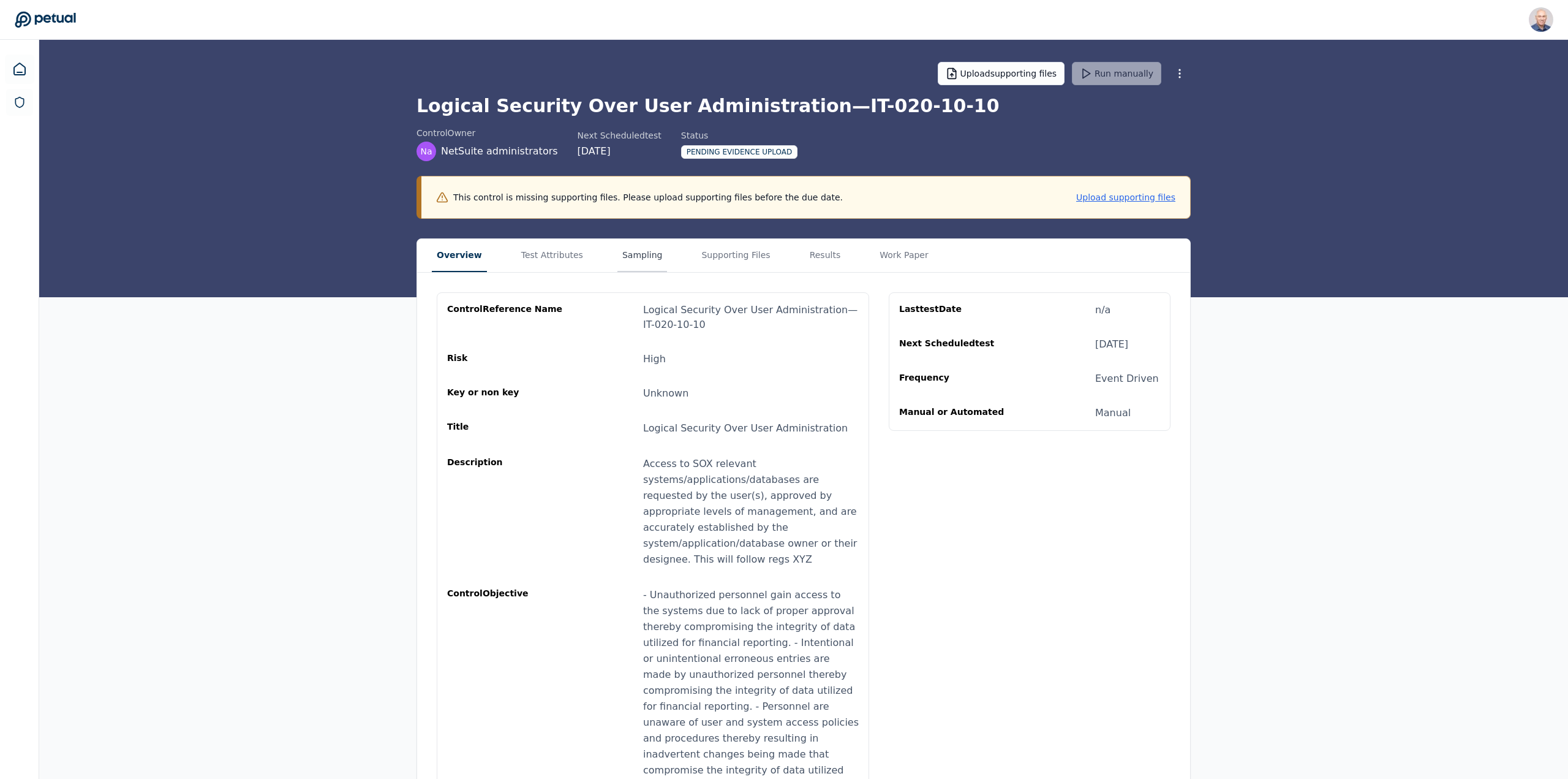
click at [614, 227] on main "Upload supporting files Run manually Logical Security Over User Administration …" at bounding box center [804, 456] width 1529 height 832
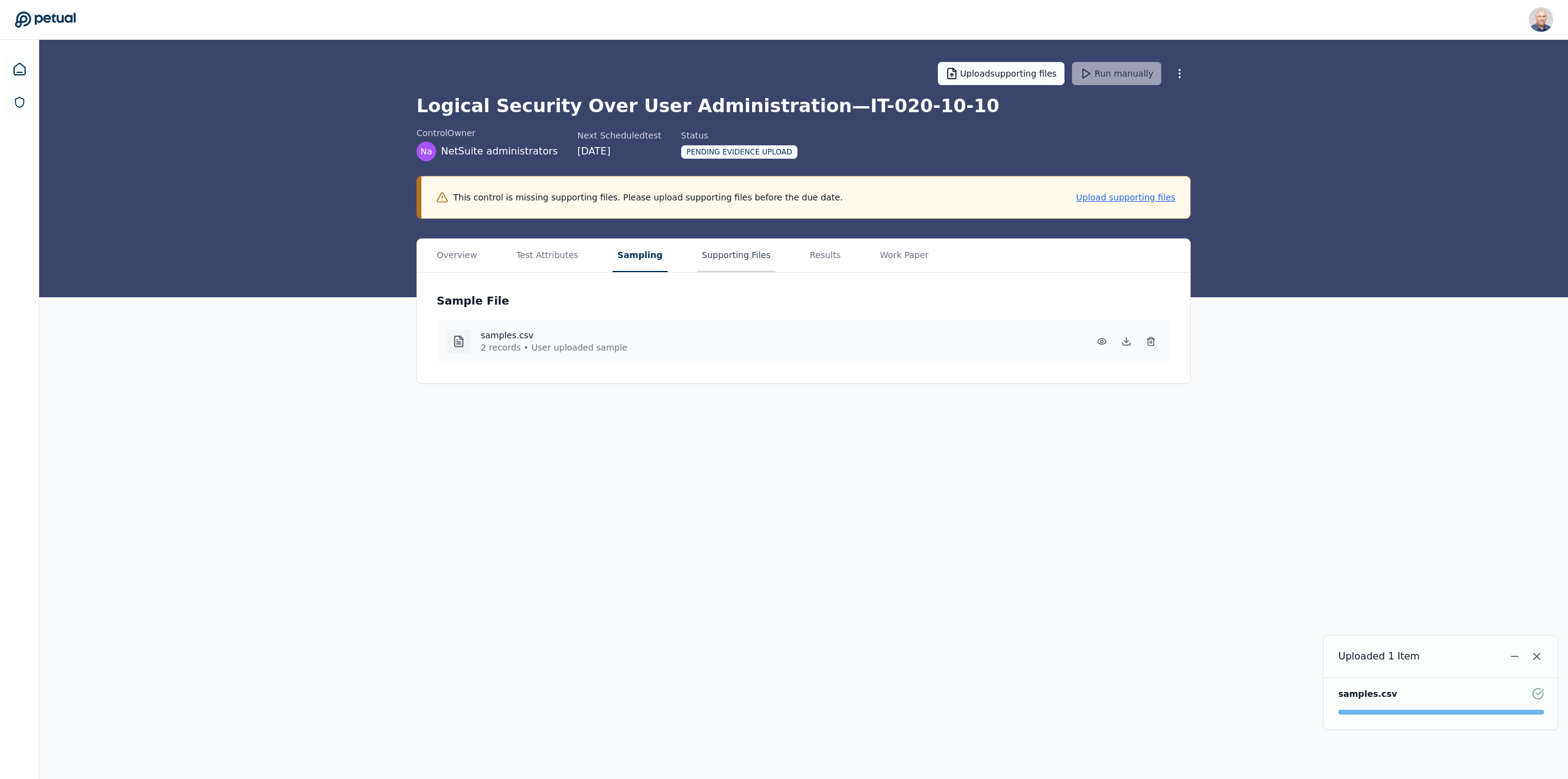
click at [706, 257] on button "Supporting Files" at bounding box center [736, 255] width 78 height 33
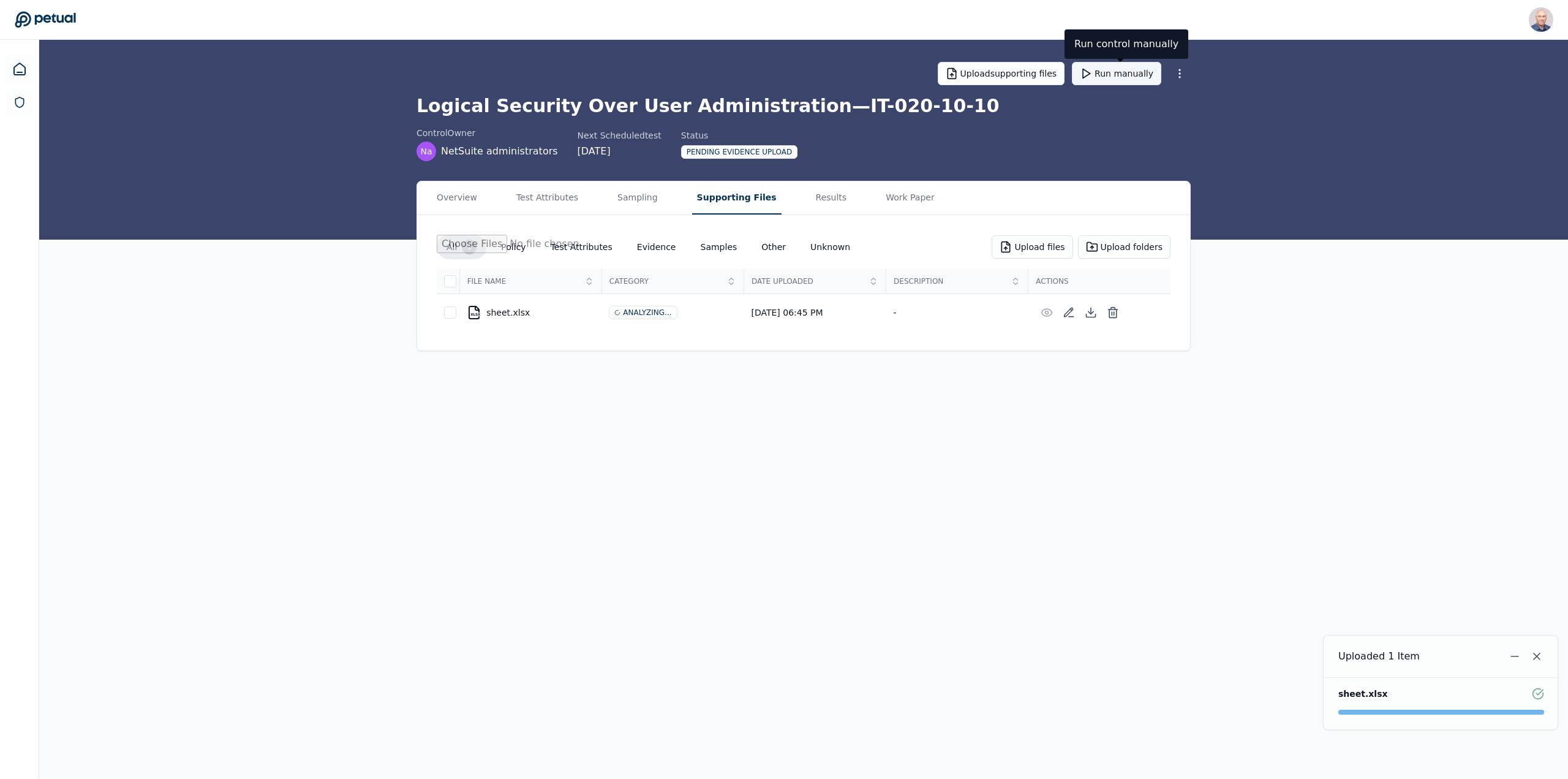
click at [1115, 74] on button "Run manually" at bounding box center [1117, 73] width 89 height 23
